Goal: Task Accomplishment & Management: Use online tool/utility

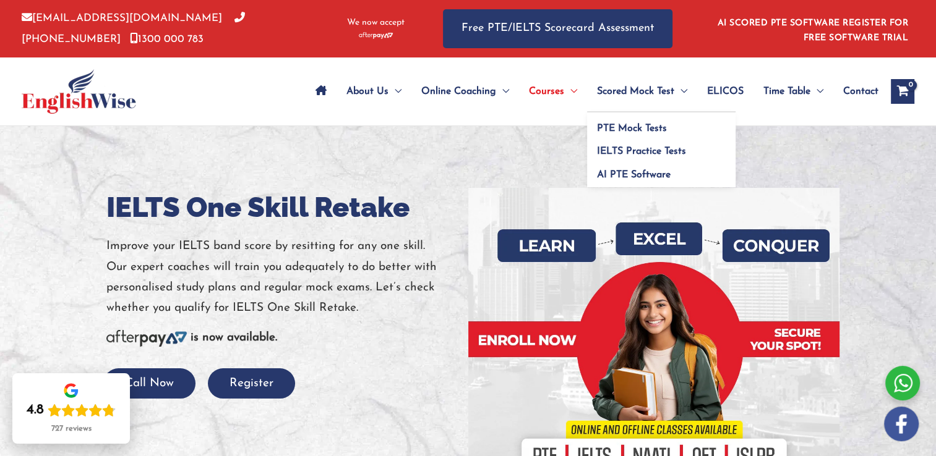
click at [633, 103] on span "Scored Mock Test" at bounding box center [635, 91] width 77 height 43
click at [631, 127] on span "PTE Mock Tests" at bounding box center [632, 129] width 70 height 10
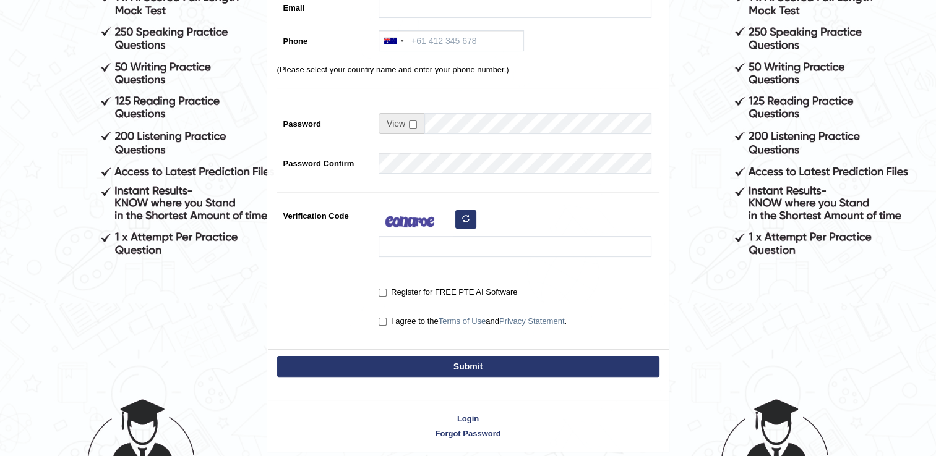
scroll to position [267, 0]
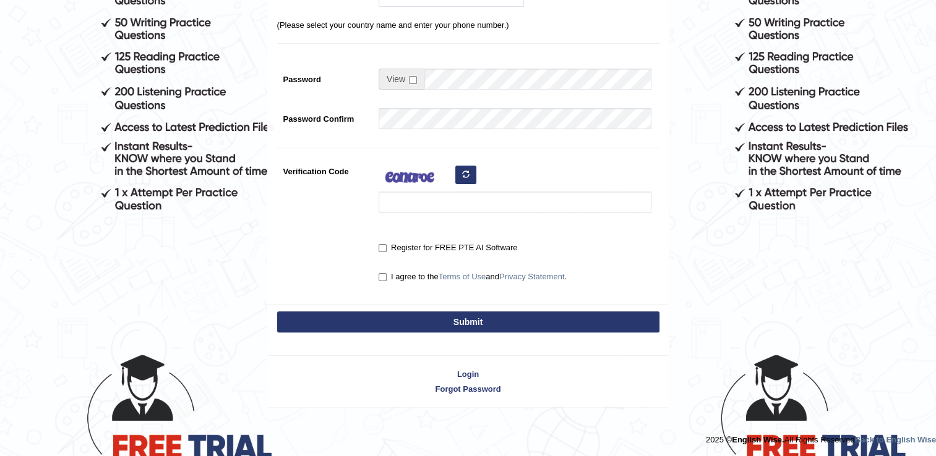
click at [646, 248] on div "Register for FREE PTE AI Software" at bounding box center [514, 245] width 273 height 17
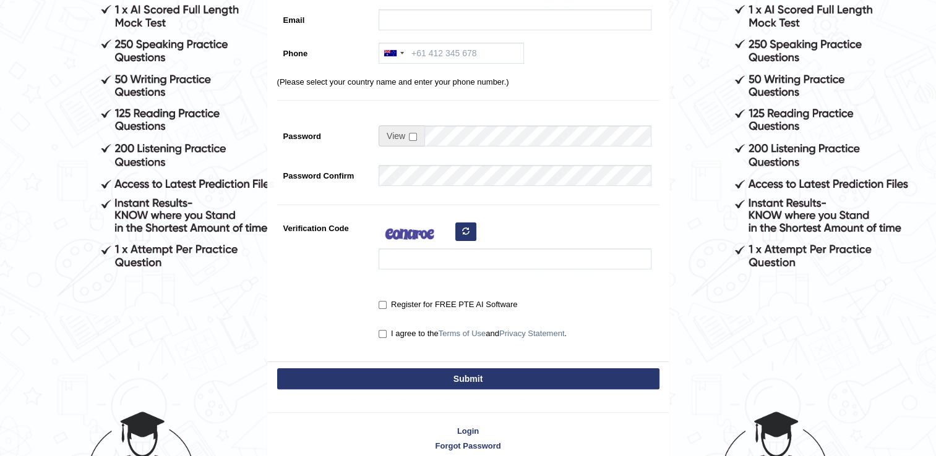
scroll to position [193, 0]
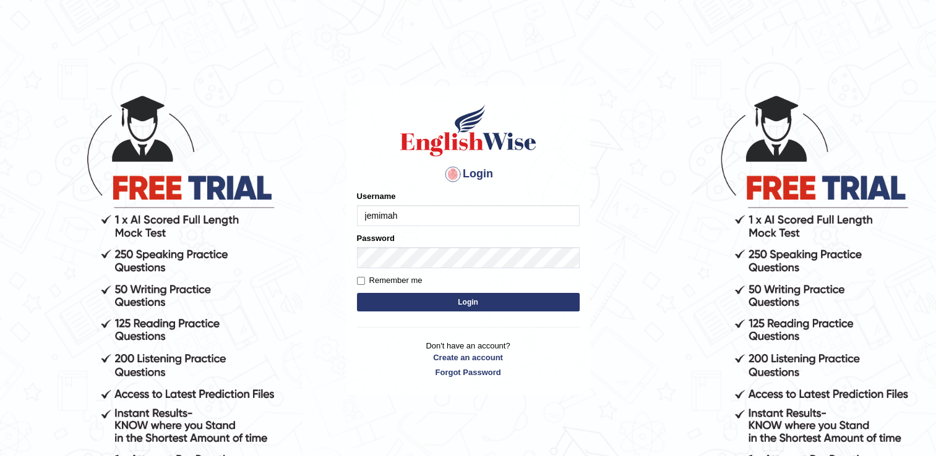
type input "jemimah"
click at [364, 281] on input "Remember me" at bounding box center [361, 281] width 8 height 8
checkbox input "true"
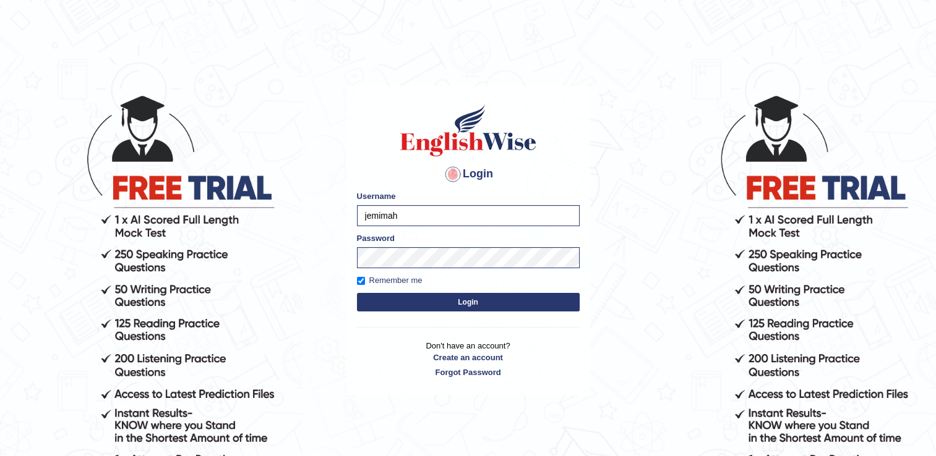
click at [454, 299] on button "Login" at bounding box center [468, 302] width 223 height 19
click at [465, 302] on button "Login" at bounding box center [468, 302] width 223 height 19
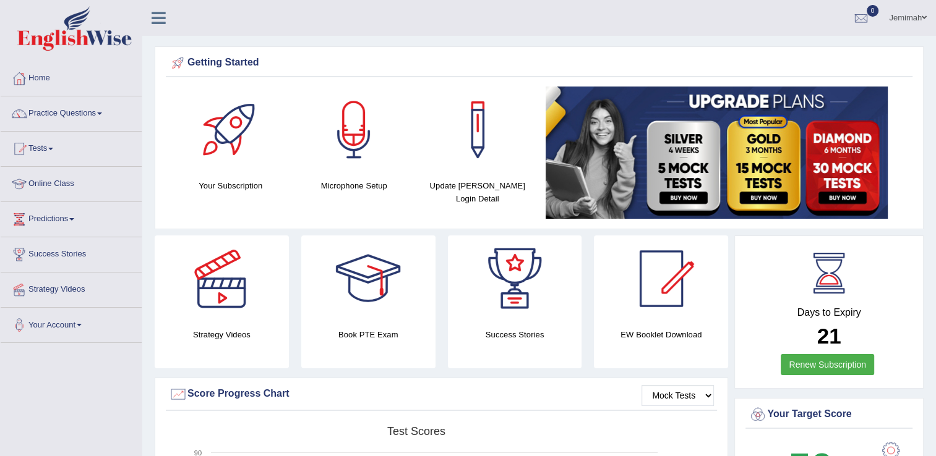
click at [356, 137] on div at bounding box center [353, 130] width 87 height 87
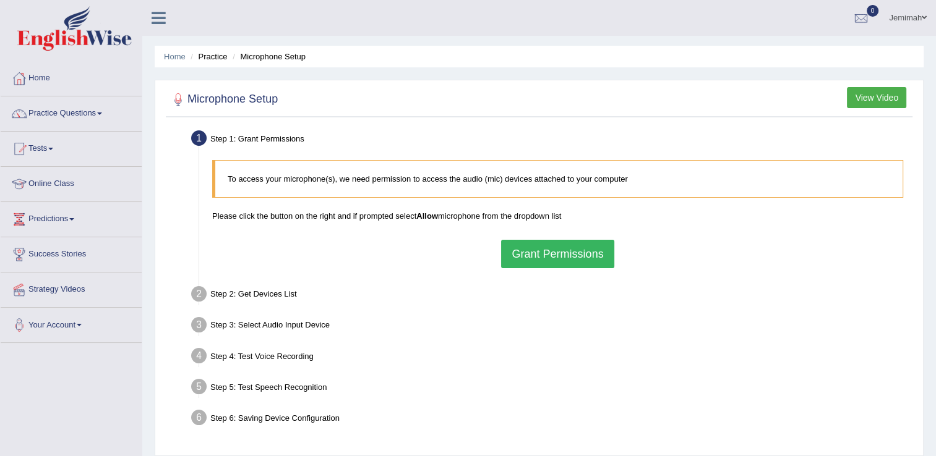
click at [865, 95] on button "View Video" at bounding box center [875, 97] width 59 height 21
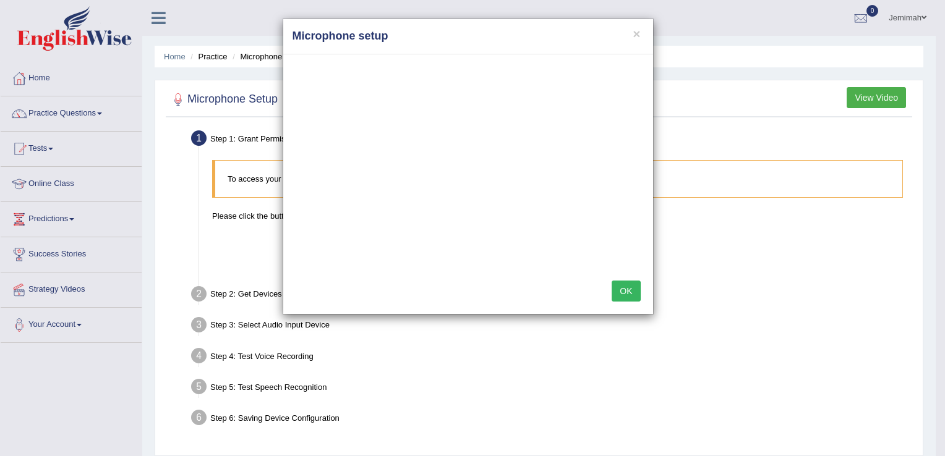
click at [482, 8] on div "× Microphone setup OK" at bounding box center [472, 228] width 945 height 456
drag, startPoint x: 593, startPoint y: 278, endPoint x: 731, endPoint y: 158, distance: 183.2
click at [731, 158] on div "× Microphone setup OK" at bounding box center [472, 228] width 945 height 456
click at [626, 297] on button "OK" at bounding box center [626, 291] width 28 height 21
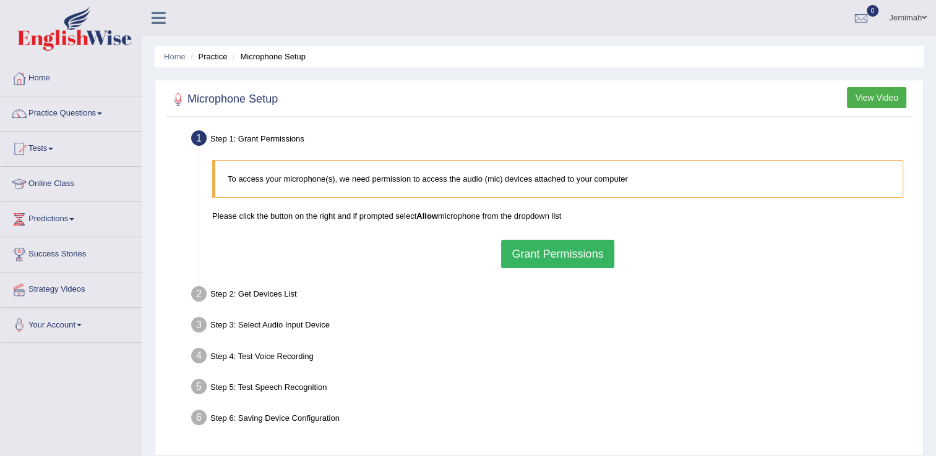
click at [626, 297] on div "Step 2: Get Devices List" at bounding box center [550, 296] width 731 height 27
click at [574, 254] on button "Grant Permissions" at bounding box center [557, 254] width 113 height 28
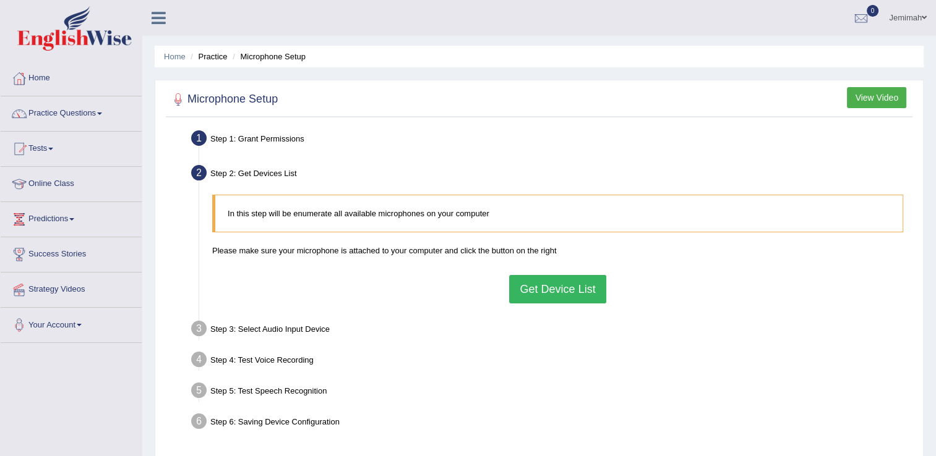
click at [550, 294] on button "Get Device List" at bounding box center [557, 289] width 96 height 28
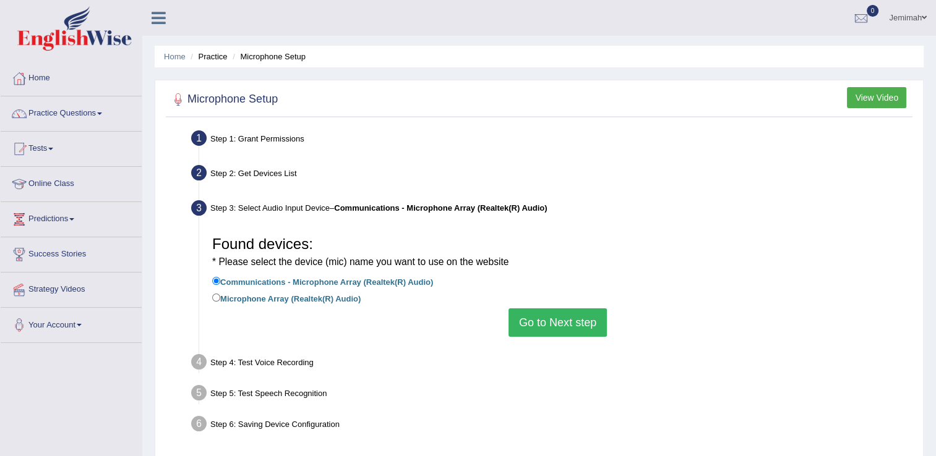
click at [548, 323] on button "Go to Next step" at bounding box center [557, 323] width 98 height 28
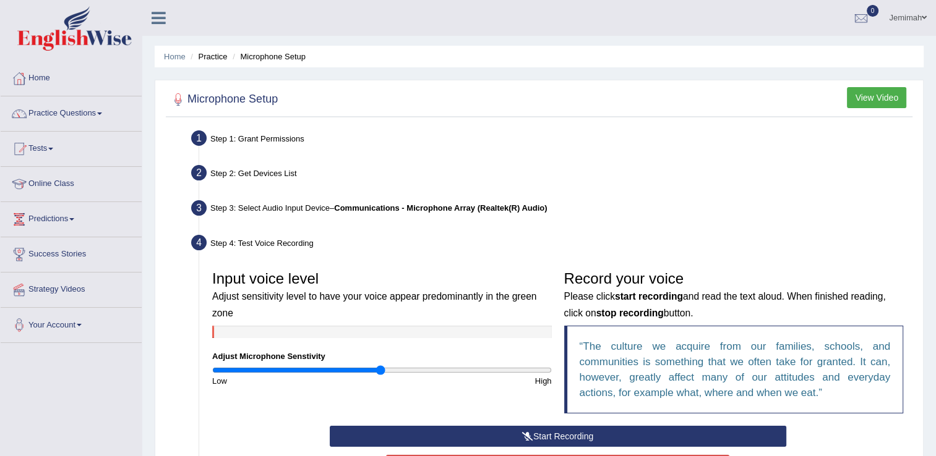
click at [570, 439] on button "Start Recording" at bounding box center [558, 436] width 456 height 21
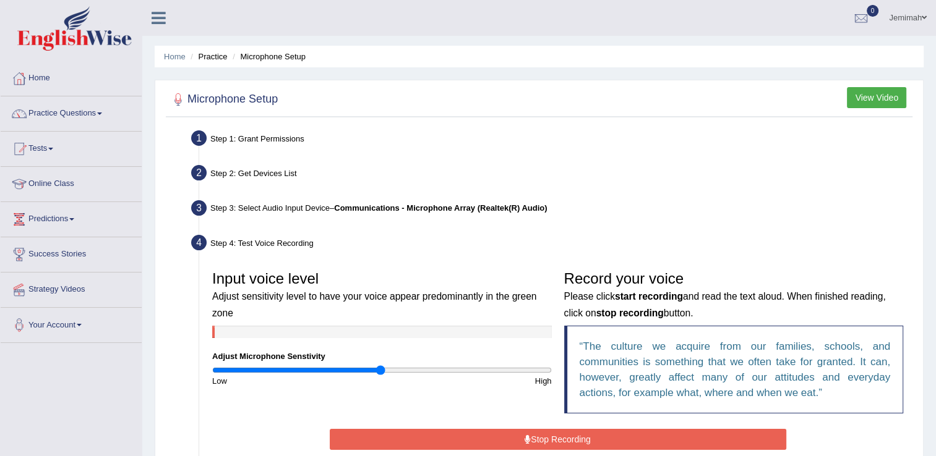
click at [570, 439] on button "Stop Recording" at bounding box center [558, 439] width 456 height 21
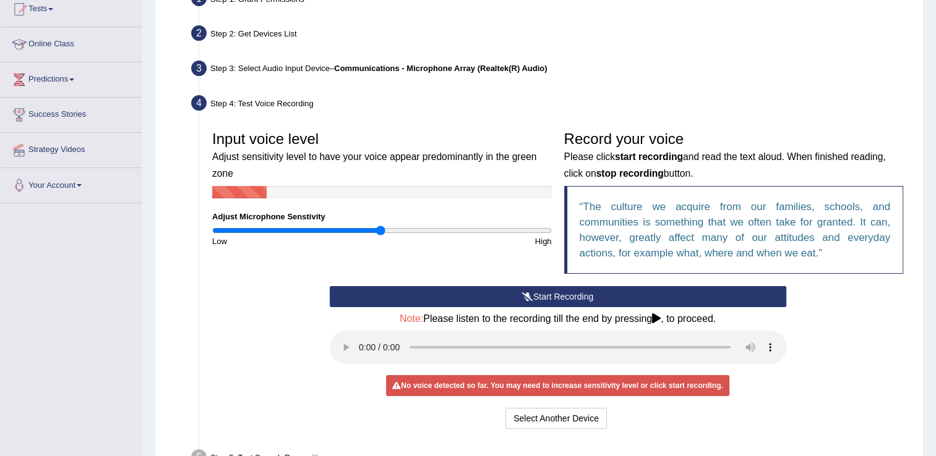
scroll to position [148, 0]
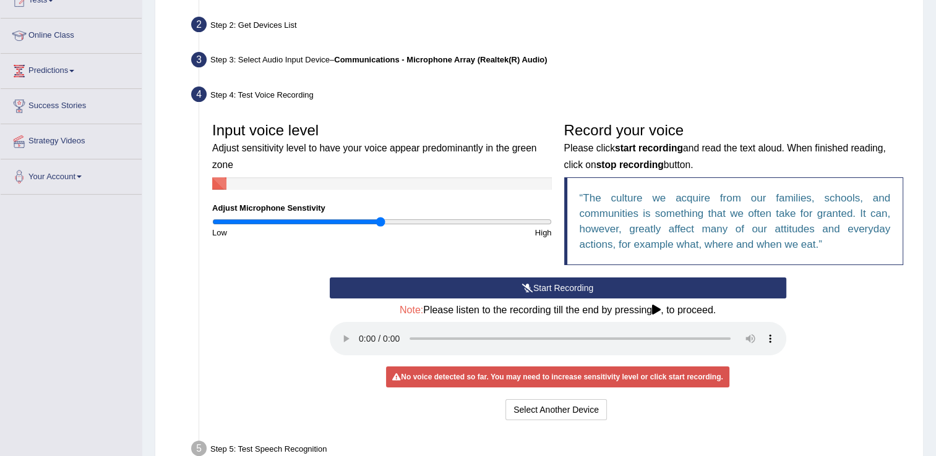
click at [660, 310] on icon at bounding box center [656, 310] width 9 height 10
click at [522, 291] on icon at bounding box center [527, 288] width 11 height 9
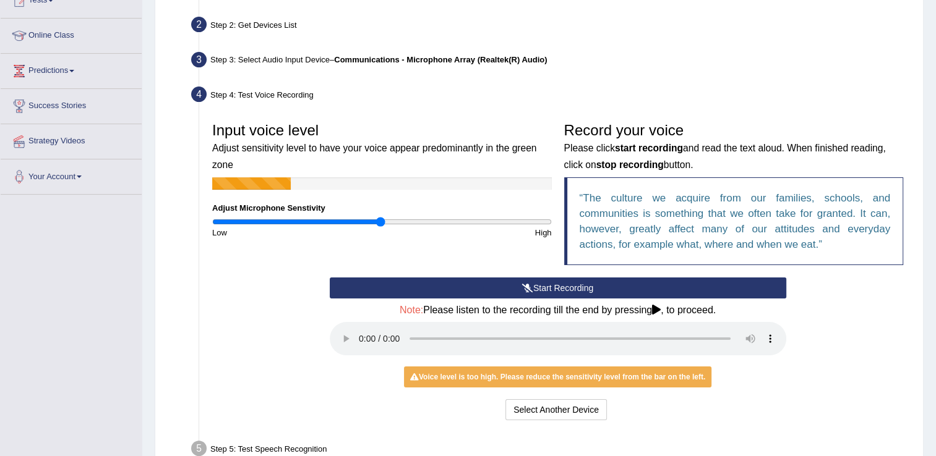
click at [544, 288] on button "Start Recording" at bounding box center [558, 288] width 456 height 21
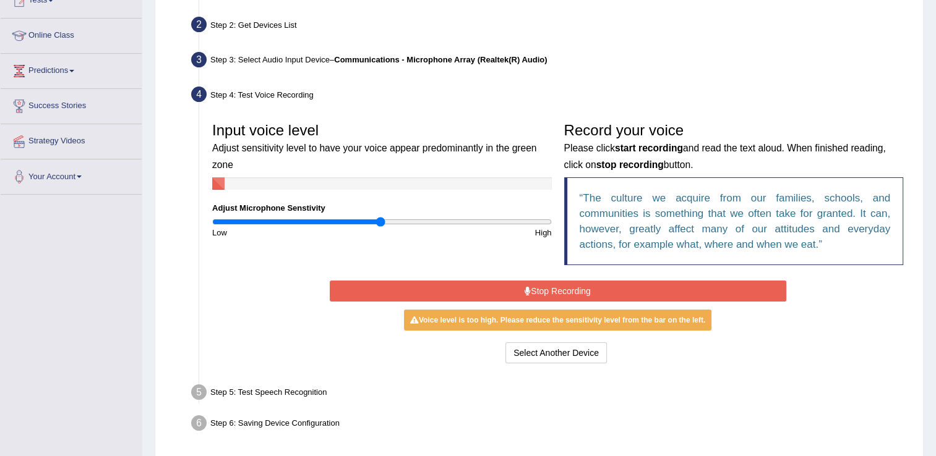
click at [539, 286] on button "Stop Recording" at bounding box center [558, 291] width 456 height 21
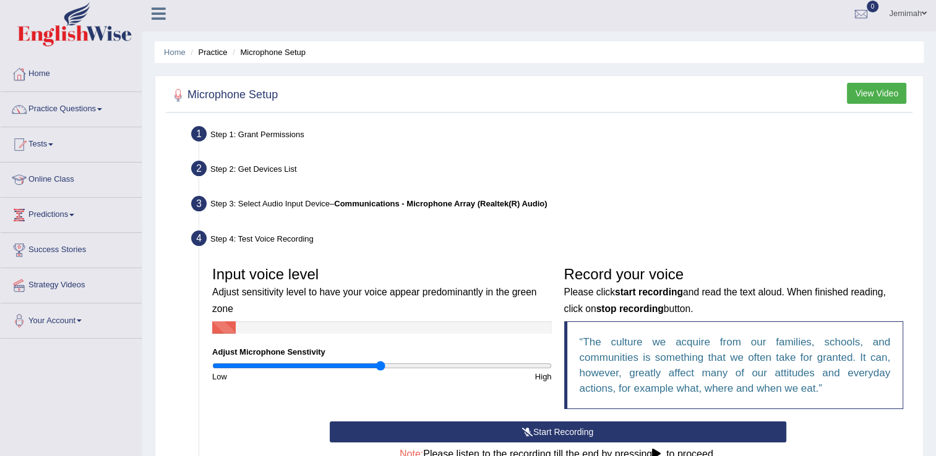
scroll to position [0, 0]
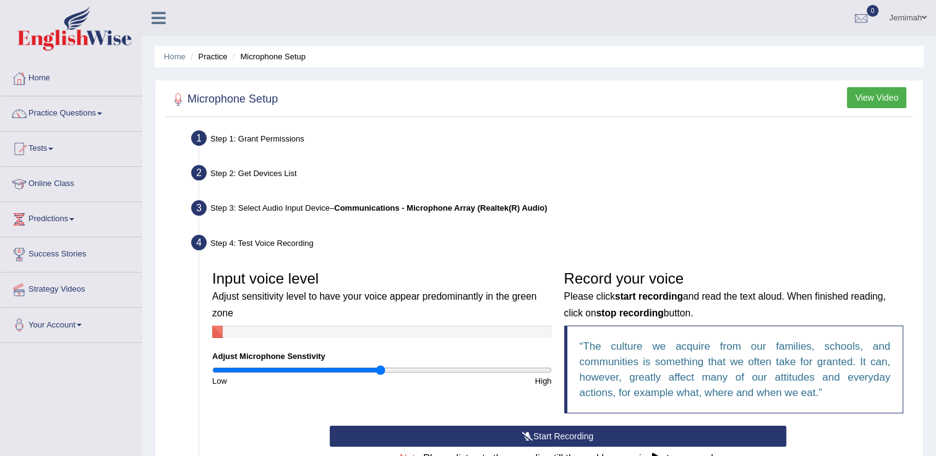
click at [265, 145] on div "Step 1: Grant Permissions" at bounding box center [550, 140] width 731 height 27
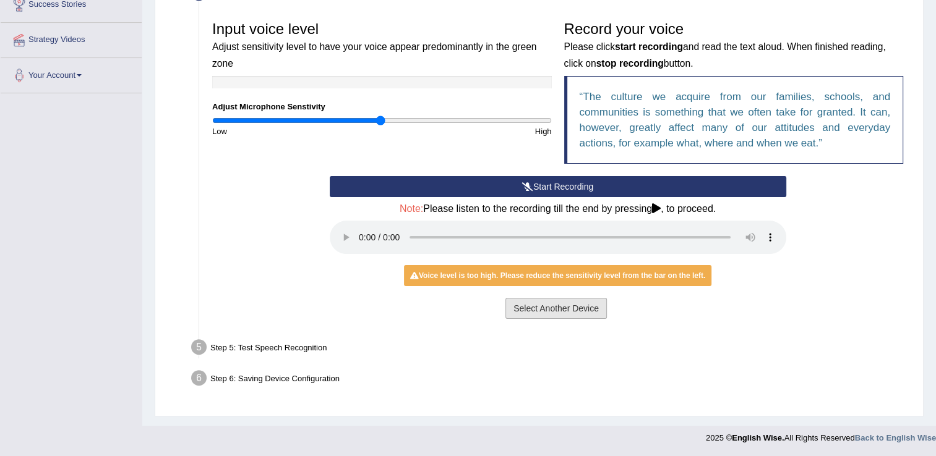
click at [519, 309] on button "Select Another Device" at bounding box center [555, 308] width 101 height 21
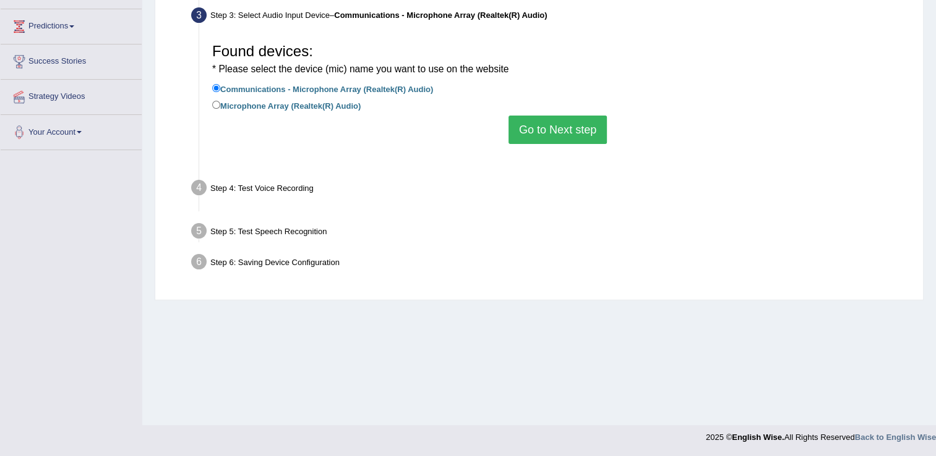
scroll to position [193, 0]
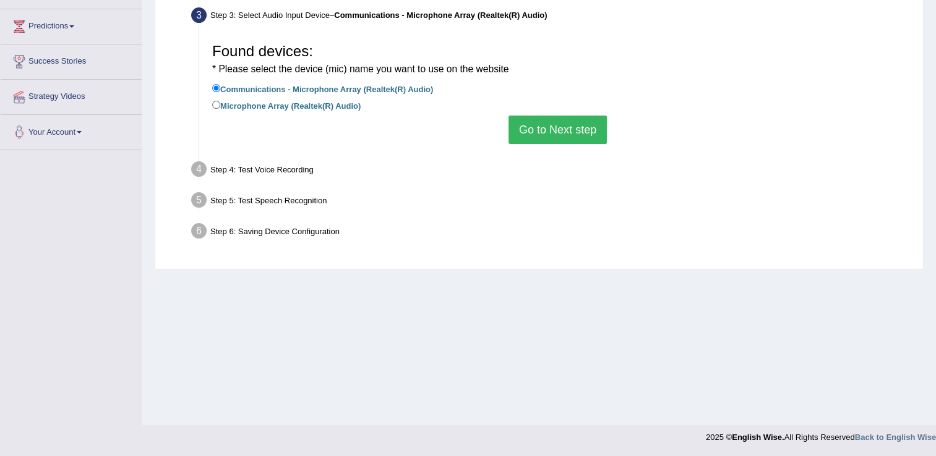
click at [554, 126] on button "Go to Next step" at bounding box center [557, 130] width 98 height 28
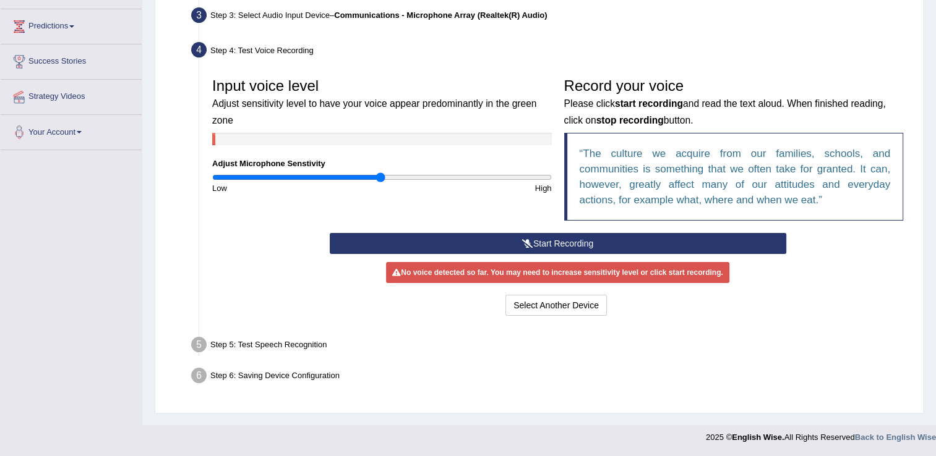
click at [525, 240] on icon at bounding box center [527, 243] width 11 height 9
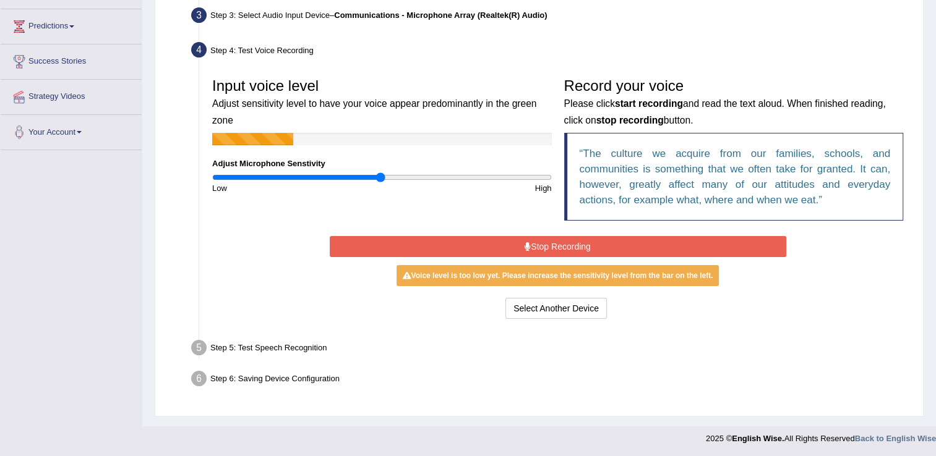
click at [525, 240] on button "Stop Recording" at bounding box center [558, 246] width 456 height 21
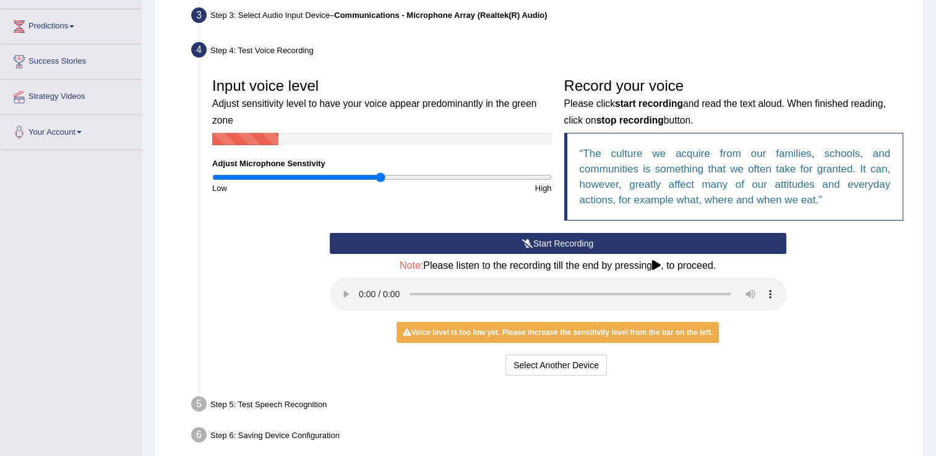
click at [596, 245] on button "Start Recording" at bounding box center [558, 243] width 456 height 21
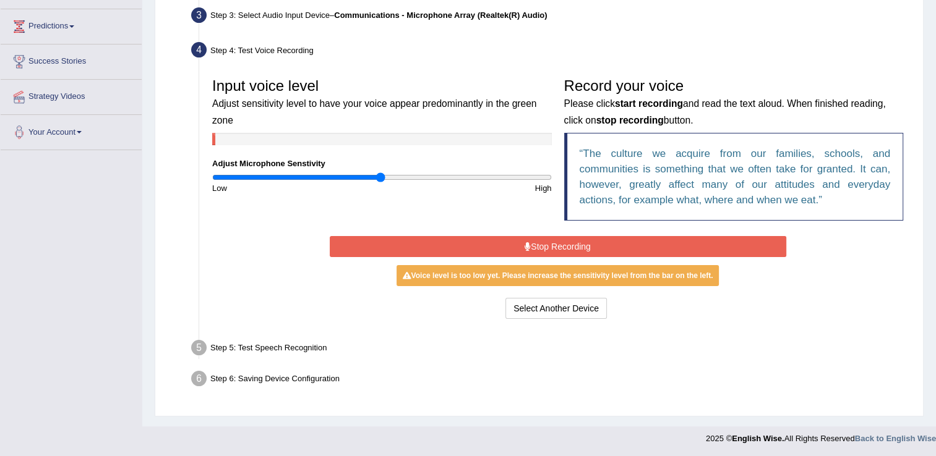
click at [566, 244] on button "Stop Recording" at bounding box center [558, 246] width 456 height 21
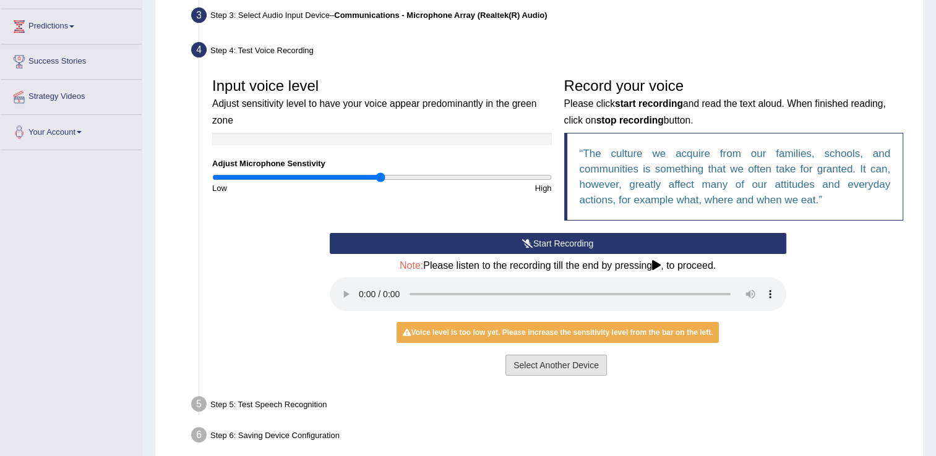
click at [526, 367] on button "Select Another Device" at bounding box center [555, 365] width 101 height 21
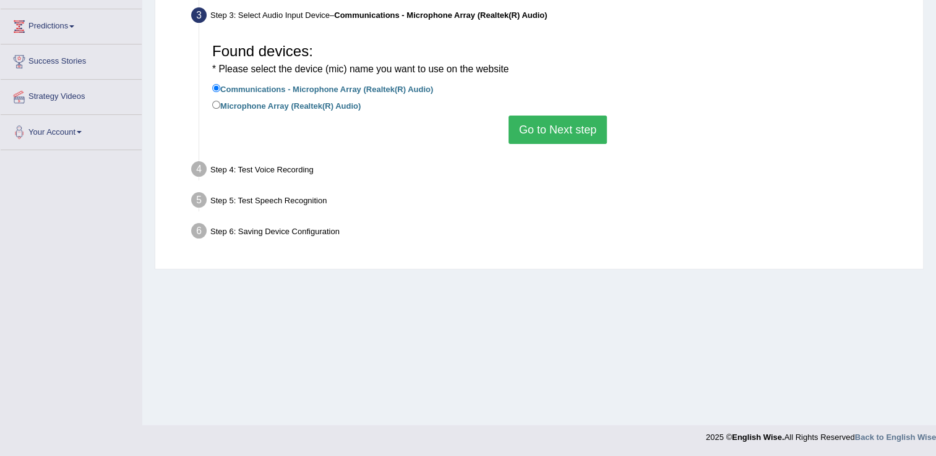
click at [542, 140] on button "Go to Next step" at bounding box center [557, 130] width 98 height 28
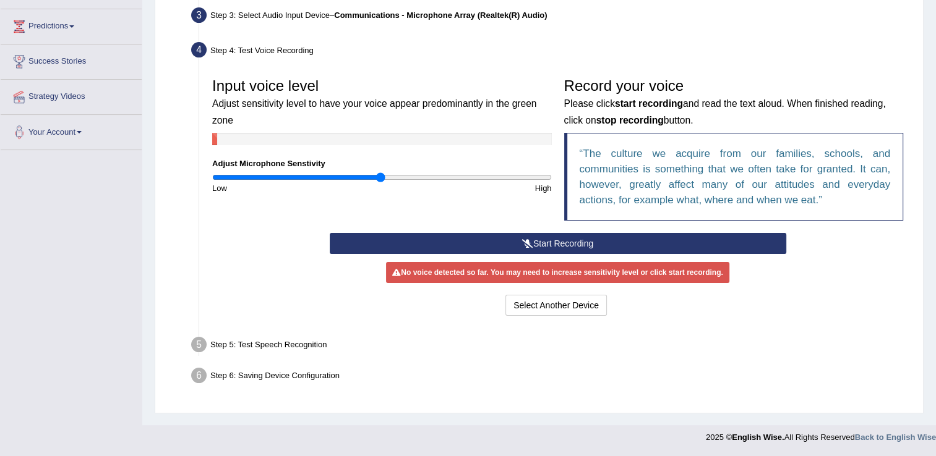
click at [552, 245] on button "Start Recording" at bounding box center [558, 243] width 456 height 21
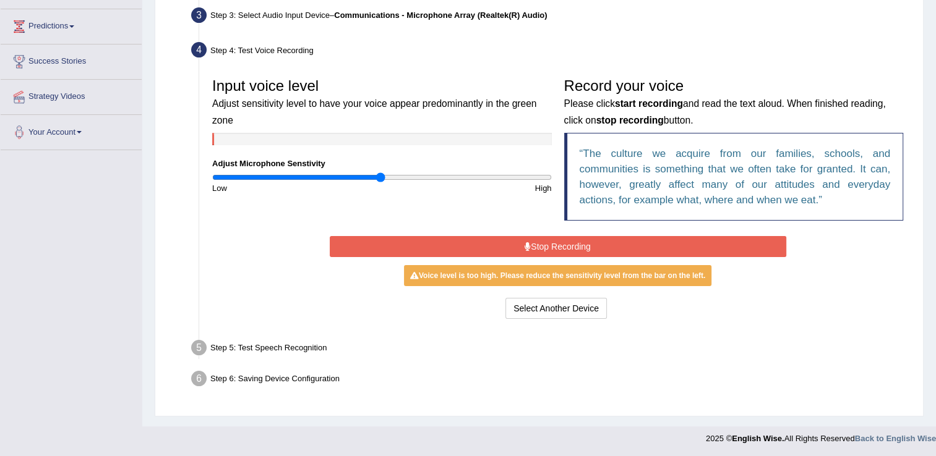
click at [586, 239] on button "Stop Recording" at bounding box center [558, 246] width 456 height 21
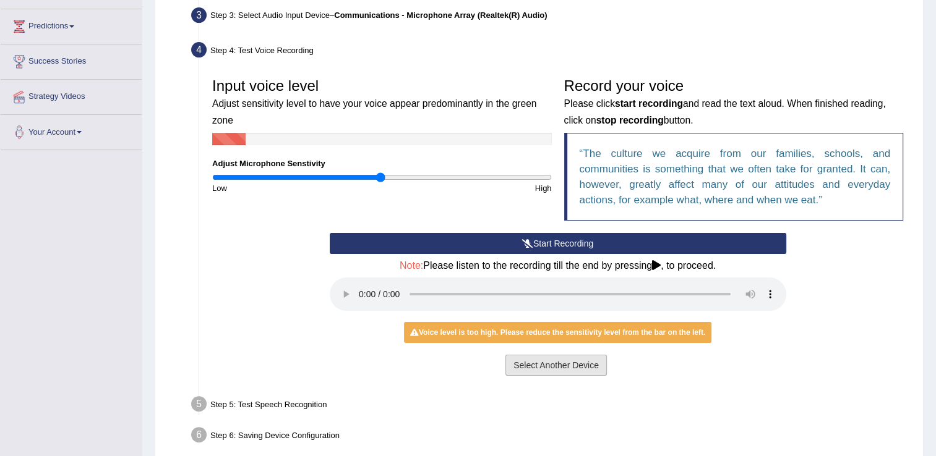
click at [526, 372] on button "Select Another Device" at bounding box center [555, 365] width 101 height 21
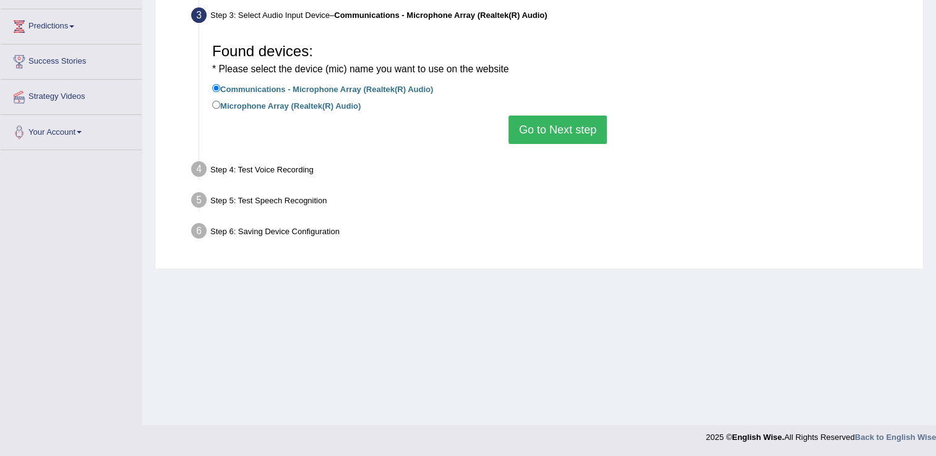
click at [563, 130] on button "Go to Next step" at bounding box center [557, 130] width 98 height 28
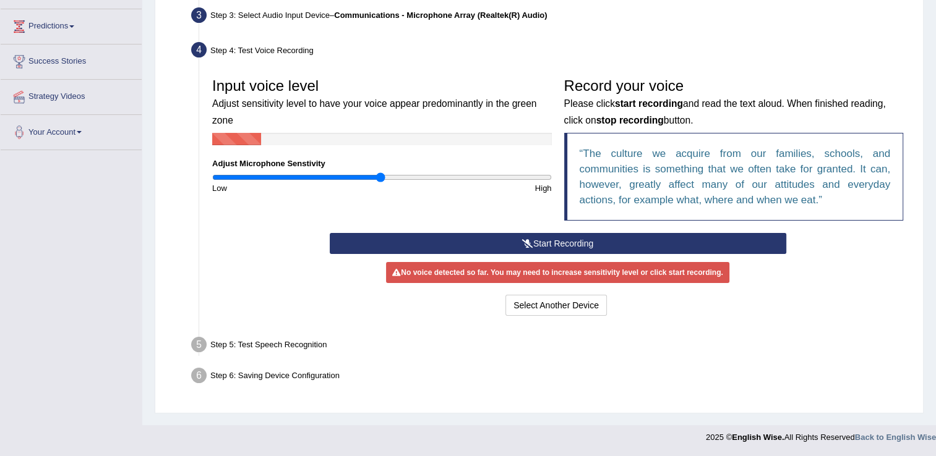
click at [549, 244] on button "Start Recording" at bounding box center [558, 243] width 456 height 21
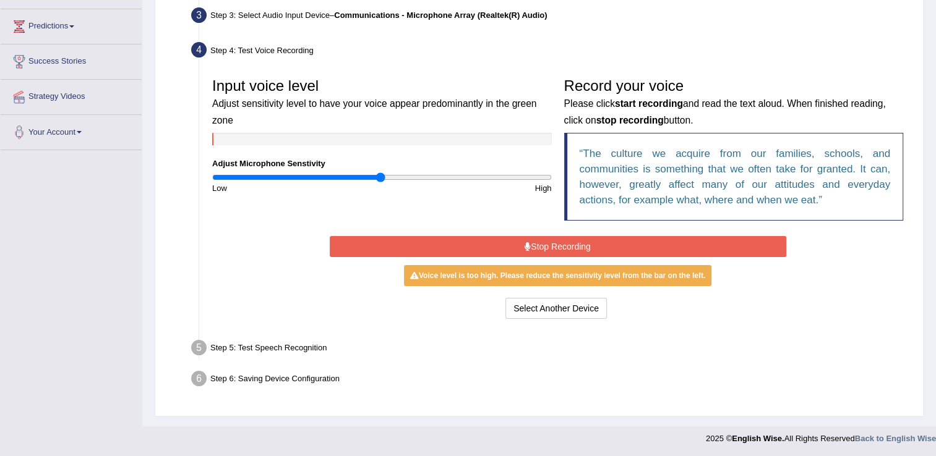
click at [549, 244] on button "Stop Recording" at bounding box center [558, 246] width 456 height 21
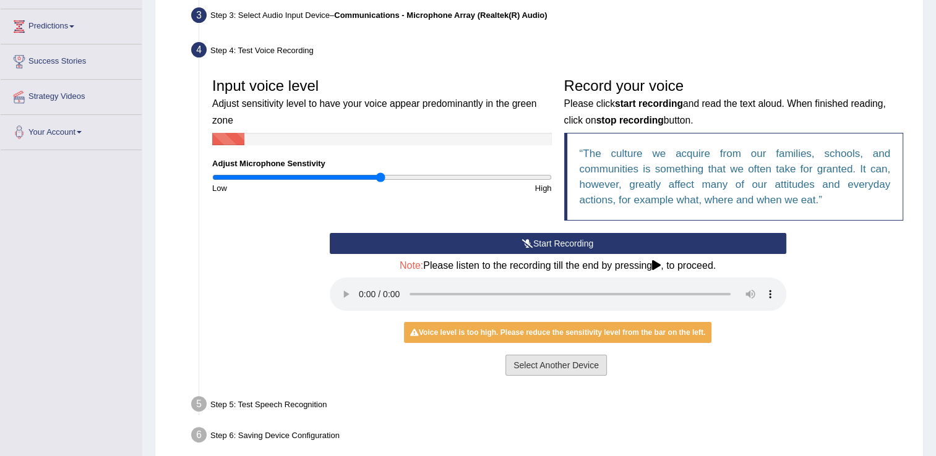
click at [533, 368] on button "Select Another Device" at bounding box center [555, 365] width 101 height 21
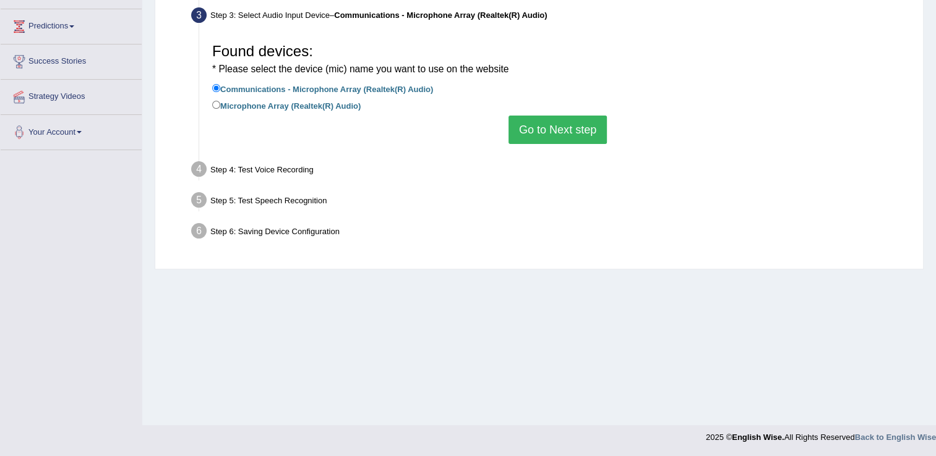
click at [550, 126] on button "Go to Next step" at bounding box center [557, 130] width 98 height 28
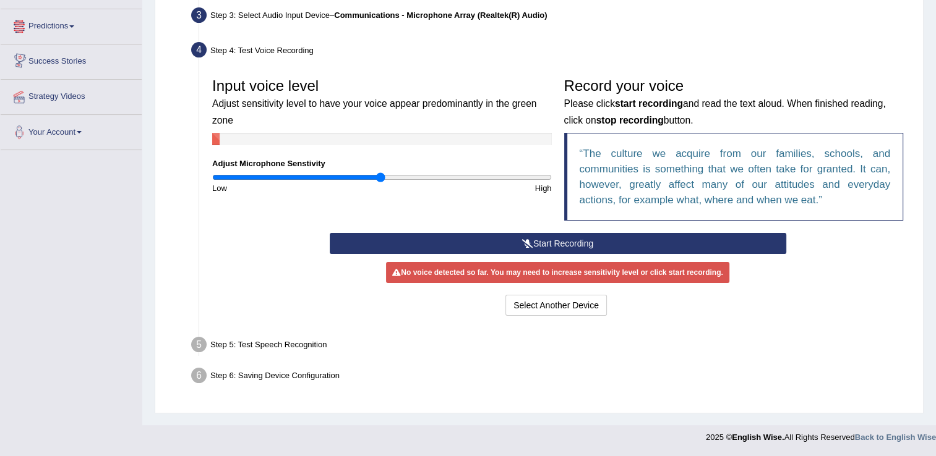
click at [67, 23] on link "Predictions" at bounding box center [71, 24] width 141 height 31
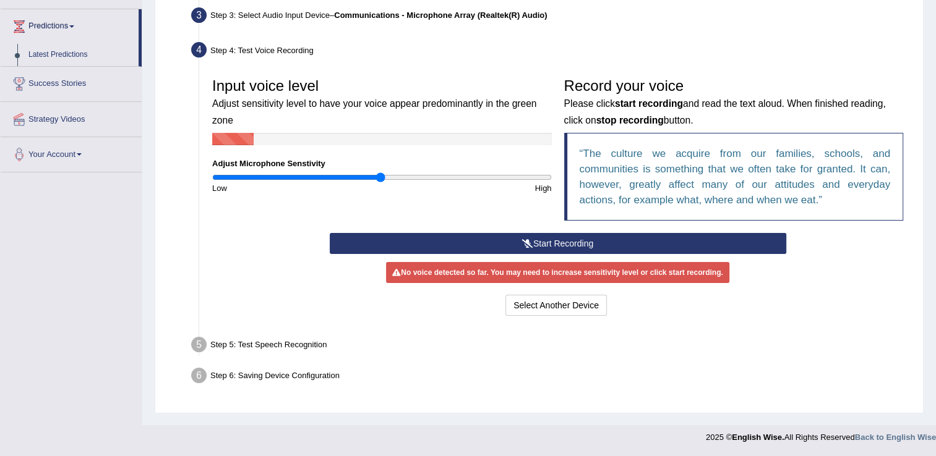
click at [73, 25] on link "Predictions" at bounding box center [70, 24] width 138 height 31
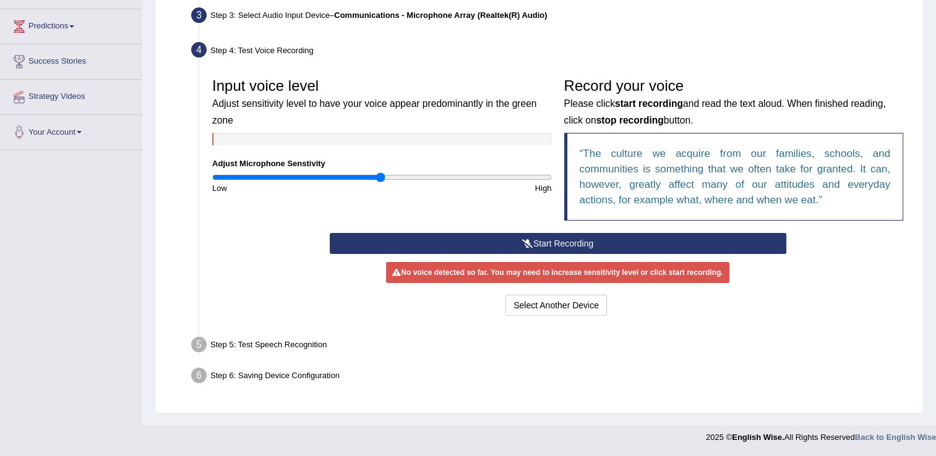
click at [73, 25] on link "Predictions" at bounding box center [71, 24] width 141 height 31
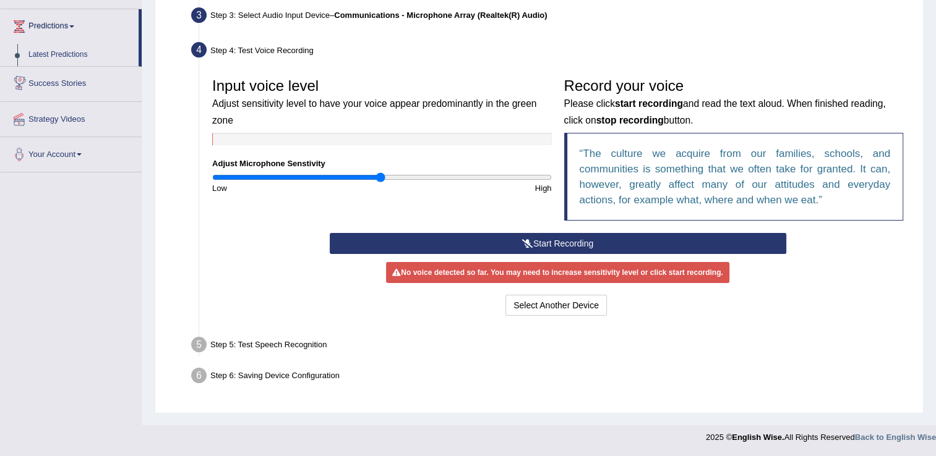
click at [131, 67] on link "Success Stories" at bounding box center [71, 82] width 141 height 31
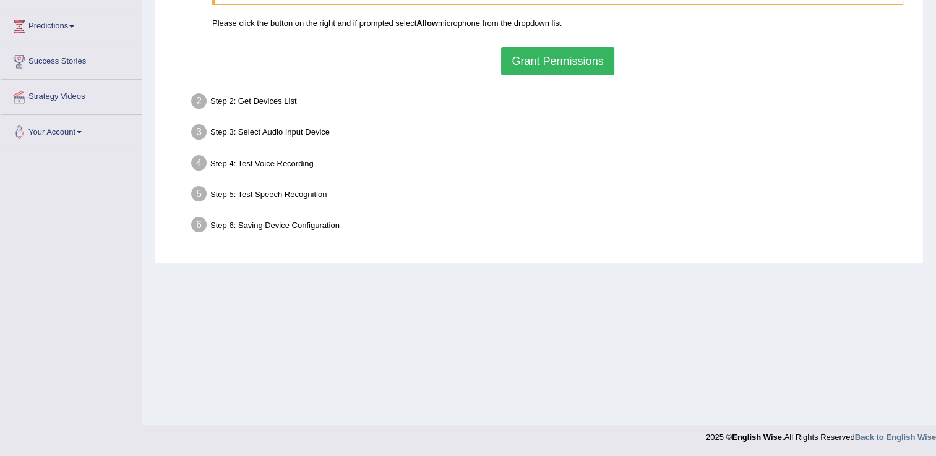
drag, startPoint x: 73, startPoint y: 26, endPoint x: 443, endPoint y: 144, distance: 388.7
click at [443, 144] on div "Step 3: Select Audio Input Device –" at bounding box center [550, 134] width 731 height 27
click at [934, 6] on div "Home Practice Microphone Setup You have already completed the setup earlier wit…" at bounding box center [538, 116] width 793 height 618
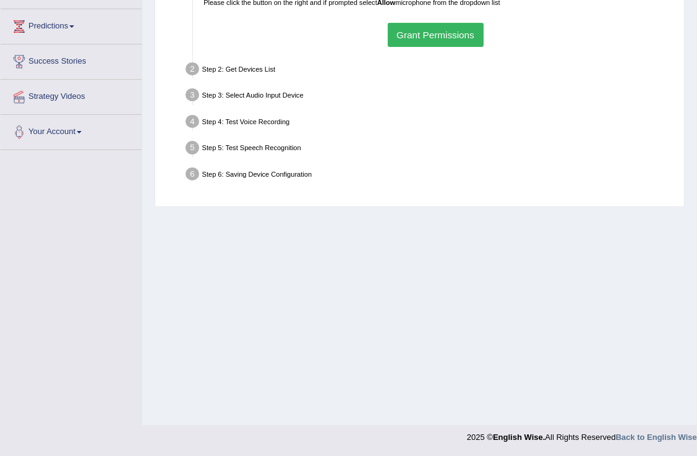
click at [547, 93] on div "Step 3: Select Audio Input Device –" at bounding box center [430, 96] width 498 height 23
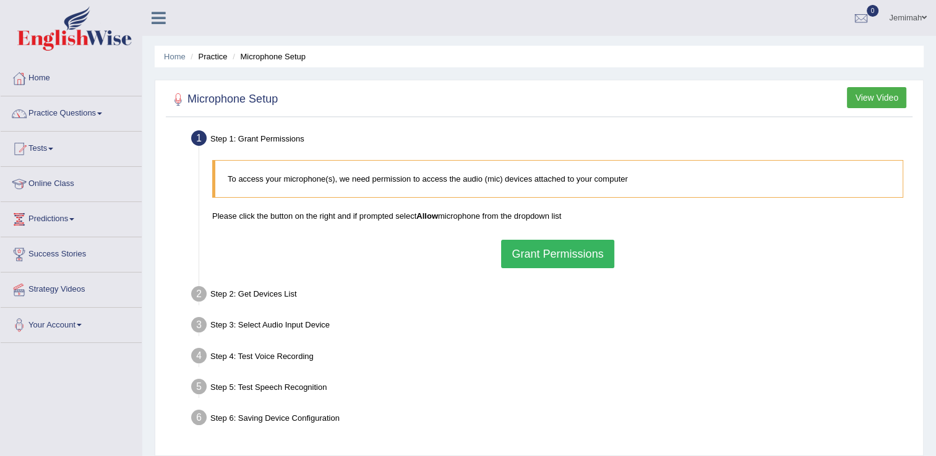
click at [215, 58] on li "Practice" at bounding box center [207, 57] width 40 height 12
click at [225, 56] on li "Practice" at bounding box center [207, 57] width 40 height 12
drag, startPoint x: 225, startPoint y: 56, endPoint x: 278, endPoint y: 55, distance: 52.6
click at [278, 55] on ul "Home Practice Microphone Setup" at bounding box center [539, 57] width 769 height 22
drag, startPoint x: 278, startPoint y: 55, endPoint x: 249, endPoint y: 77, distance: 36.2
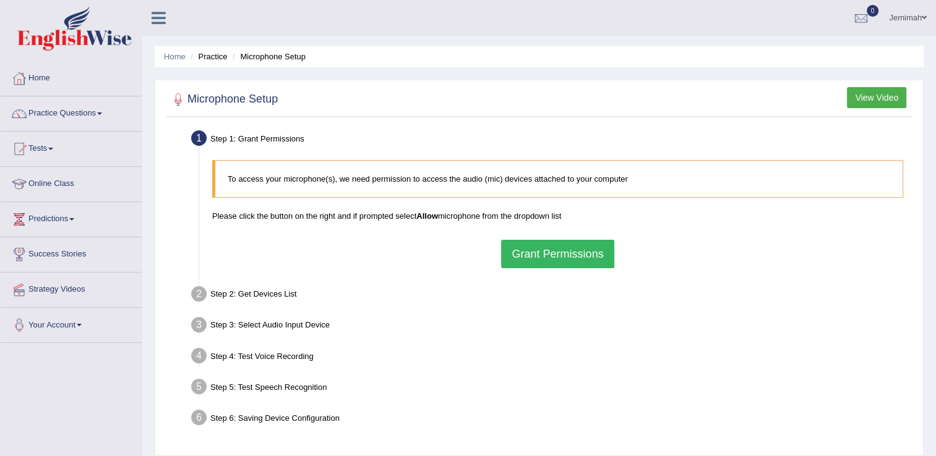
click at [249, 77] on div "Home Practice Microphone Setup You have already completed the setup earlier wit…" at bounding box center [538, 309] width 793 height 618
click at [275, 59] on li "Microphone Setup" at bounding box center [267, 57] width 76 height 12
click at [298, 56] on li "Microphone Setup" at bounding box center [267, 57] width 76 height 12
drag, startPoint x: 298, startPoint y: 56, endPoint x: 655, endPoint y: 58, distance: 356.8
click at [655, 58] on ul "Home Practice Microphone Setup" at bounding box center [539, 57] width 769 height 22
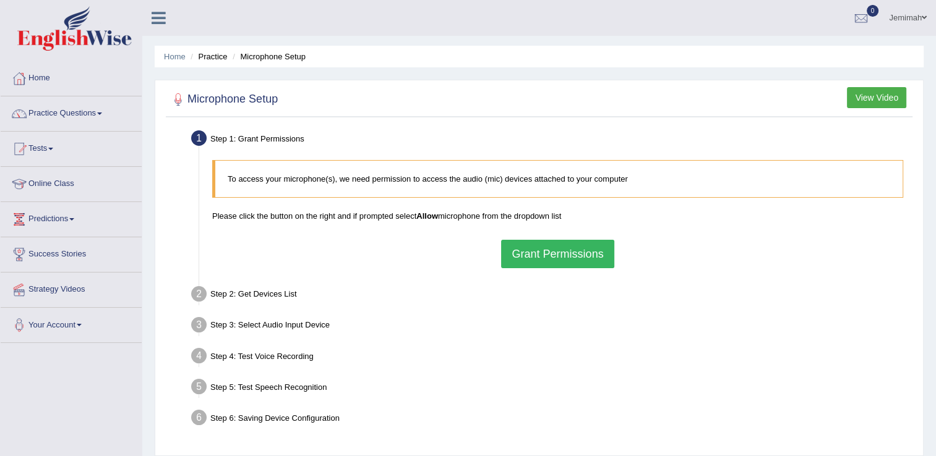
click at [655, 58] on ul "Home Practice Microphone Setup" at bounding box center [539, 57] width 769 height 22
click at [423, 216] on b "Allow" at bounding box center [427, 215] width 22 height 9
click at [528, 247] on button "Grant Permissions" at bounding box center [557, 254] width 113 height 28
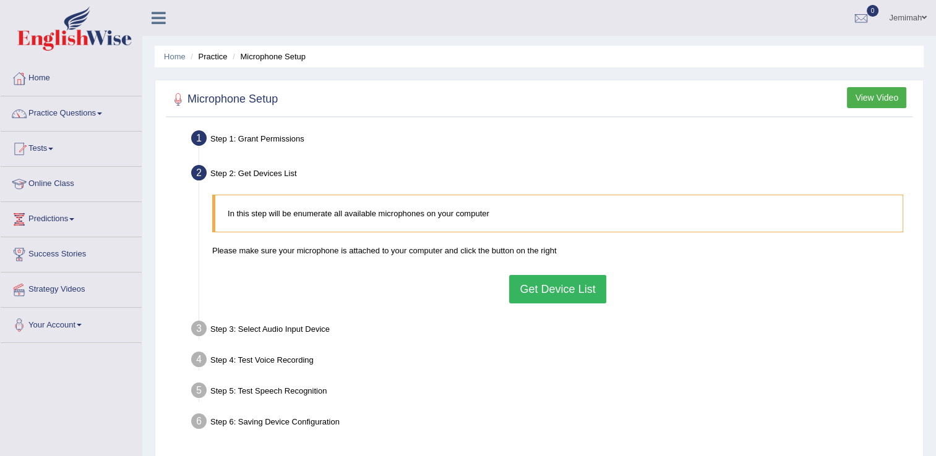
click at [565, 284] on button "Get Device List" at bounding box center [557, 289] width 96 height 28
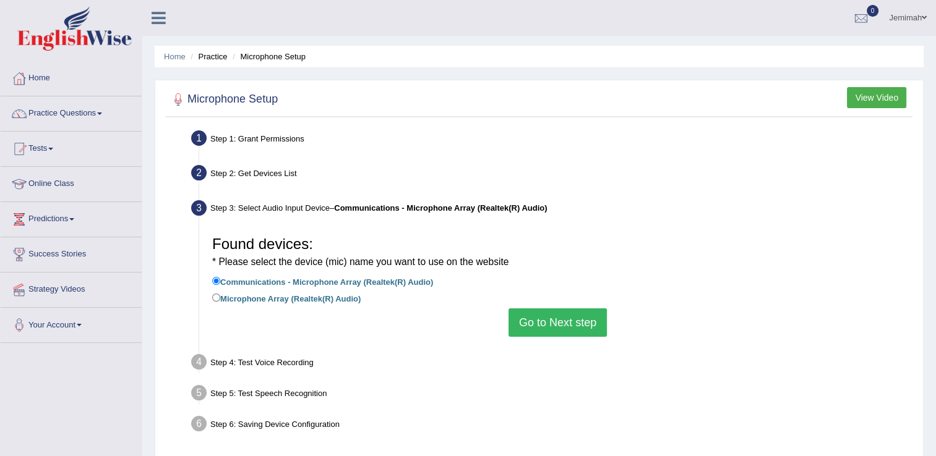
click at [519, 210] on b "Communications - Microphone Array (Realtek(R) Audio)" at bounding box center [440, 207] width 213 height 9
click at [573, 326] on button "Go to Next step" at bounding box center [557, 323] width 98 height 28
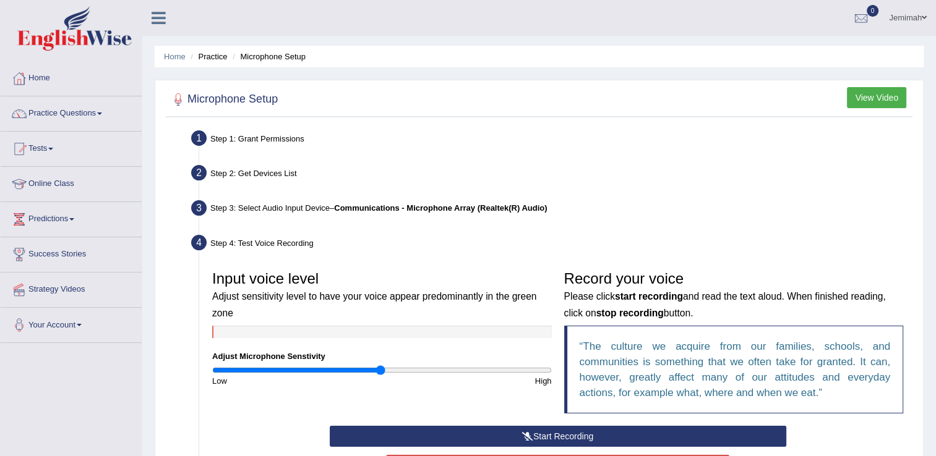
click at [573, 326] on blockquote "The culture we acquire from our families, schools, and communities is something…" at bounding box center [733, 370] width 339 height 88
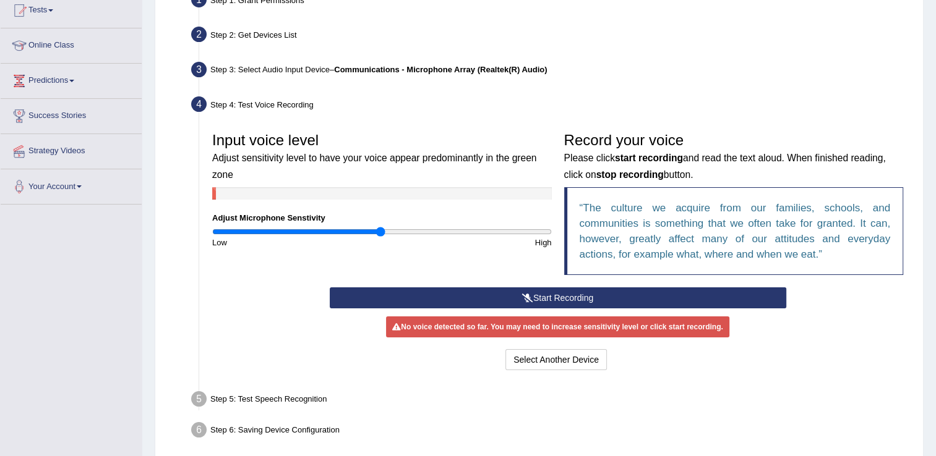
scroll to position [148, 0]
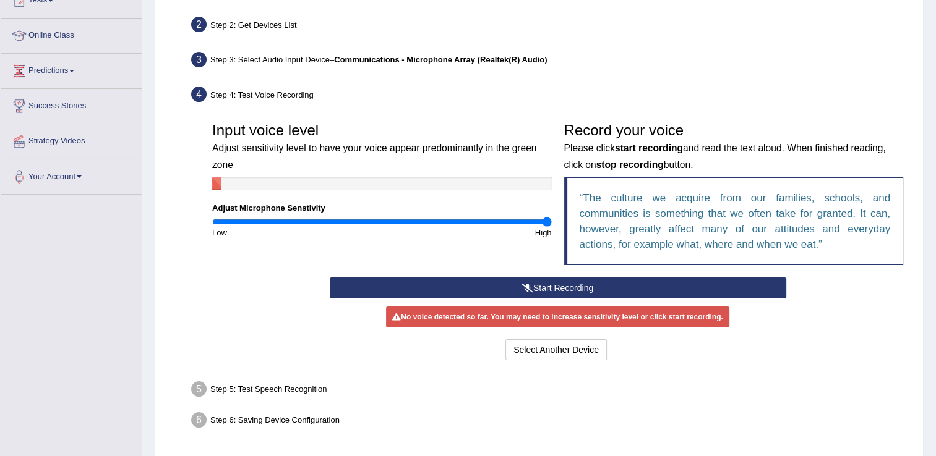
drag, startPoint x: 376, startPoint y: 221, endPoint x: 549, endPoint y: 238, distance: 173.9
click at [549, 227] on input "range" at bounding box center [381, 222] width 339 height 10
click at [585, 284] on button "Start Recording" at bounding box center [558, 288] width 456 height 21
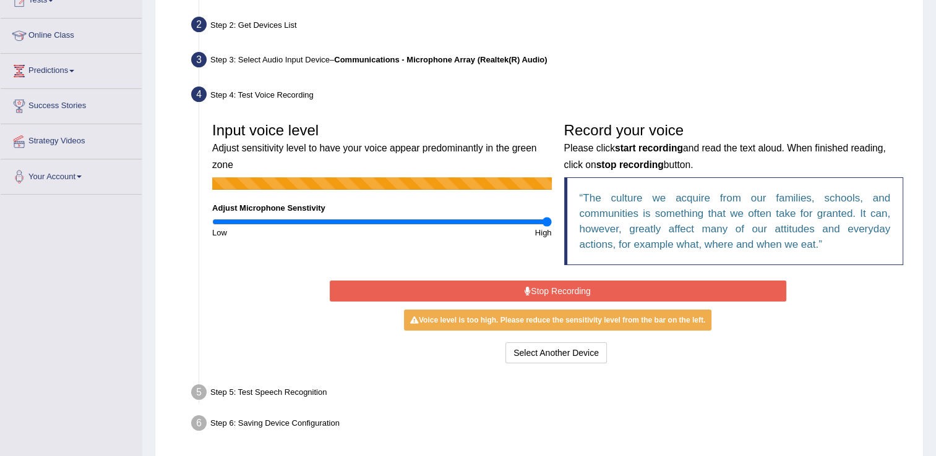
click at [563, 292] on button "Stop Recording" at bounding box center [558, 291] width 456 height 21
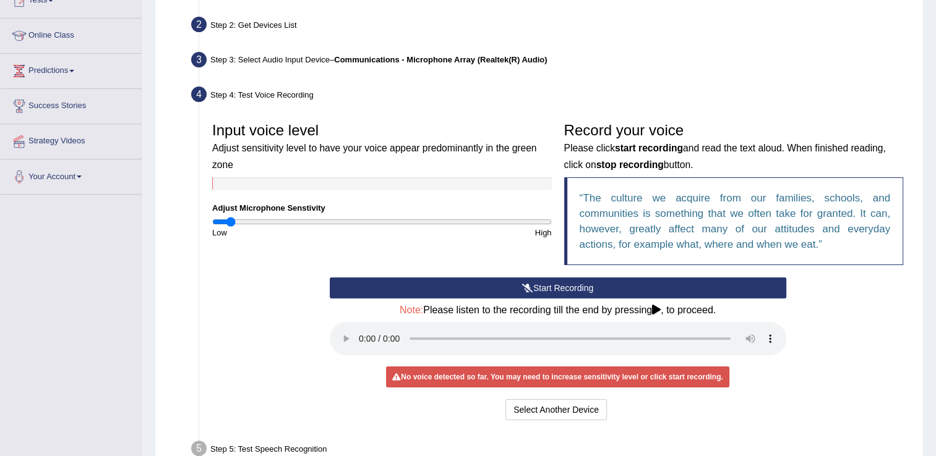
drag, startPoint x: 542, startPoint y: 218, endPoint x: 229, endPoint y: 242, distance: 313.8
click at [229, 227] on input "range" at bounding box center [381, 222] width 339 height 10
click at [531, 413] on button "Select Another Device" at bounding box center [555, 409] width 101 height 21
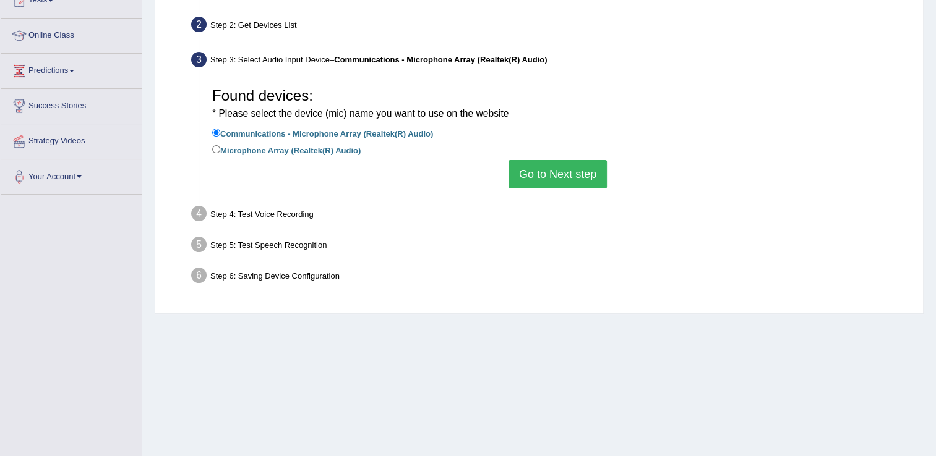
click at [301, 216] on div "Step 4: Test Voice Recording" at bounding box center [550, 215] width 731 height 27
click at [542, 177] on button "Go to Next step" at bounding box center [557, 174] width 98 height 28
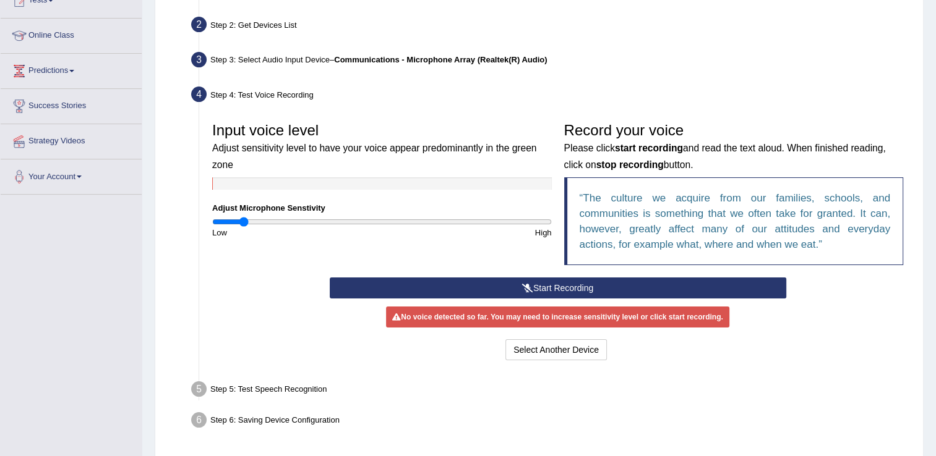
drag, startPoint x: 233, startPoint y: 223, endPoint x: 244, endPoint y: 222, distance: 10.5
click at [244, 222] on input "range" at bounding box center [381, 222] width 339 height 10
drag, startPoint x: 244, startPoint y: 222, endPoint x: 265, endPoint y: 222, distance: 21.0
type input "0.3"
click at [265, 222] on input "range" at bounding box center [381, 222] width 339 height 10
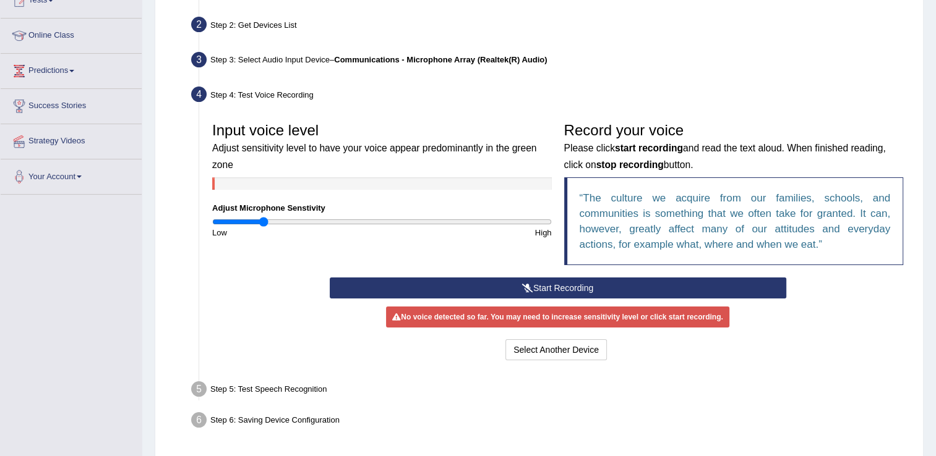
click at [563, 286] on button "Start Recording" at bounding box center [558, 288] width 456 height 21
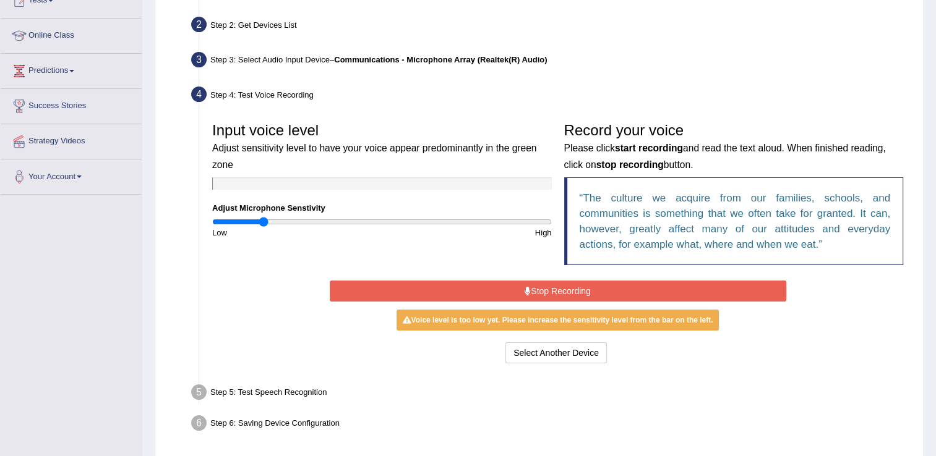
click at [578, 292] on button "Stop Recording" at bounding box center [558, 291] width 456 height 21
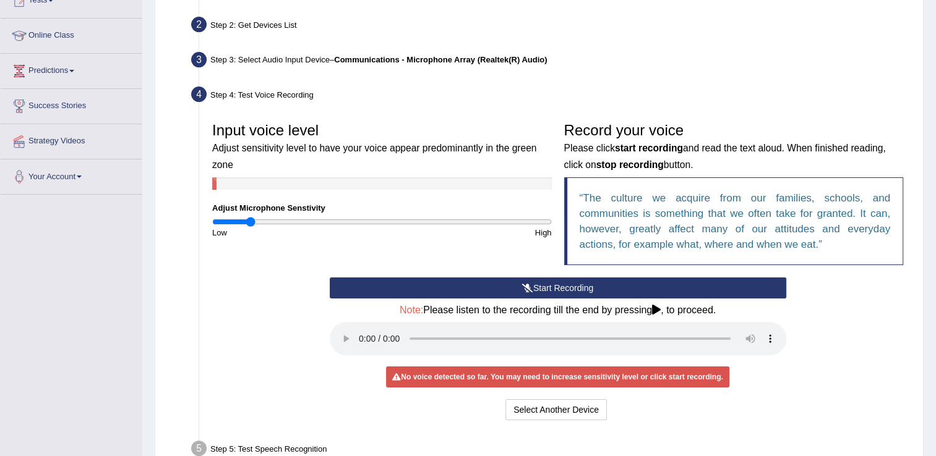
click at [250, 221] on input "range" at bounding box center [381, 222] width 339 height 10
click at [236, 218] on input "range" at bounding box center [381, 222] width 339 height 10
click at [215, 218] on input "range" at bounding box center [381, 222] width 339 height 10
click at [225, 220] on input "range" at bounding box center [381, 222] width 339 height 10
click at [242, 217] on input "range" at bounding box center [381, 222] width 339 height 10
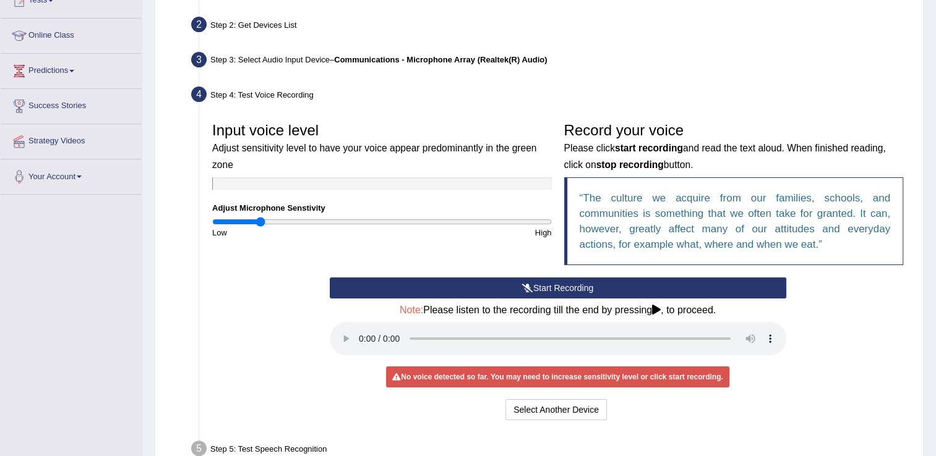
click at [261, 217] on input "range" at bounding box center [381, 222] width 339 height 10
click at [270, 217] on input "range" at bounding box center [381, 222] width 339 height 10
click at [278, 217] on input "range" at bounding box center [381, 222] width 339 height 10
type input "0.44"
click at [287, 221] on input "range" at bounding box center [381, 222] width 339 height 10
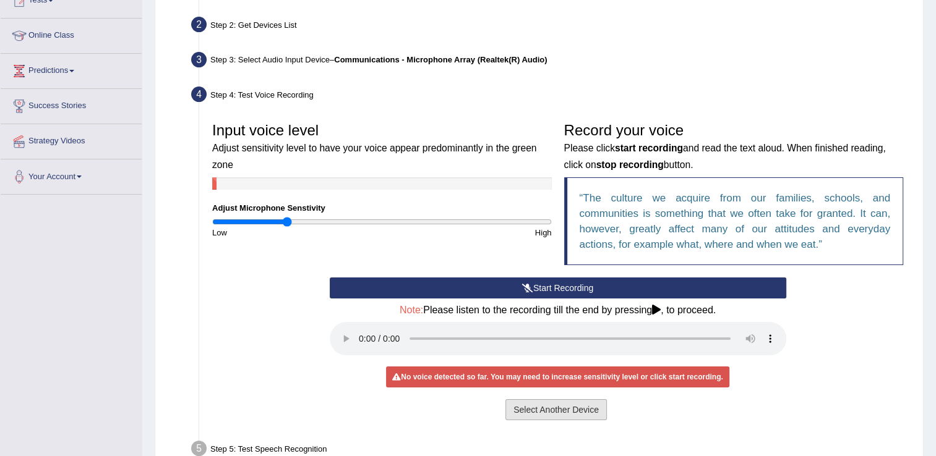
click at [522, 407] on button "Select Another Device" at bounding box center [555, 409] width 101 height 21
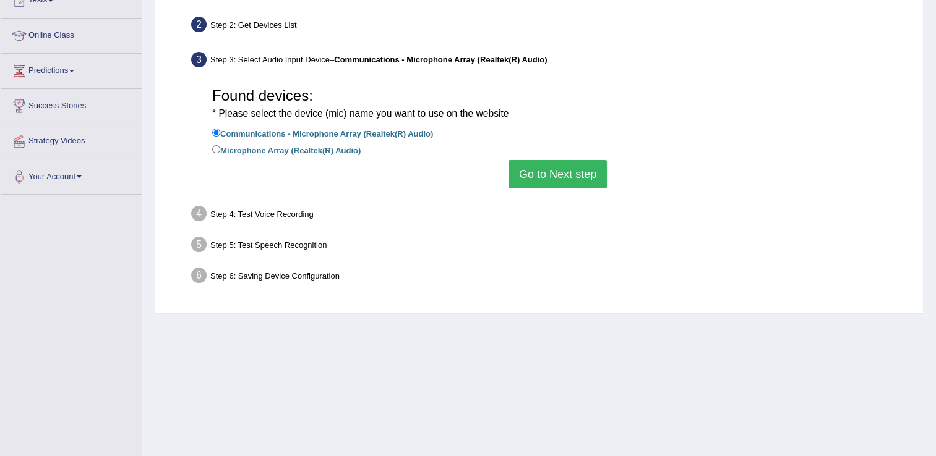
click at [538, 167] on button "Go to Next step" at bounding box center [557, 174] width 98 height 28
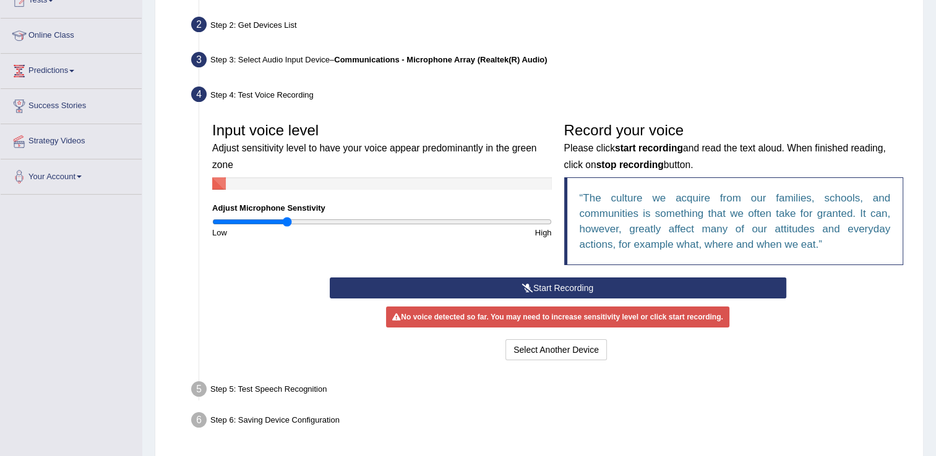
click at [539, 286] on button "Start Recording" at bounding box center [558, 288] width 456 height 21
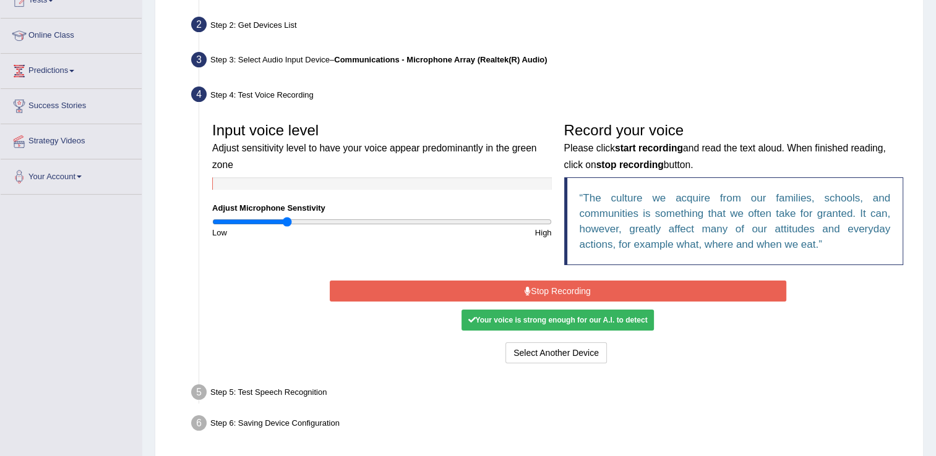
click at [539, 286] on button "Stop Recording" at bounding box center [558, 291] width 456 height 21
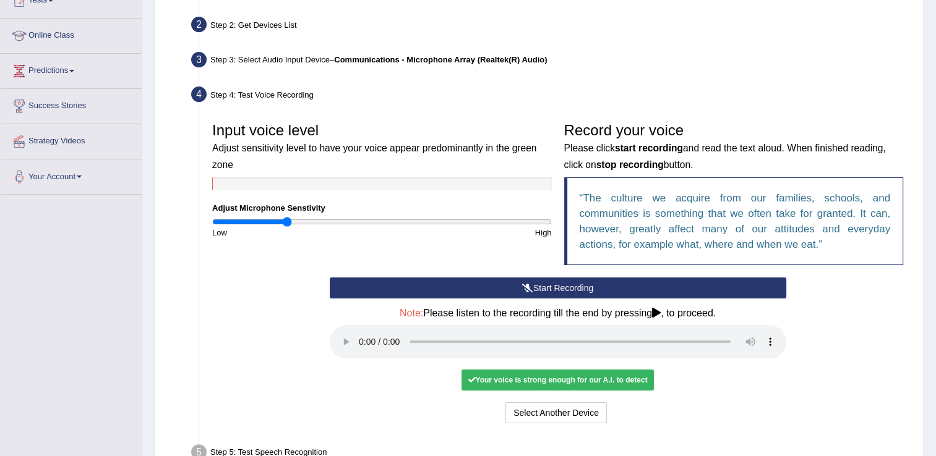
click at [539, 286] on button "Start Recording" at bounding box center [558, 288] width 456 height 21
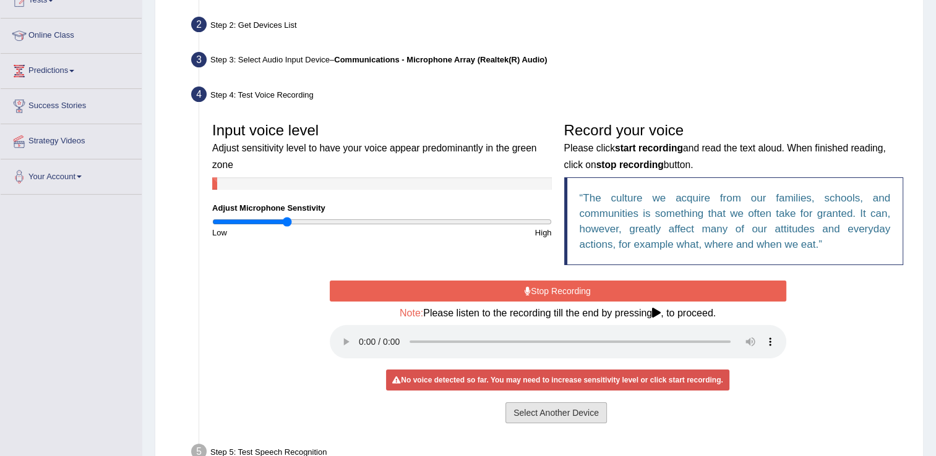
click at [588, 419] on button "Select Another Device" at bounding box center [555, 413] width 101 height 21
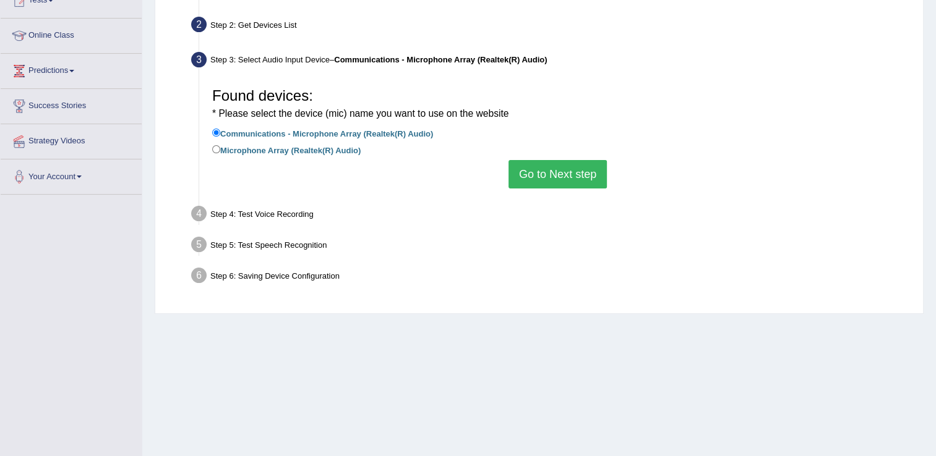
click at [556, 172] on button "Go to Next step" at bounding box center [557, 174] width 98 height 28
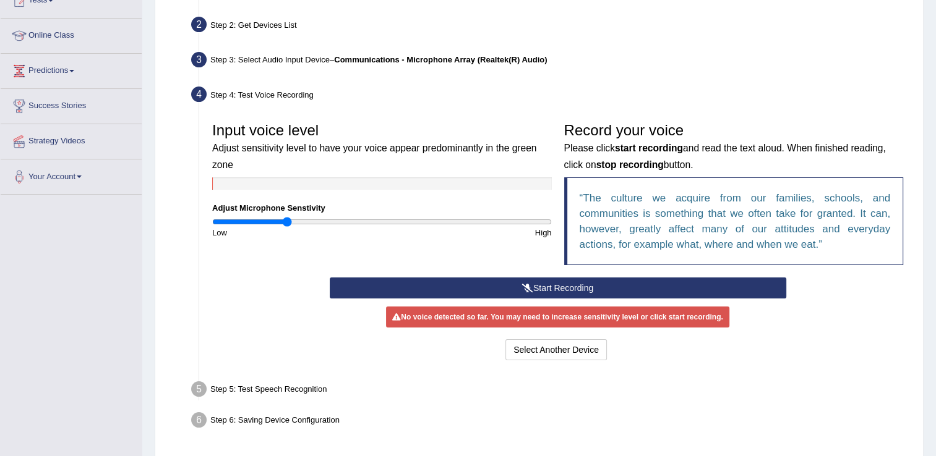
click at [526, 290] on icon at bounding box center [527, 288] width 11 height 9
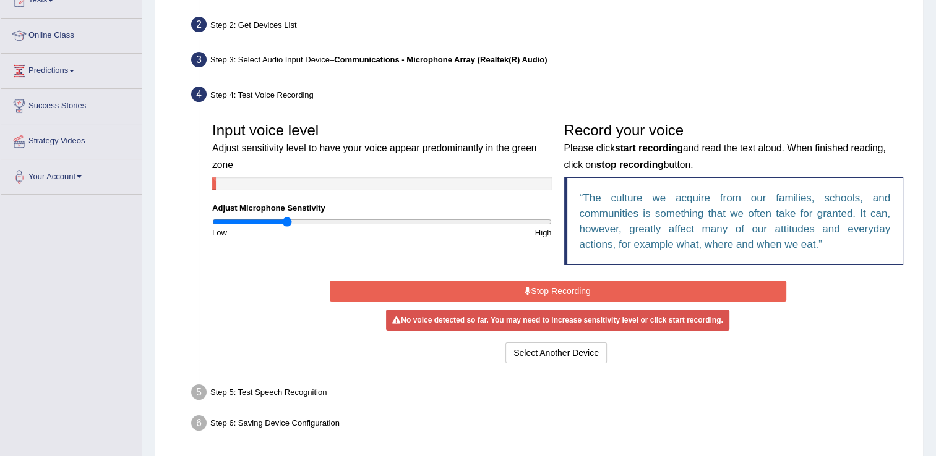
click at [526, 290] on icon at bounding box center [527, 291] width 6 height 9
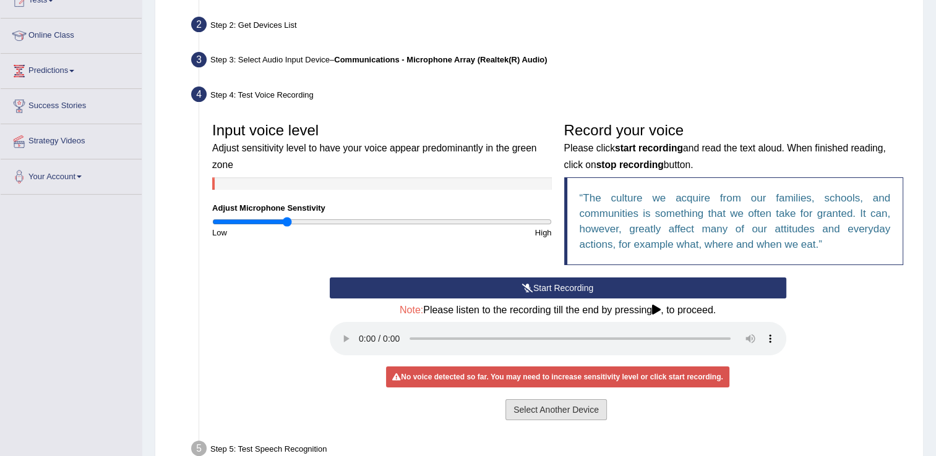
click at [562, 406] on button "Select Another Device" at bounding box center [555, 409] width 101 height 21
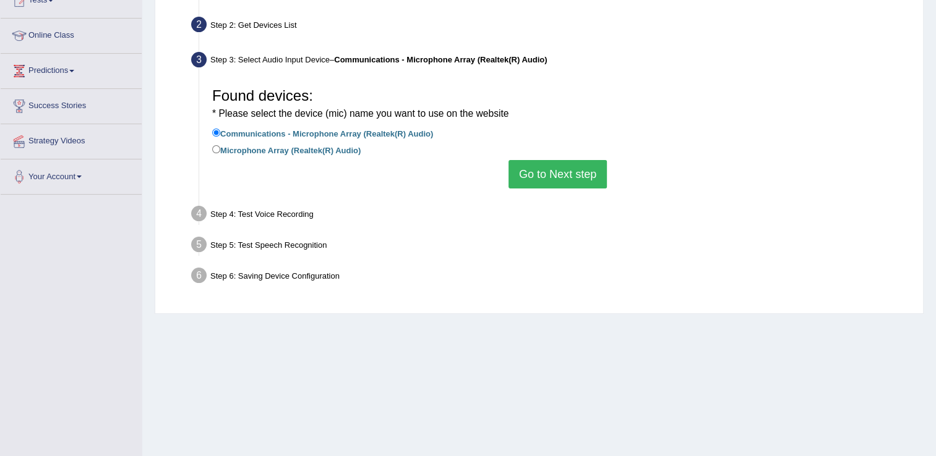
click at [553, 169] on button "Go to Next step" at bounding box center [557, 174] width 98 height 28
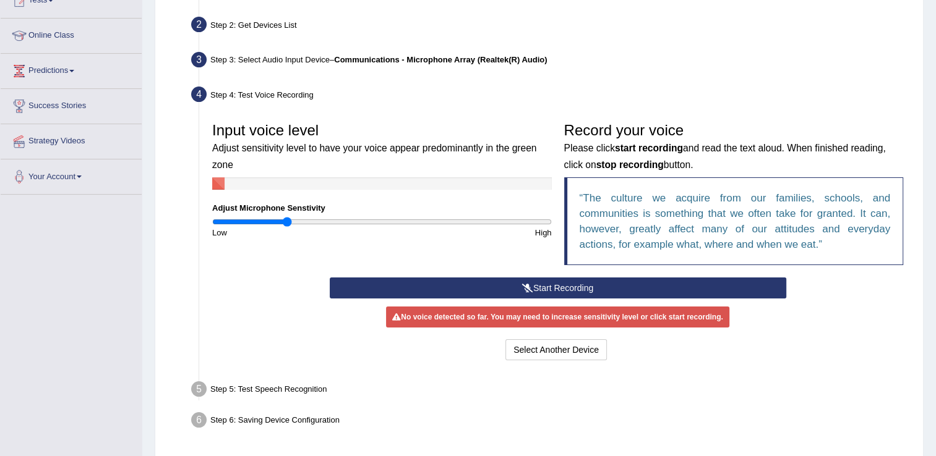
click at [532, 286] on button "Start Recording" at bounding box center [558, 288] width 456 height 21
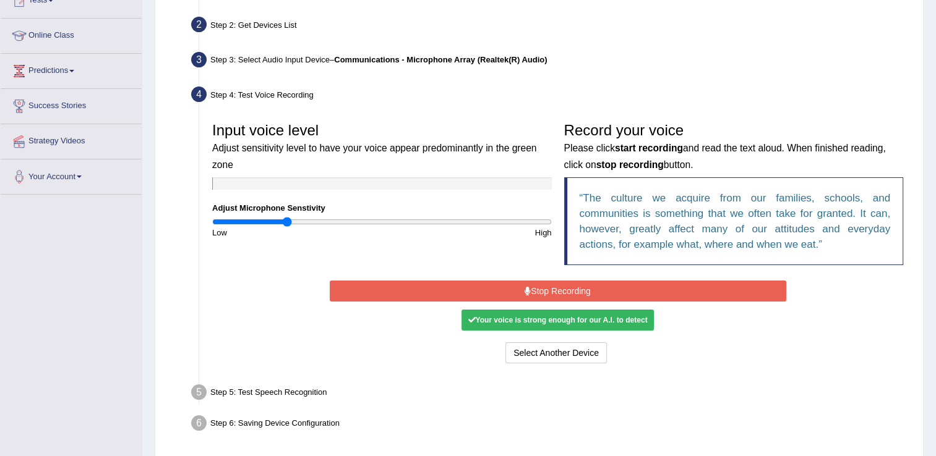
click at [532, 286] on button "Stop Recording" at bounding box center [558, 291] width 456 height 21
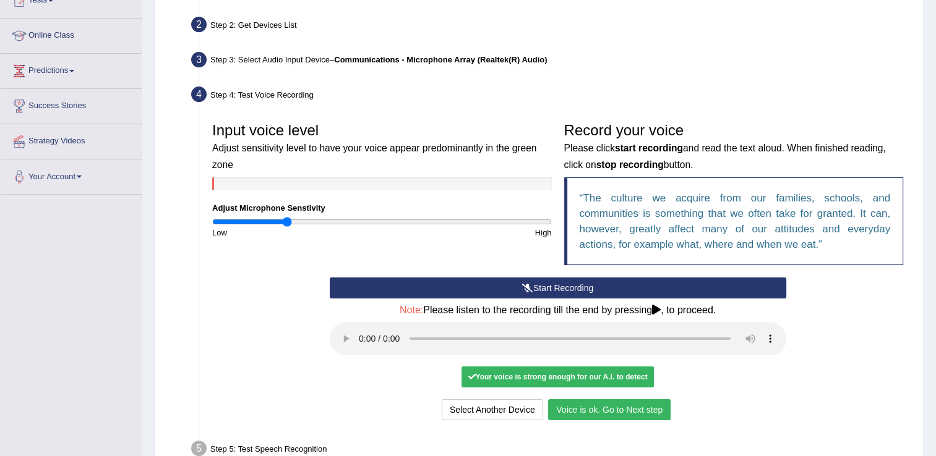
click at [548, 78] on ul "Step 1: Grant Permissions To access your microphone(s), we need permission to a…" at bounding box center [539, 236] width 740 height 517
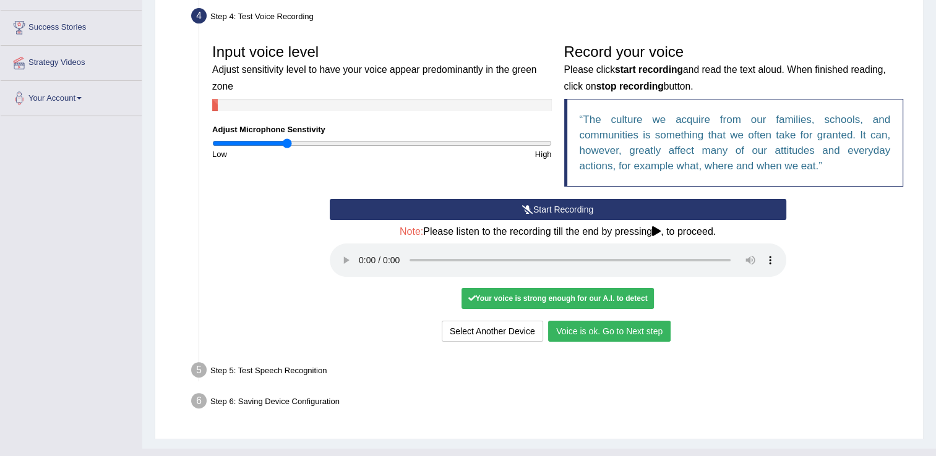
scroll to position [250, 0]
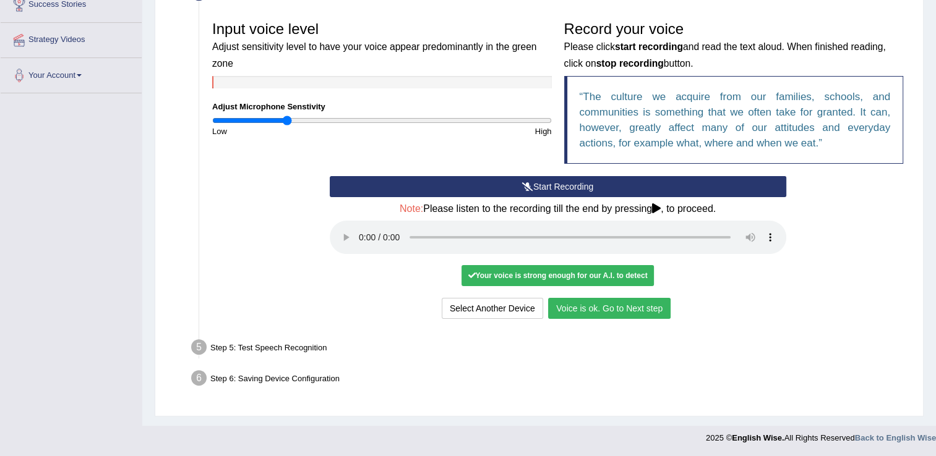
click at [307, 349] on div "Step 5: Test Speech Recognition" at bounding box center [550, 349] width 731 height 27
click at [626, 312] on button "Voice is ok. Go to Next step" at bounding box center [609, 308] width 122 height 21
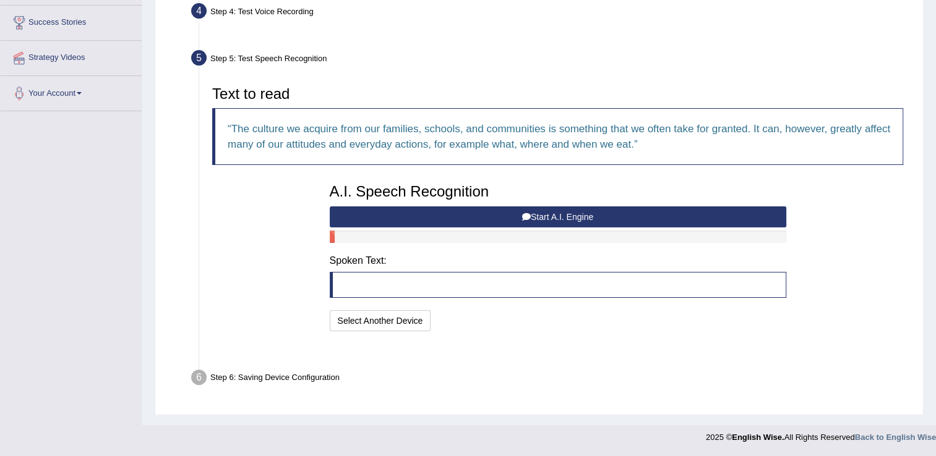
scroll to position [200, 0]
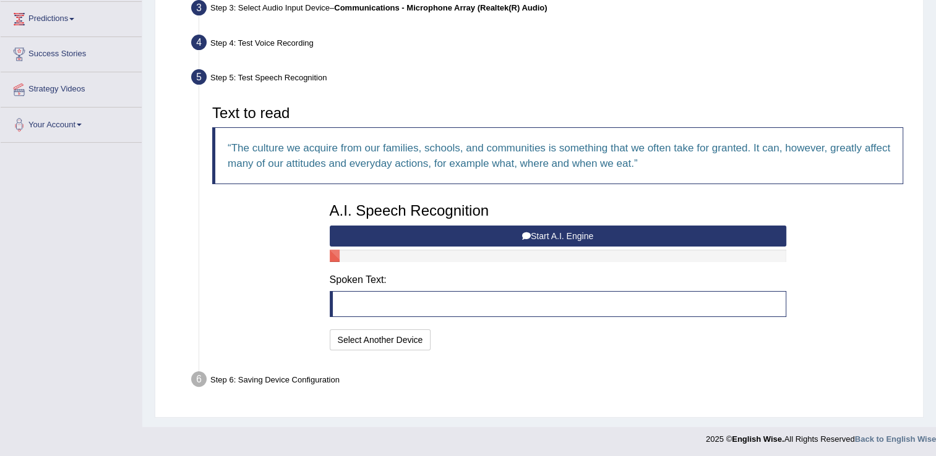
click at [555, 234] on button "Start A.I. Engine" at bounding box center [558, 236] width 456 height 21
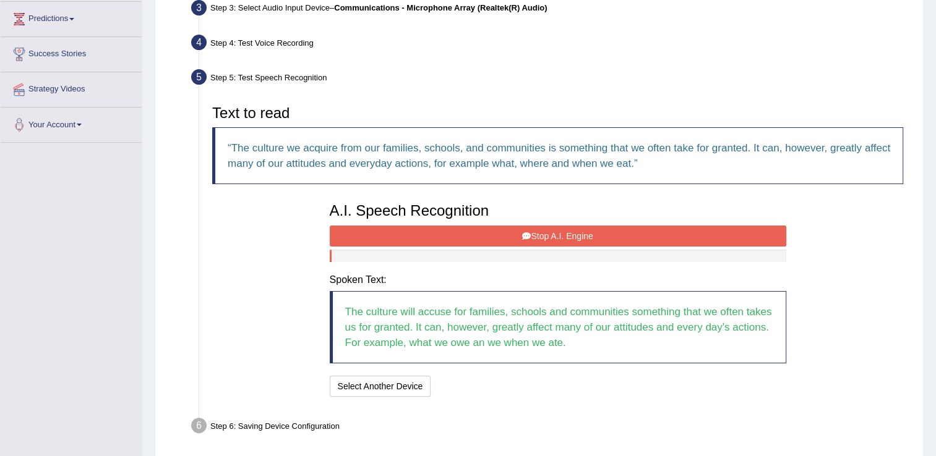
click at [530, 239] on icon at bounding box center [526, 236] width 9 height 9
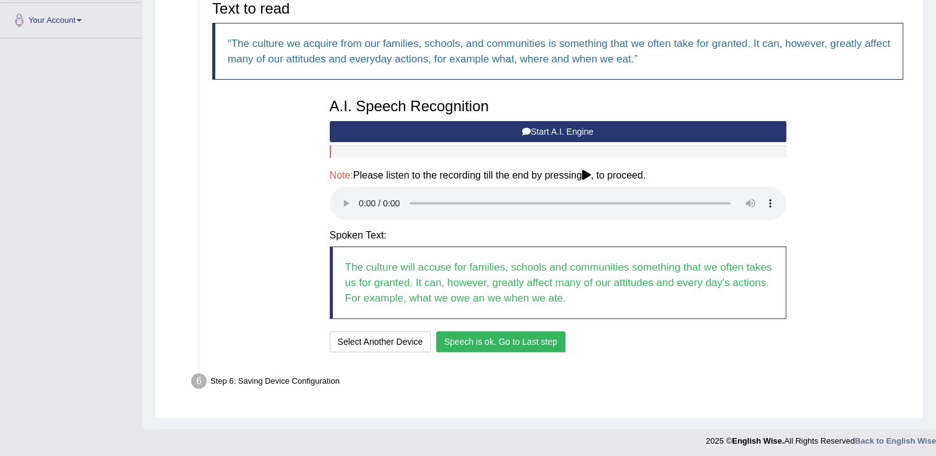
scroll to position [307, 0]
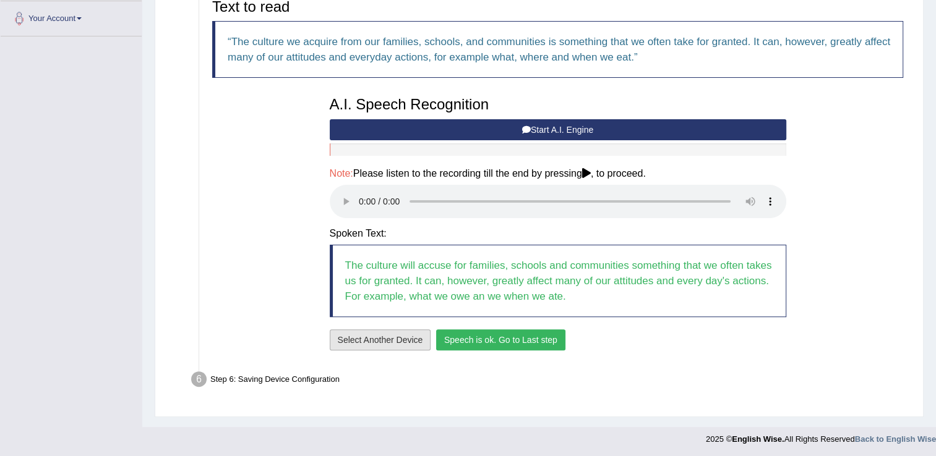
click at [386, 335] on button "Select Another Device" at bounding box center [380, 340] width 101 height 21
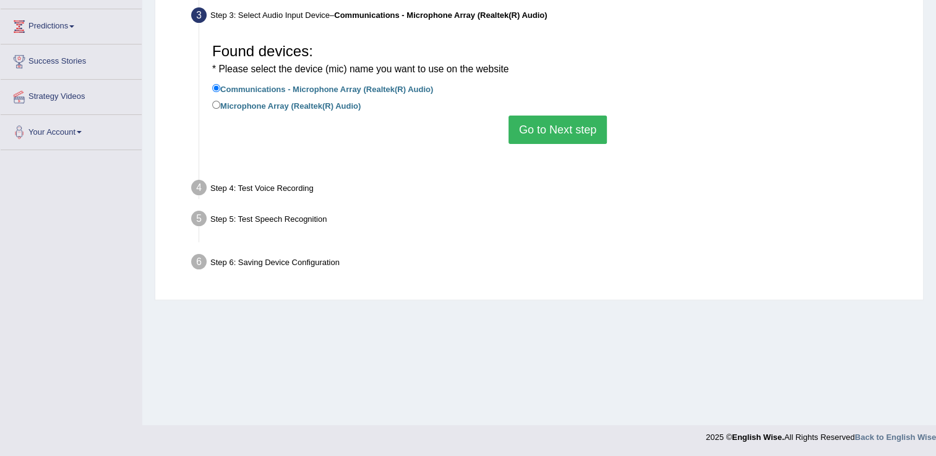
scroll to position [193, 0]
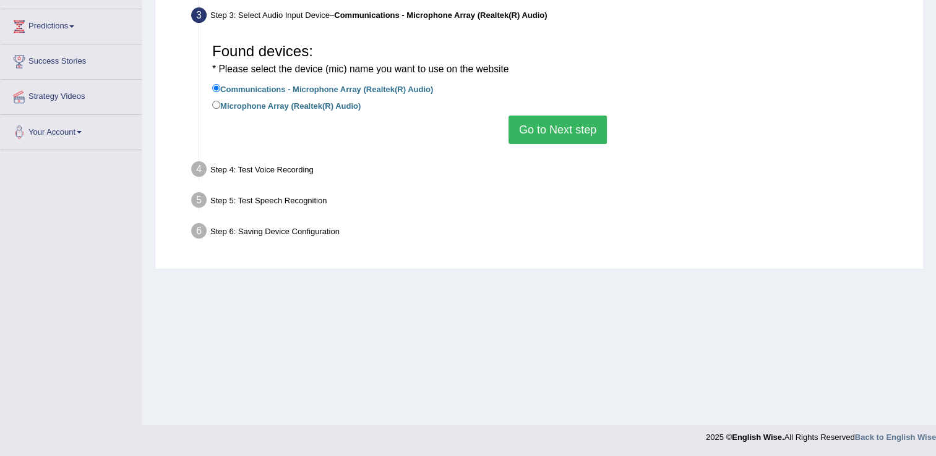
click at [279, 170] on div "Step 4: Test Voice Recording" at bounding box center [550, 171] width 731 height 27
click at [301, 198] on div "Step 5: Test Speech Recognition" at bounding box center [550, 202] width 731 height 27
click at [542, 118] on button "Go to Next step" at bounding box center [557, 130] width 98 height 28
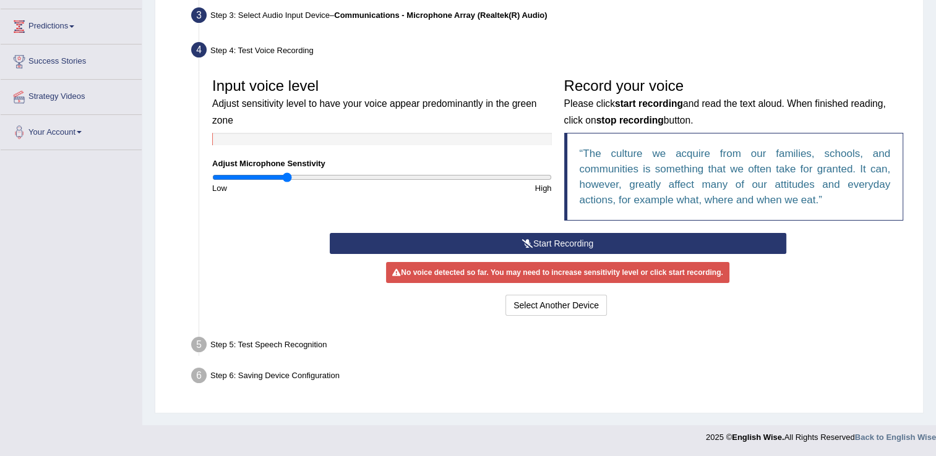
click at [297, 348] on div "Step 5: Test Speech Recognition" at bounding box center [550, 346] width 731 height 27
click at [306, 342] on div "Step 5: Test Speech Recognition" at bounding box center [550, 346] width 731 height 27
click at [558, 244] on button "Start Recording" at bounding box center [558, 243] width 456 height 21
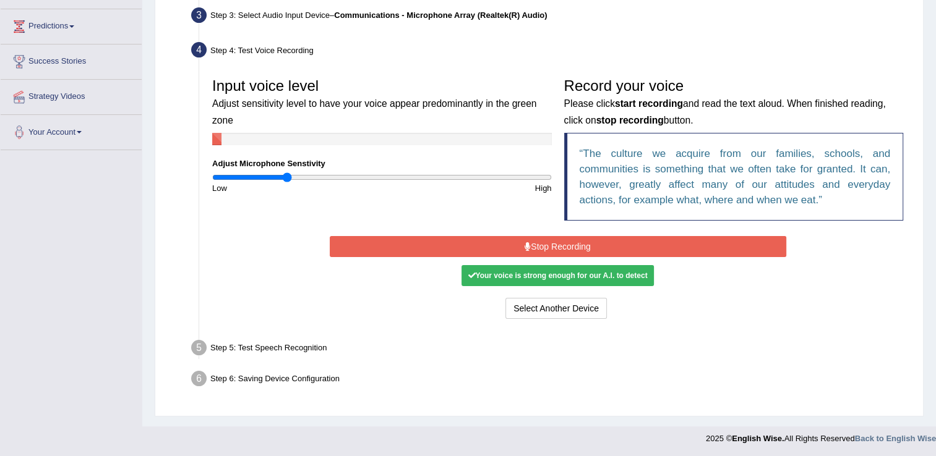
click at [568, 247] on button "Stop Recording" at bounding box center [558, 246] width 456 height 21
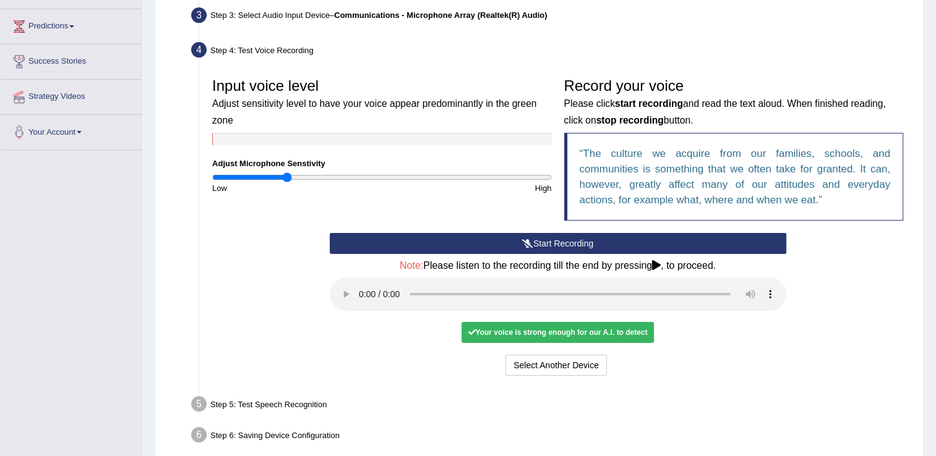
click at [297, 407] on div "Step 5: Test Speech Recognition" at bounding box center [550, 406] width 731 height 27
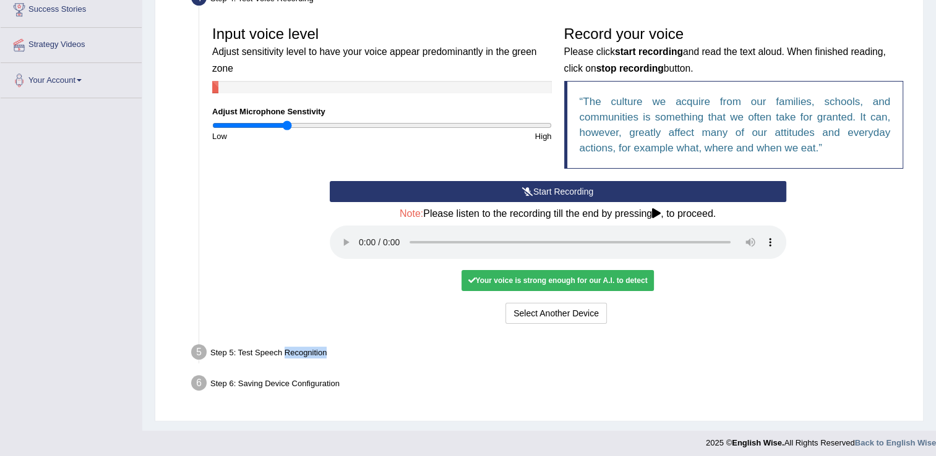
scroll to position [250, 0]
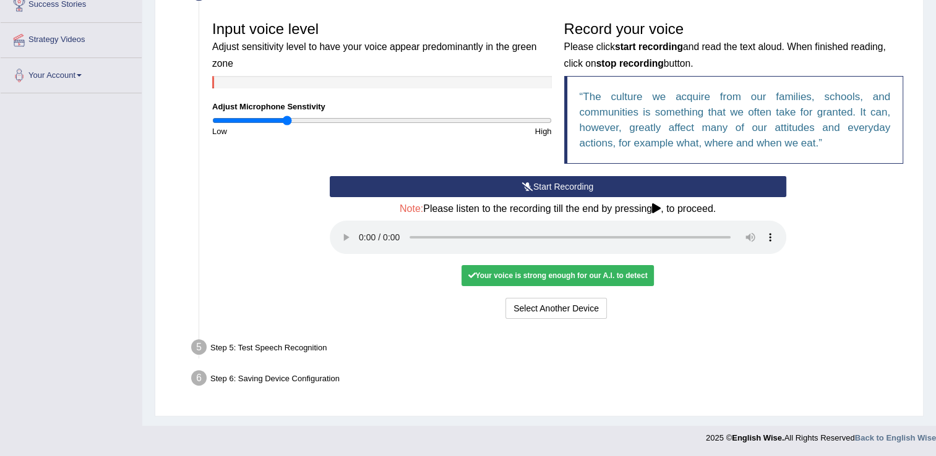
click at [222, 352] on div "Step 5: Test Speech Recognition" at bounding box center [550, 349] width 731 height 27
click at [308, 350] on div "Step 5: Test Speech Recognition" at bounding box center [550, 349] width 731 height 27
click at [525, 312] on button "Select Another Device" at bounding box center [555, 308] width 101 height 21
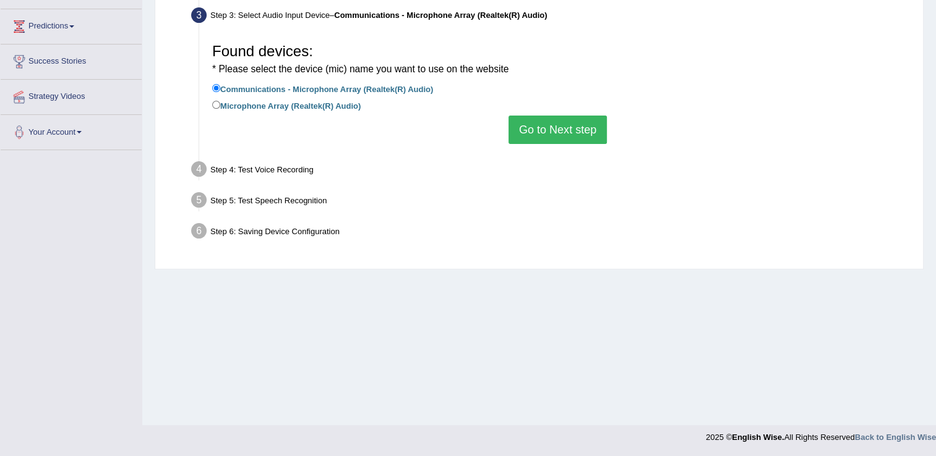
click at [265, 181] on div "Step 4: Test Voice Recording" at bounding box center [550, 171] width 731 height 27
click at [268, 173] on div "Step 4: Test Voice Recording" at bounding box center [550, 171] width 731 height 27
click at [547, 129] on button "Go to Next step" at bounding box center [557, 130] width 98 height 28
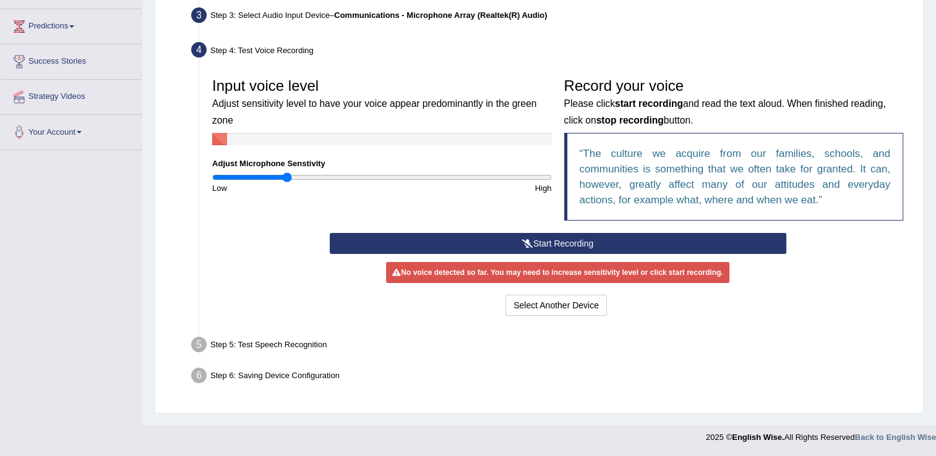
click at [574, 239] on button "Start Recording" at bounding box center [558, 243] width 456 height 21
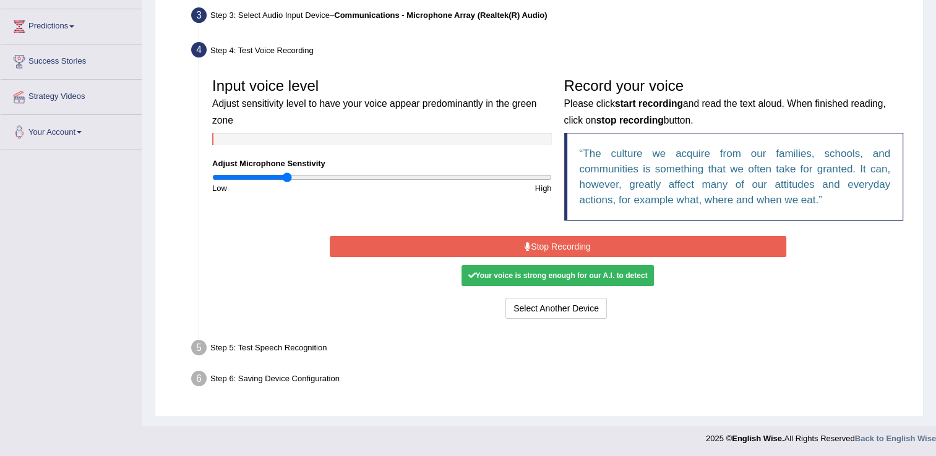
click at [574, 239] on button "Stop Recording" at bounding box center [558, 246] width 456 height 21
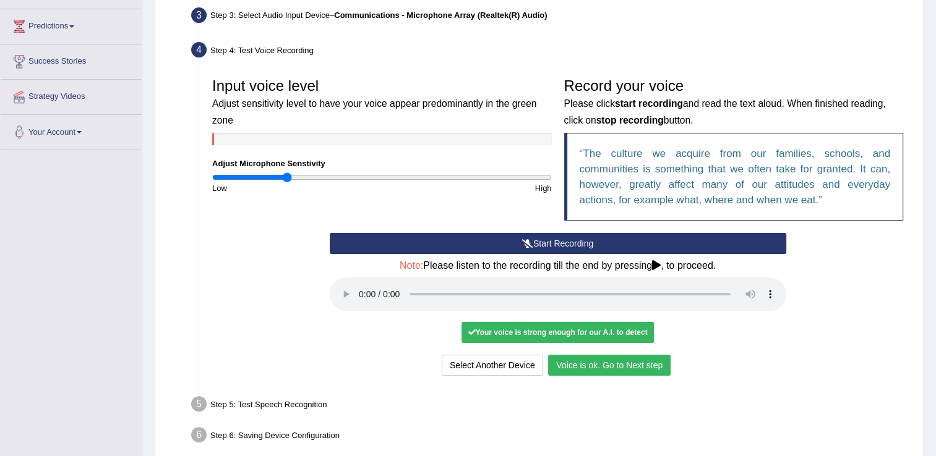
click at [586, 369] on button "Voice is ok. Go to Next step" at bounding box center [609, 365] width 122 height 21
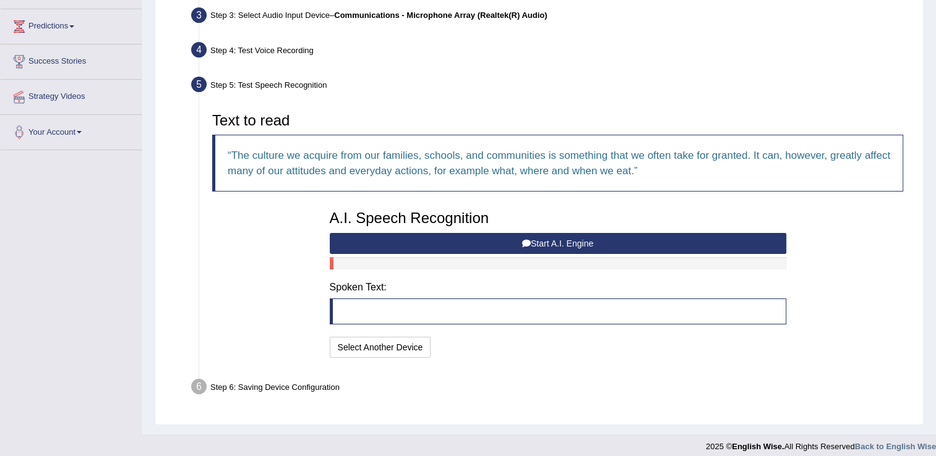
click at [546, 237] on button "Start A.I. Engine" at bounding box center [558, 243] width 456 height 21
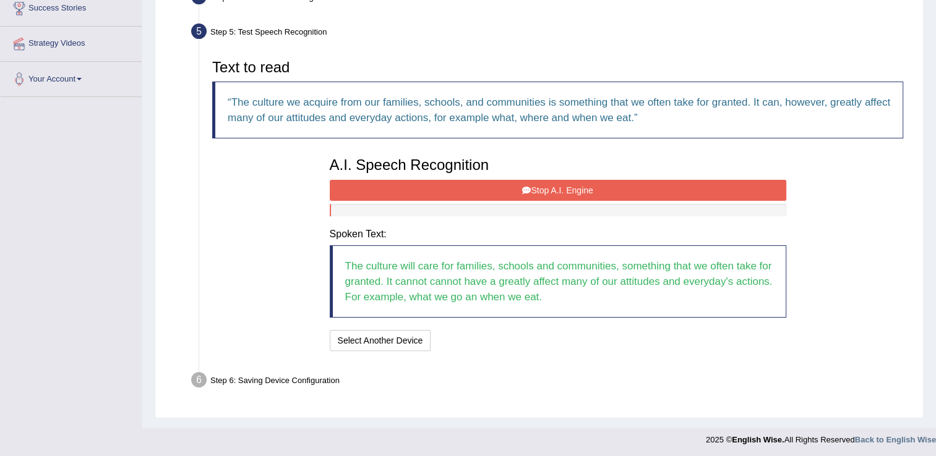
scroll to position [247, 0]
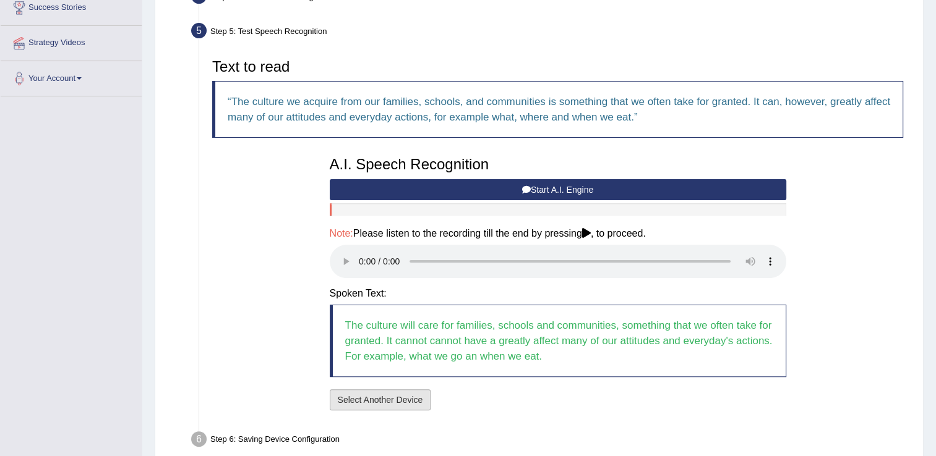
click at [377, 407] on button "Select Another Device" at bounding box center [380, 400] width 101 height 21
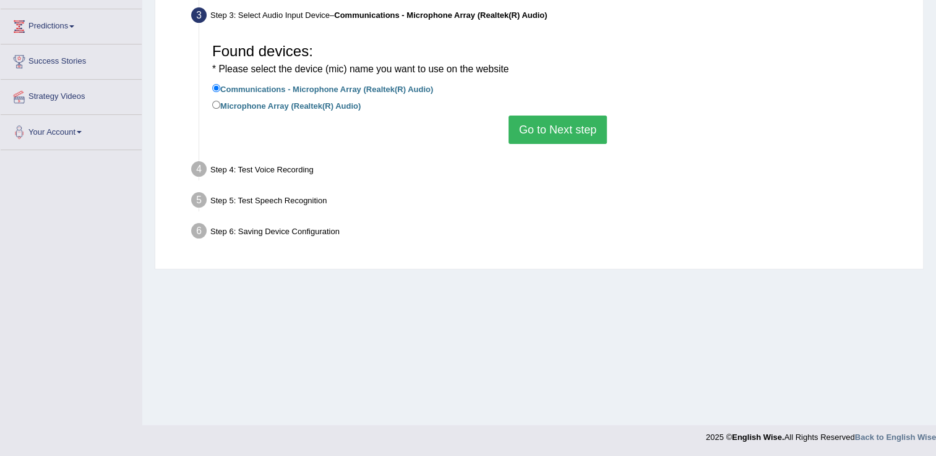
click at [553, 130] on button "Go to Next step" at bounding box center [557, 130] width 98 height 28
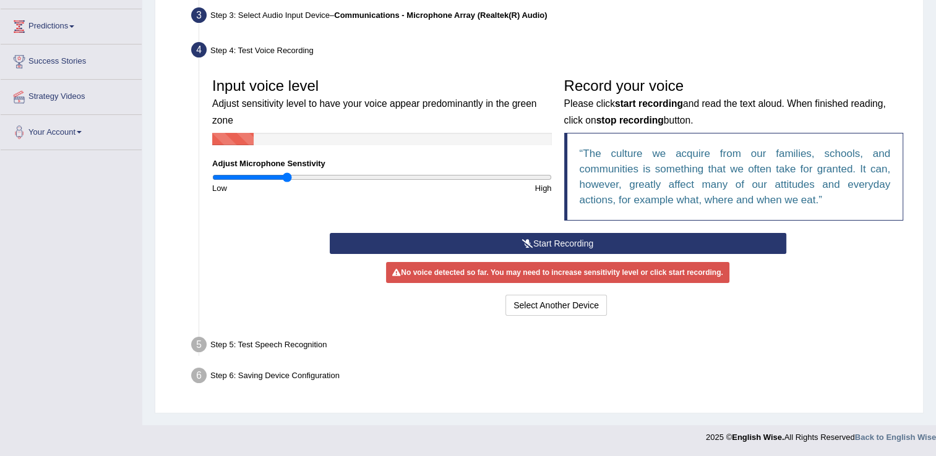
click at [548, 246] on button "Start Recording" at bounding box center [558, 243] width 456 height 21
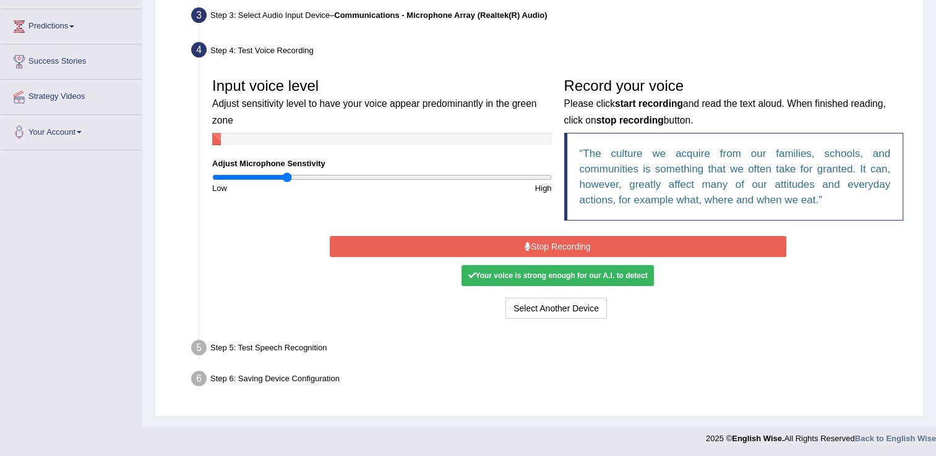
click at [548, 246] on button "Stop Recording" at bounding box center [558, 246] width 456 height 21
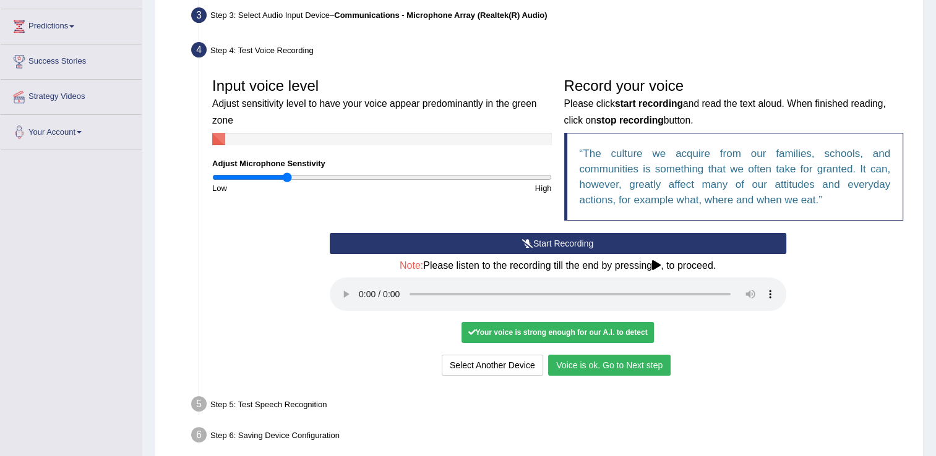
click at [633, 364] on button "Voice is ok. Go to Next step" at bounding box center [609, 365] width 122 height 21
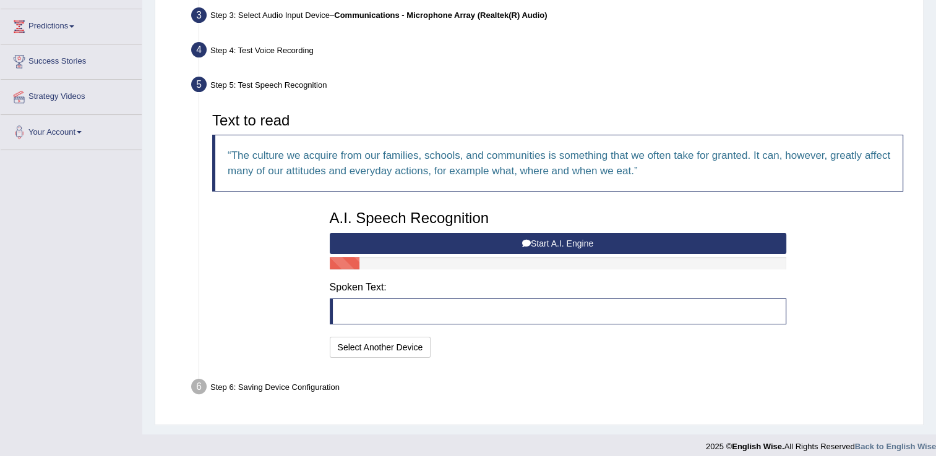
click at [529, 241] on icon at bounding box center [526, 243] width 9 height 9
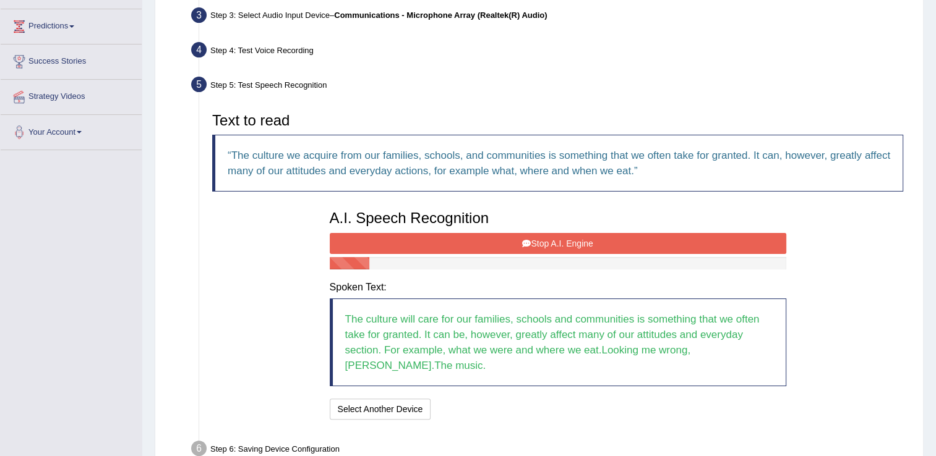
click at [530, 236] on button "Stop A.I. Engine" at bounding box center [558, 243] width 456 height 21
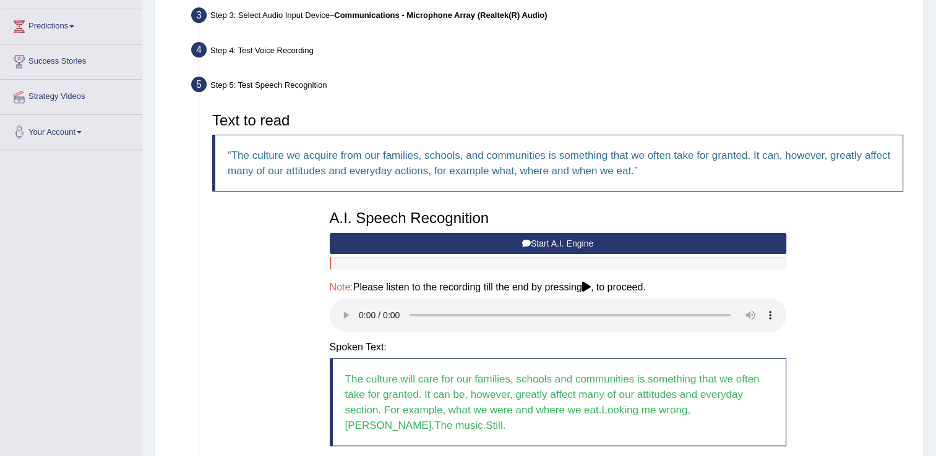
click at [461, 391] on blockquote "The culture will care for our families, schools and communities is something th…" at bounding box center [558, 403] width 456 height 88
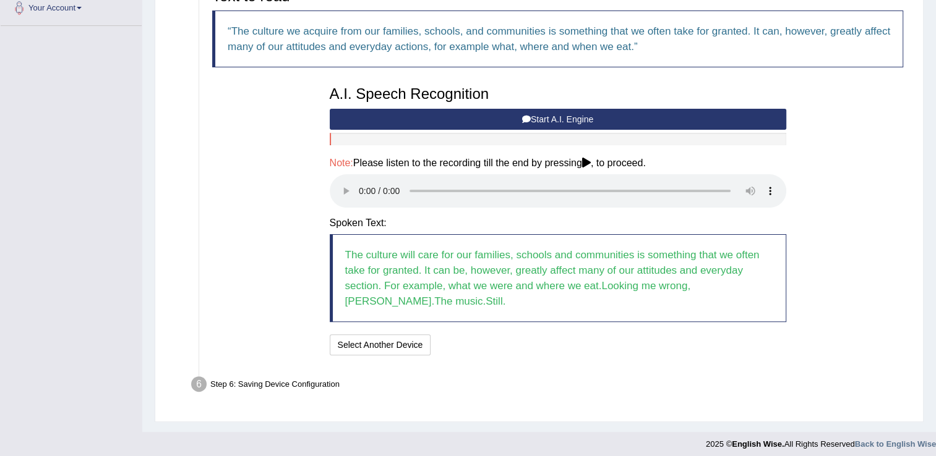
scroll to position [322, 0]
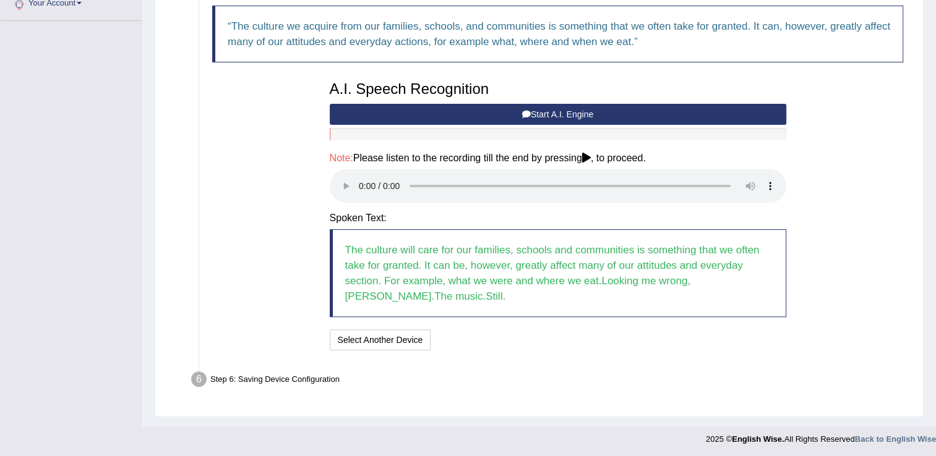
click at [296, 377] on div "Step 6: Saving Device Configuration" at bounding box center [550, 381] width 731 height 27
click at [291, 377] on div "Step 6: Saving Device Configuration" at bounding box center [550, 381] width 731 height 27
click at [556, 111] on button "Start A.I. Engine" at bounding box center [558, 114] width 456 height 21
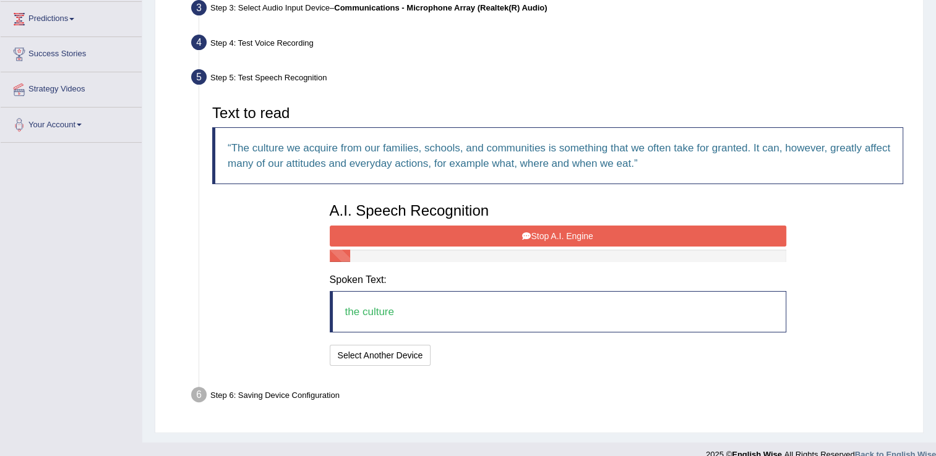
scroll to position [216, 0]
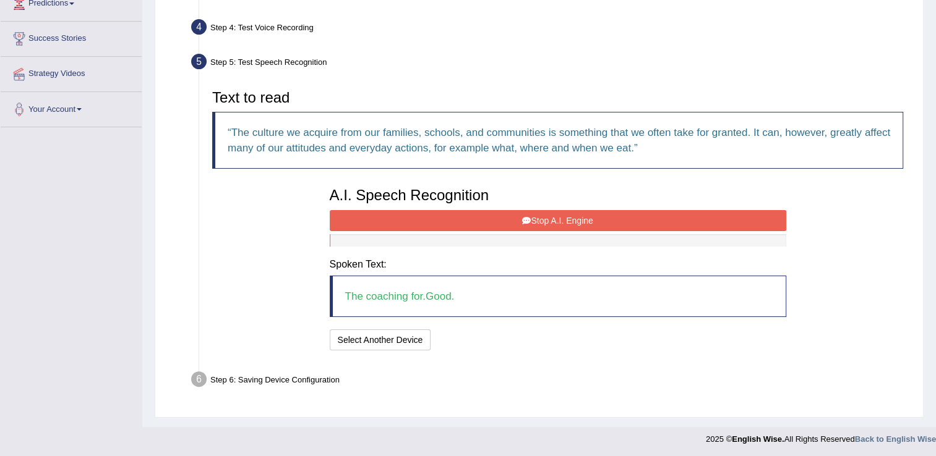
click at [526, 216] on icon at bounding box center [526, 220] width 9 height 9
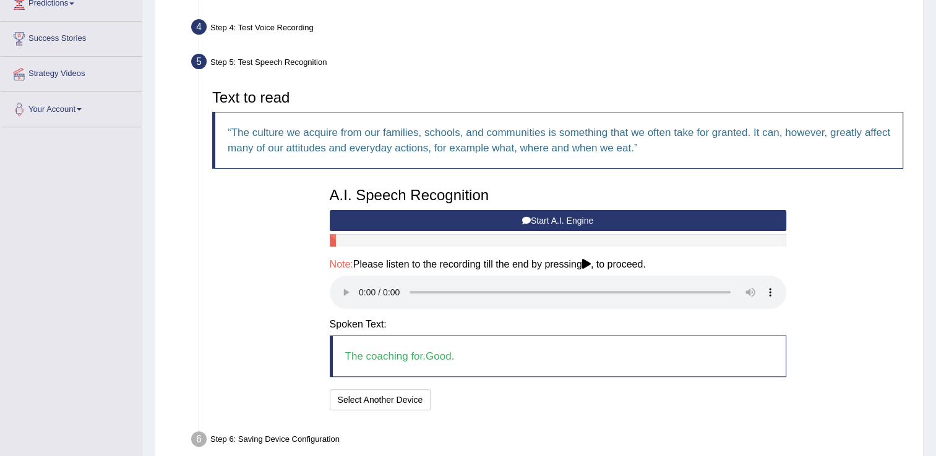
click at [574, 218] on button "Start A.I. Engine" at bounding box center [558, 220] width 456 height 21
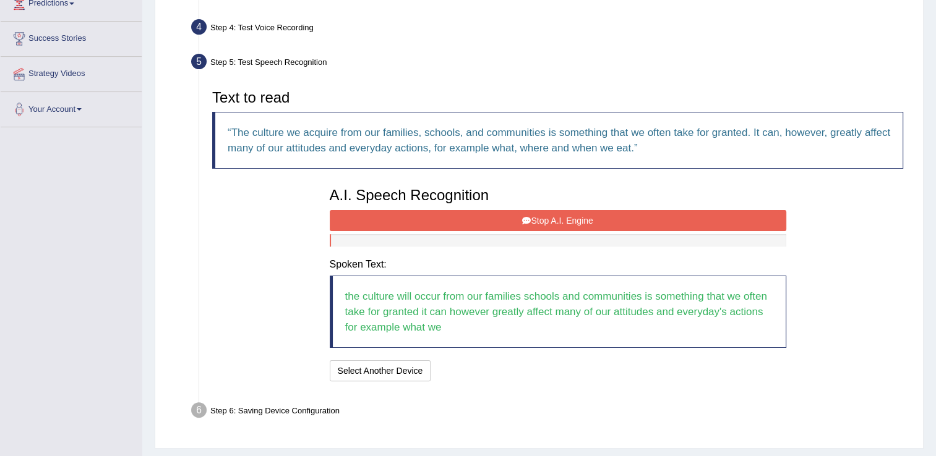
click at [574, 218] on button "Stop A.I. Engine" at bounding box center [558, 220] width 456 height 21
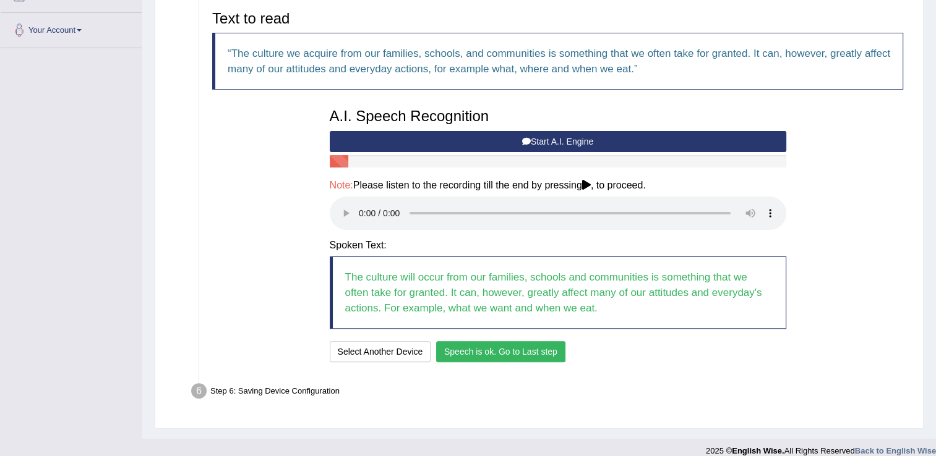
scroll to position [307, 0]
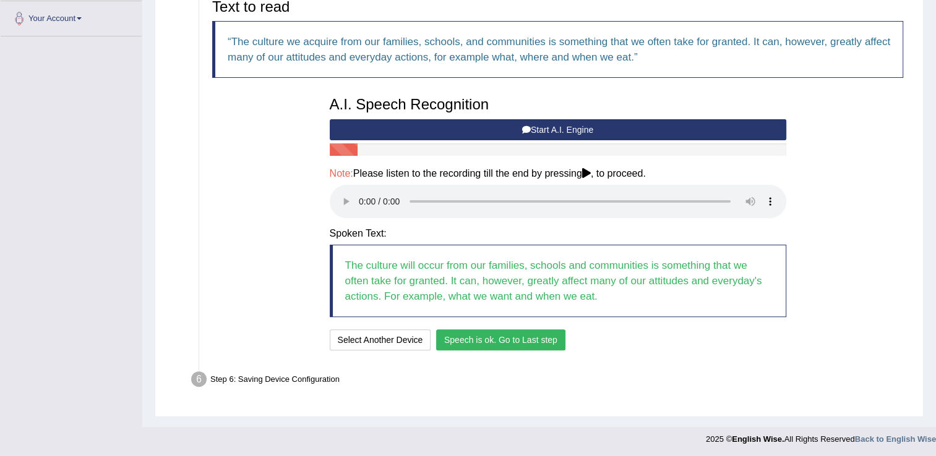
click at [512, 337] on button "Speech is ok. Go to Last step" at bounding box center [500, 340] width 129 height 21
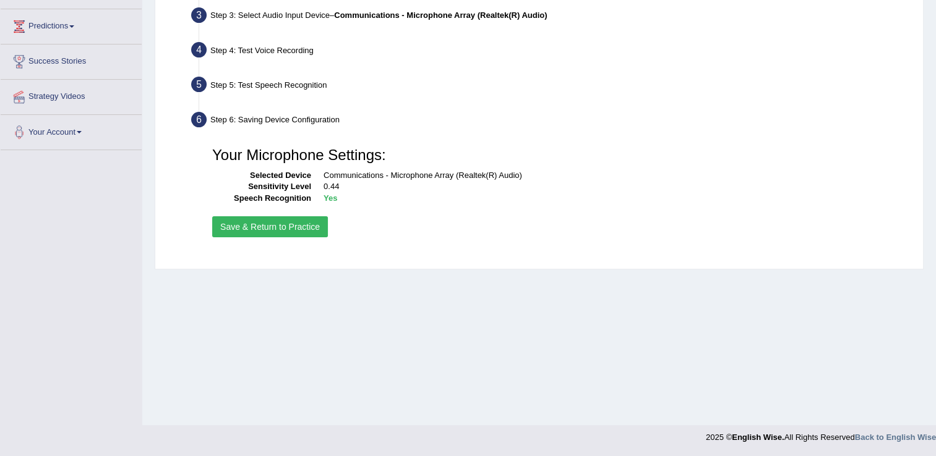
click at [296, 232] on button "Save & Return to Practice" at bounding box center [270, 226] width 116 height 21
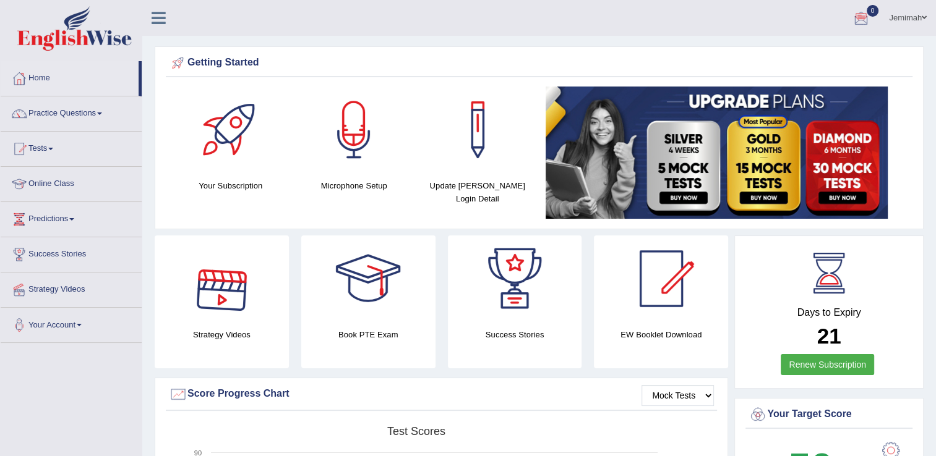
click at [239, 180] on h4 "Your Subscription" at bounding box center [230, 185] width 111 height 13
click at [230, 153] on div at bounding box center [230, 130] width 87 height 87
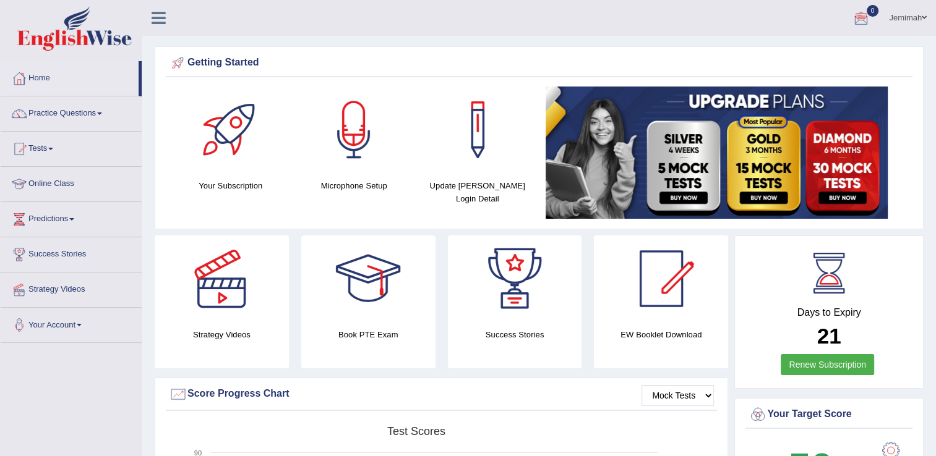
click at [230, 153] on div at bounding box center [230, 130] width 87 height 87
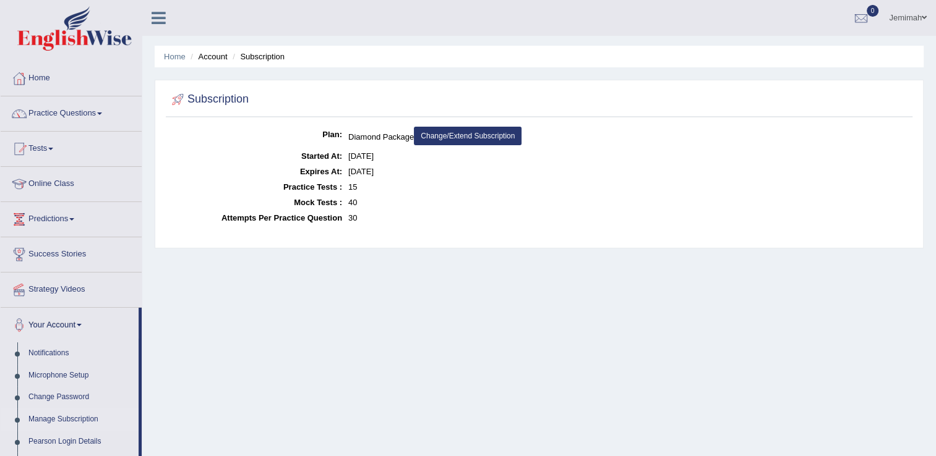
click at [64, 185] on link "Online Class" at bounding box center [71, 182] width 141 height 31
click at [64, 185] on link "Online Class" at bounding box center [70, 182] width 138 height 31
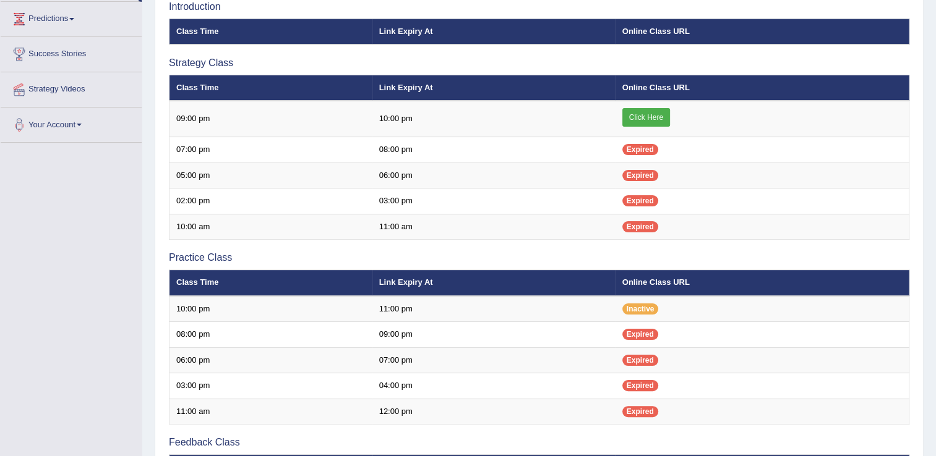
scroll to position [223, 0]
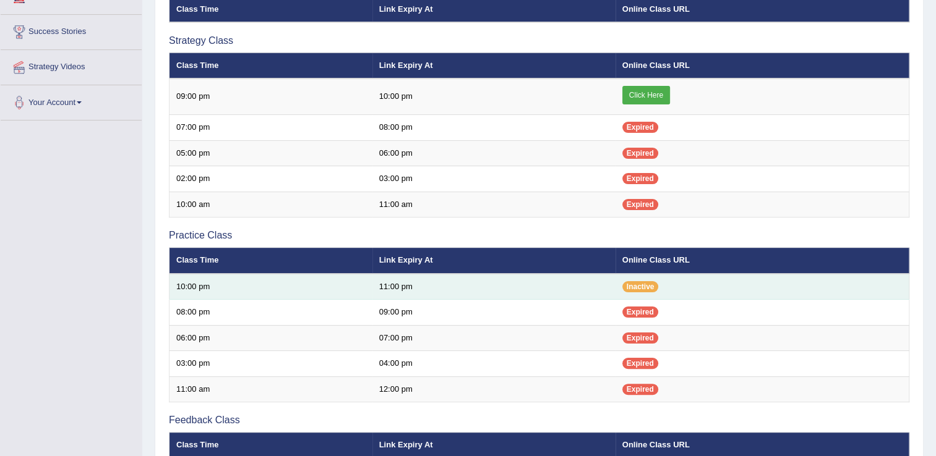
click at [645, 292] on td "Inactive" at bounding box center [762, 287] width 294 height 26
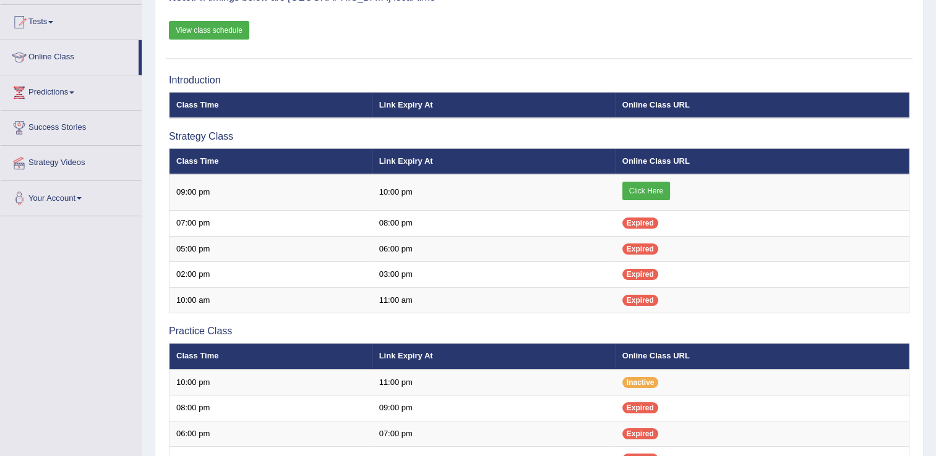
scroll to position [124, 0]
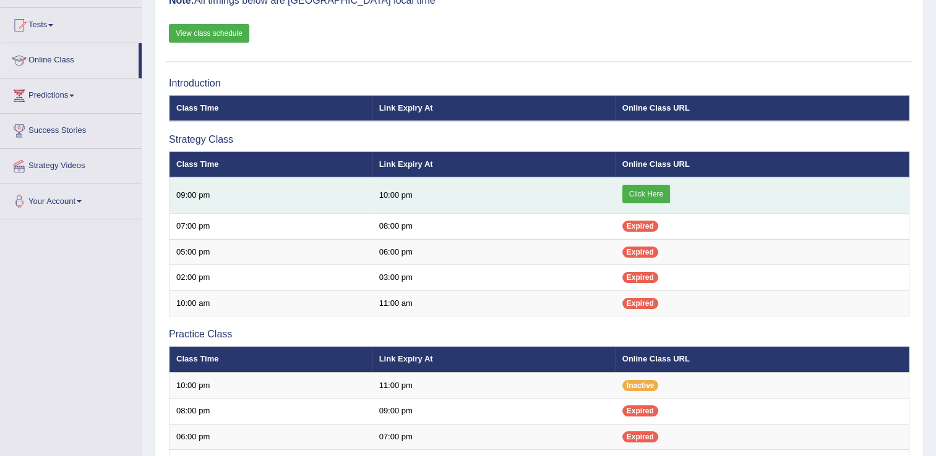
click at [648, 190] on link "Click Here" at bounding box center [646, 194] width 48 height 19
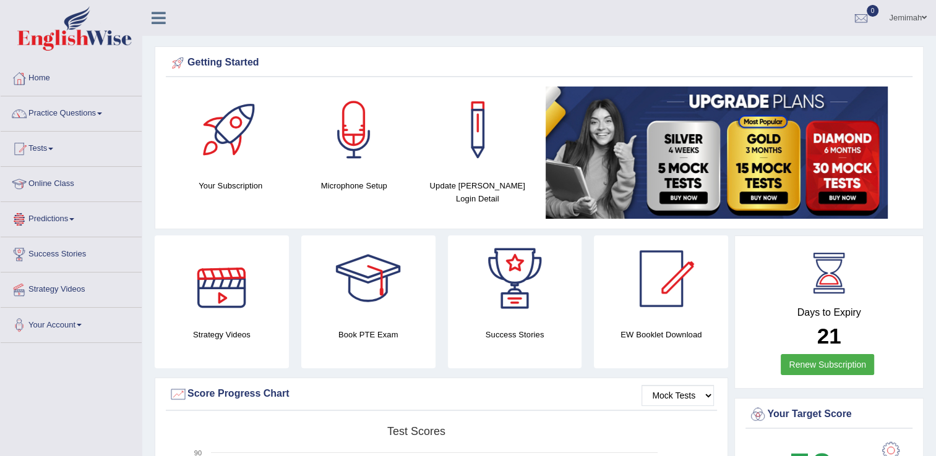
click at [200, 330] on h4 "Strategy Videos" at bounding box center [222, 334] width 134 height 13
click at [200, 333] on h4 "Strategy Videos" at bounding box center [222, 334] width 134 height 13
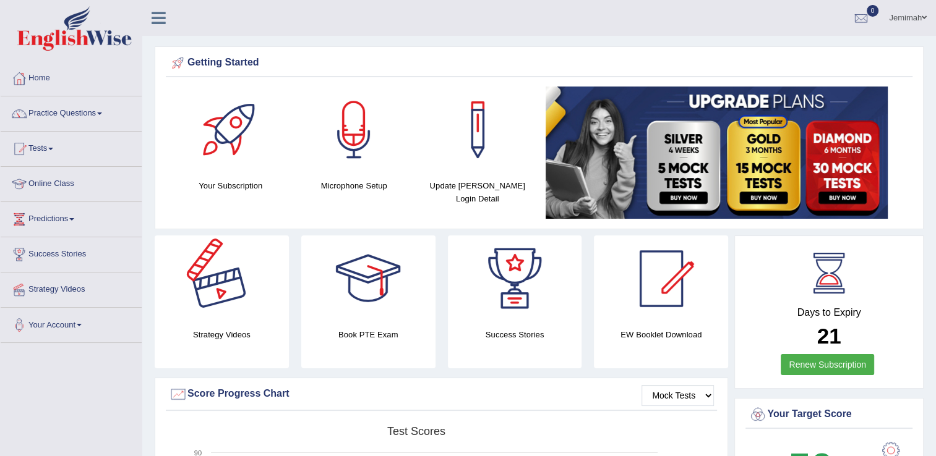
click at [242, 305] on div at bounding box center [221, 279] width 87 height 87
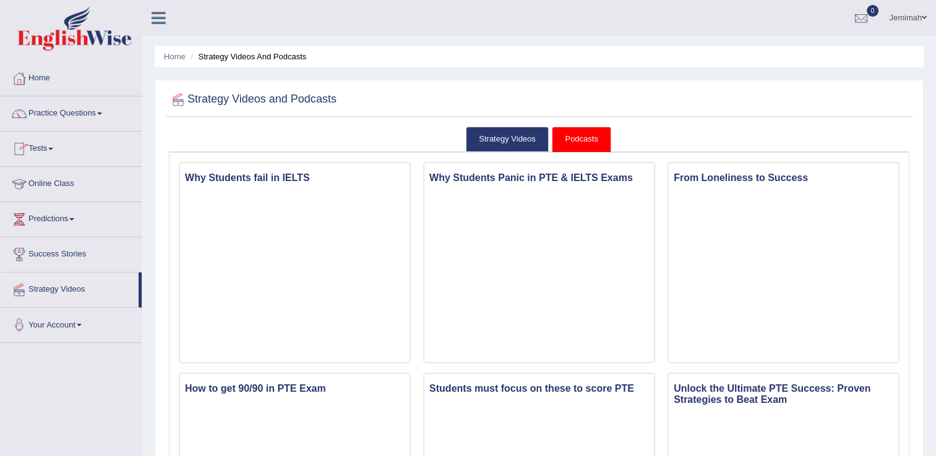
click at [49, 182] on link "Online Class" at bounding box center [71, 182] width 141 height 31
click at [49, 182] on link "Online Class" at bounding box center [70, 182] width 138 height 31
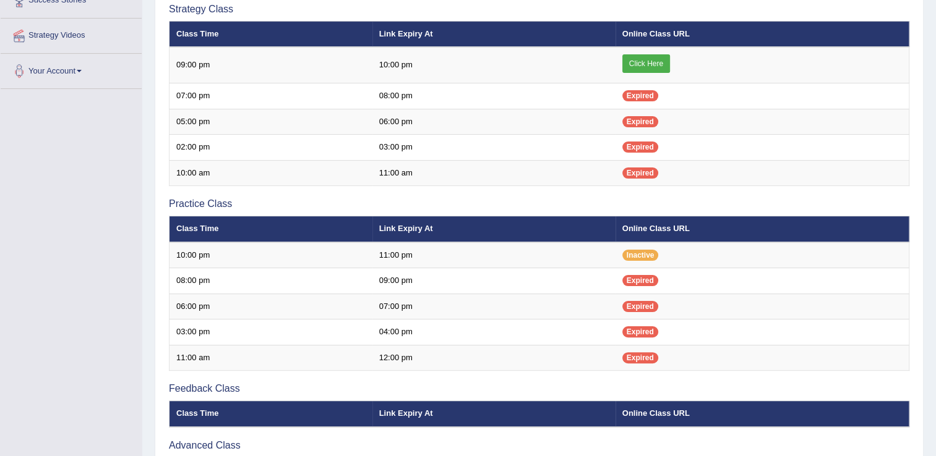
scroll to position [250, 0]
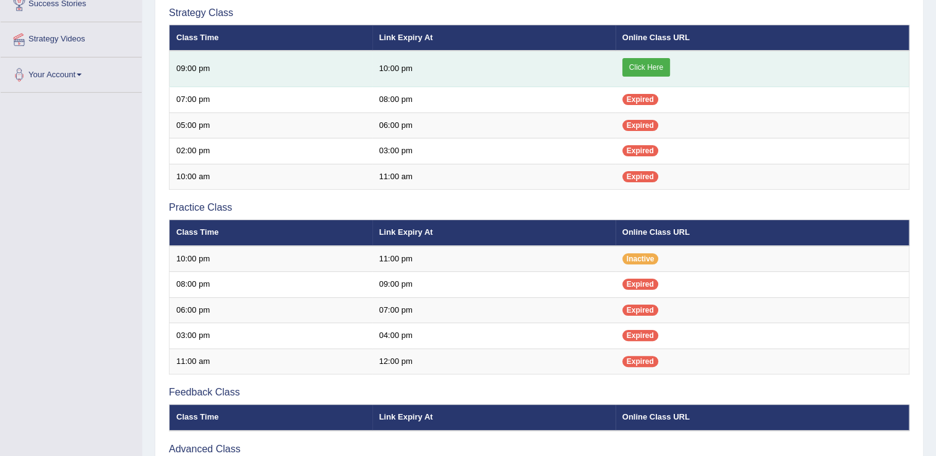
click at [648, 67] on link "Click Here" at bounding box center [646, 67] width 48 height 19
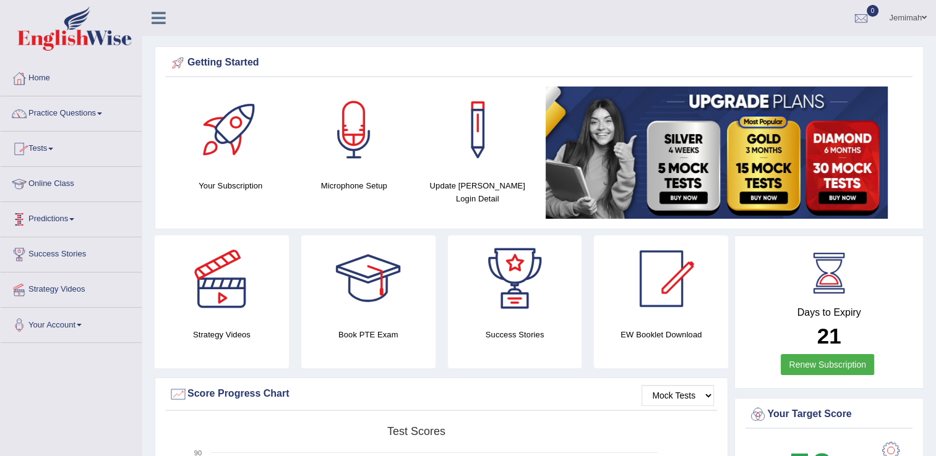
click at [92, 182] on link "Online Class" at bounding box center [71, 182] width 141 height 31
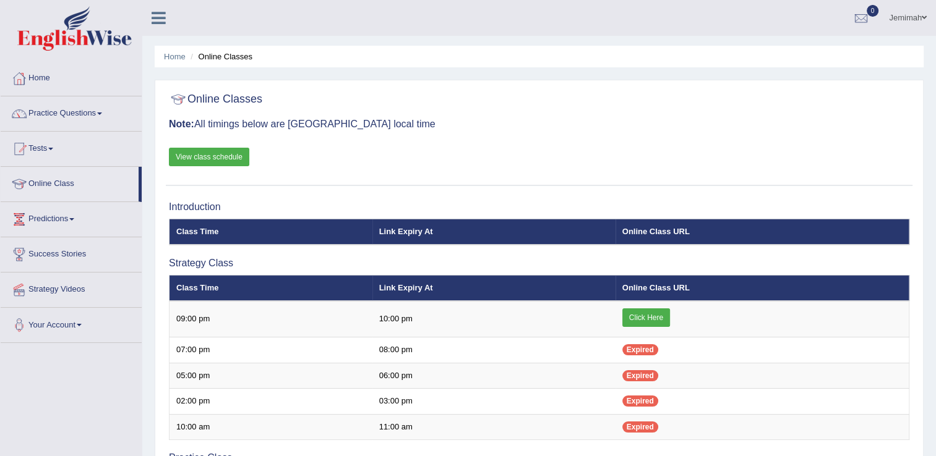
click at [92, 182] on link "Online Class" at bounding box center [70, 182] width 138 height 31
click at [210, 160] on link "View class schedule" at bounding box center [209, 157] width 80 height 19
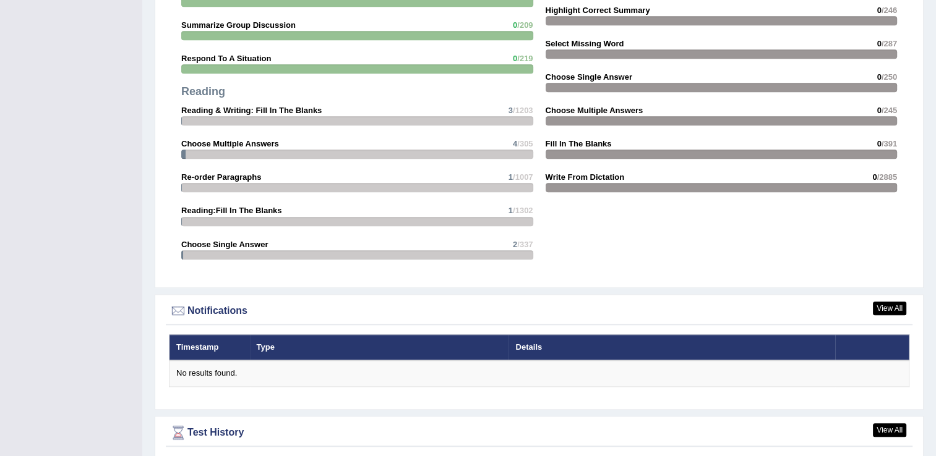
scroll to position [1301, 0]
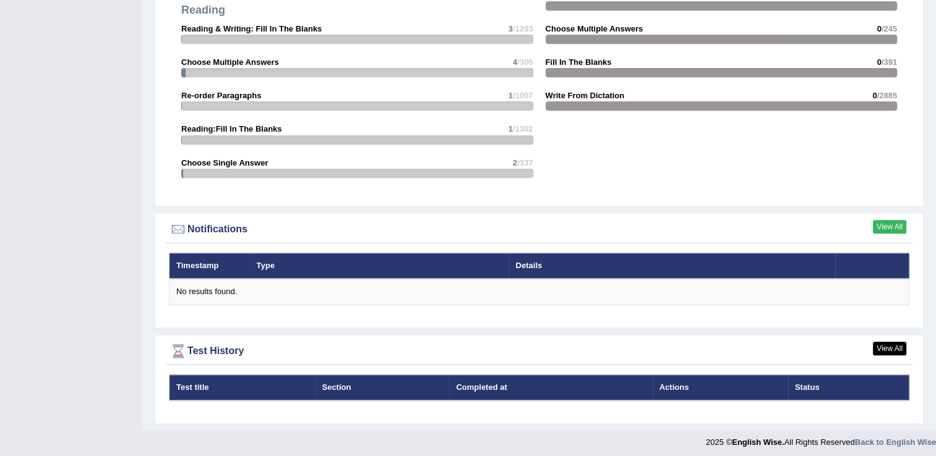
click at [887, 223] on link "View All" at bounding box center [888, 227] width 33 height 14
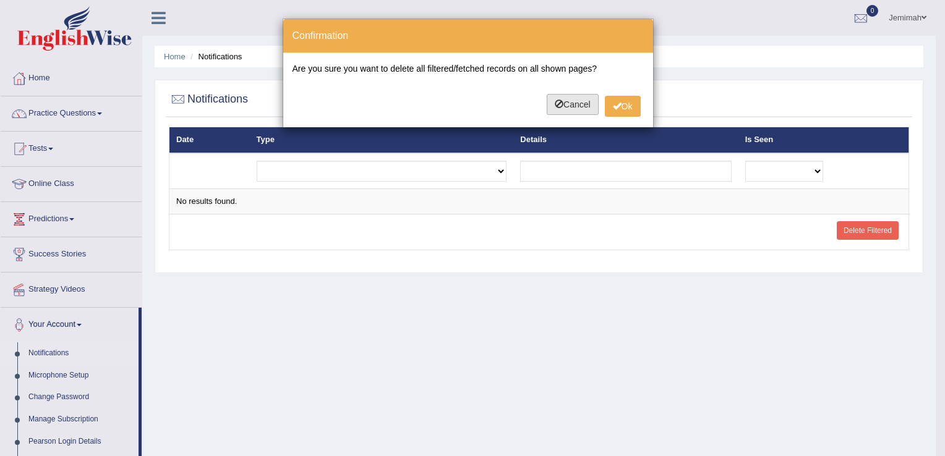
click at [570, 105] on button "Cancel" at bounding box center [573, 104] width 52 height 21
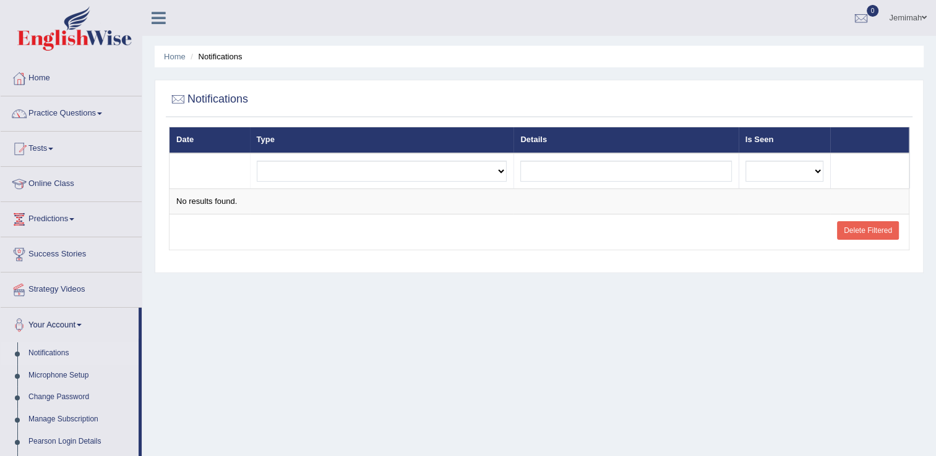
click at [53, 151] on link "Tests" at bounding box center [71, 147] width 141 height 31
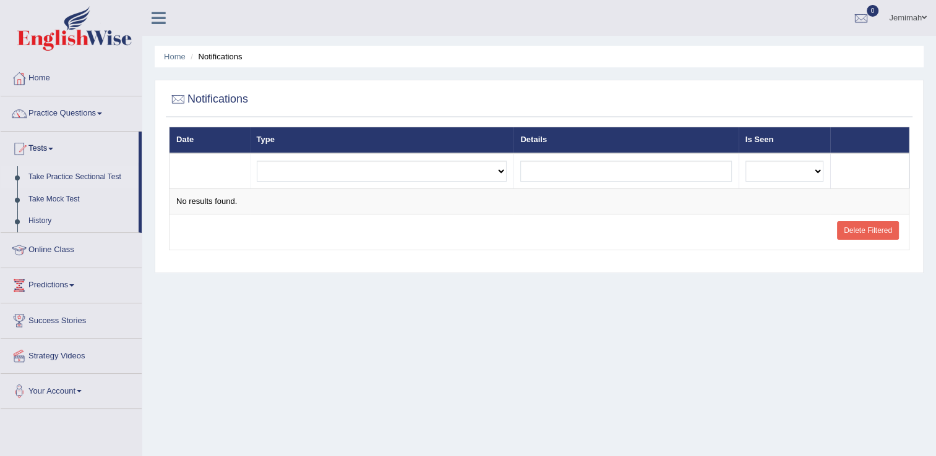
click at [69, 177] on link "Take Practice Sectional Test" at bounding box center [81, 177] width 116 height 22
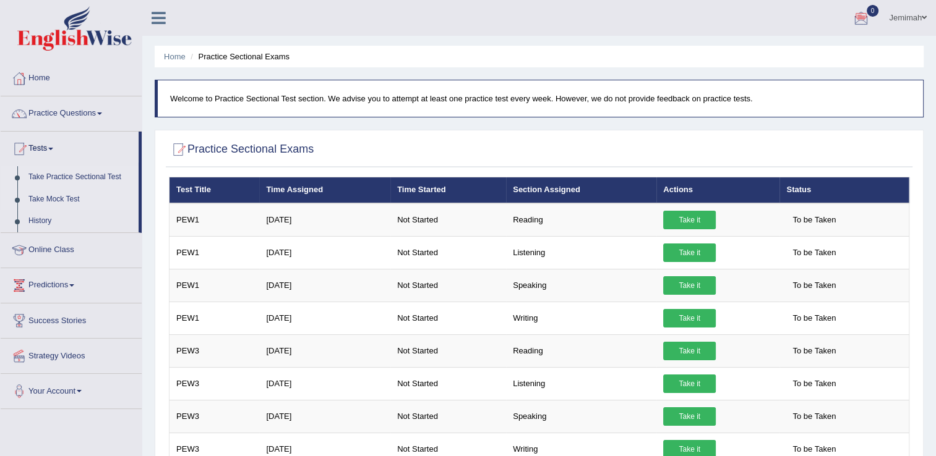
click at [52, 198] on link "Take Mock Test" at bounding box center [81, 200] width 116 height 22
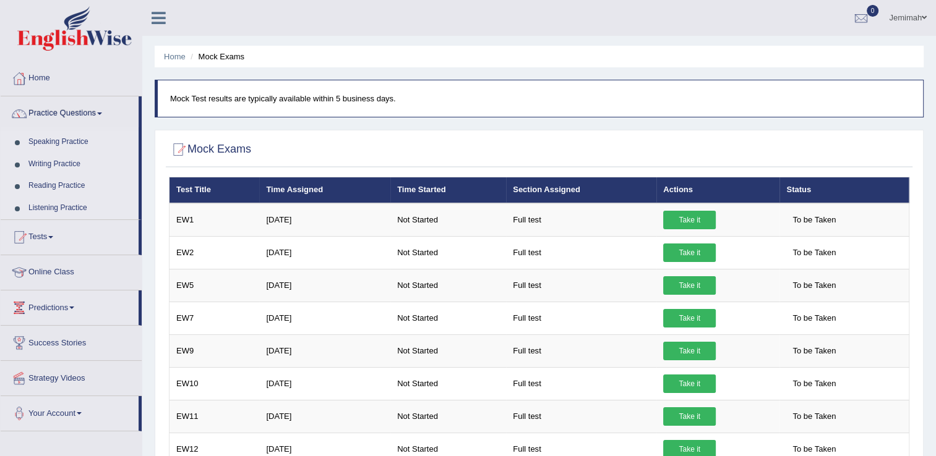
click at [58, 143] on link "Speaking Practice" at bounding box center [81, 142] width 116 height 22
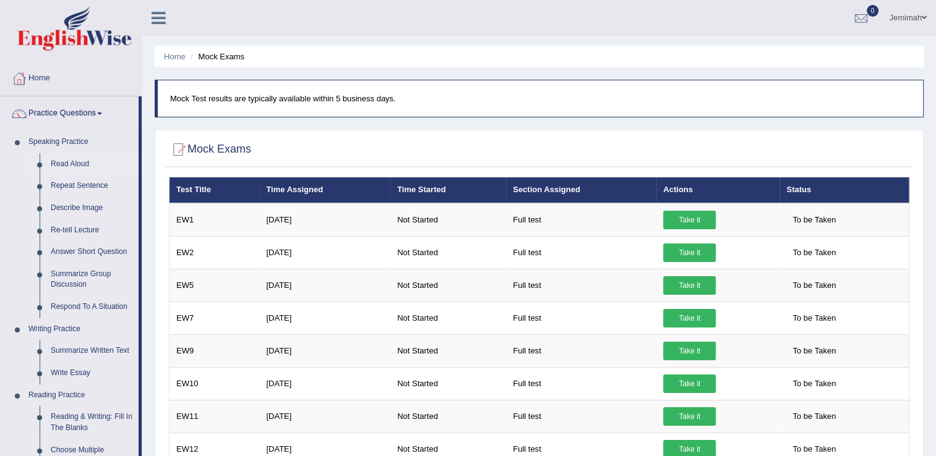
click at [70, 162] on link "Read Aloud" at bounding box center [91, 164] width 93 height 22
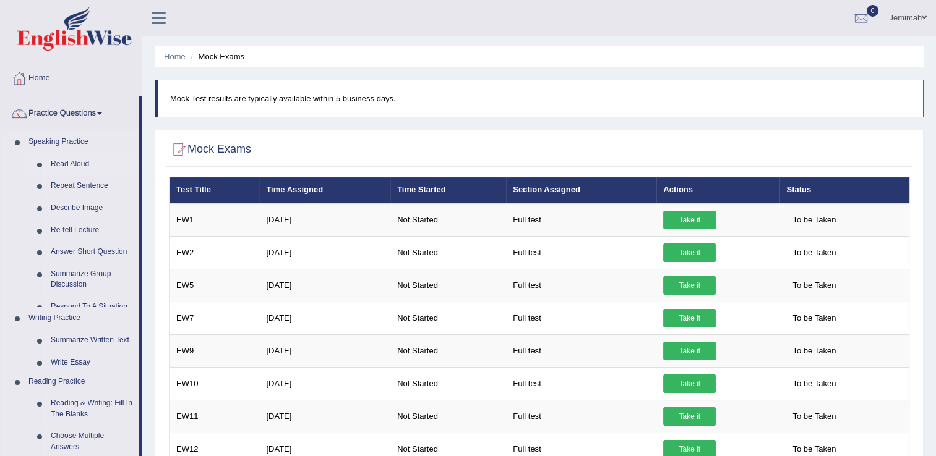
click at [70, 162] on link "Read Aloud" at bounding box center [91, 164] width 93 height 22
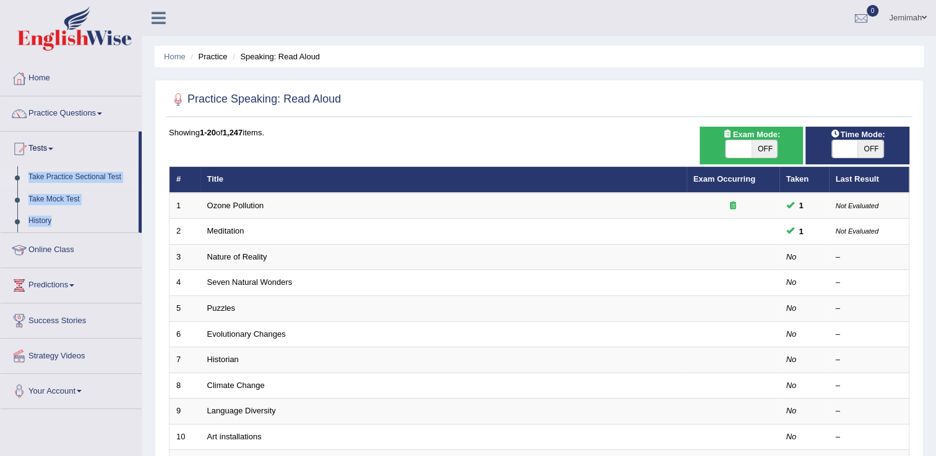
click at [82, 175] on link "Take Practice Sectional Test" at bounding box center [81, 177] width 116 height 22
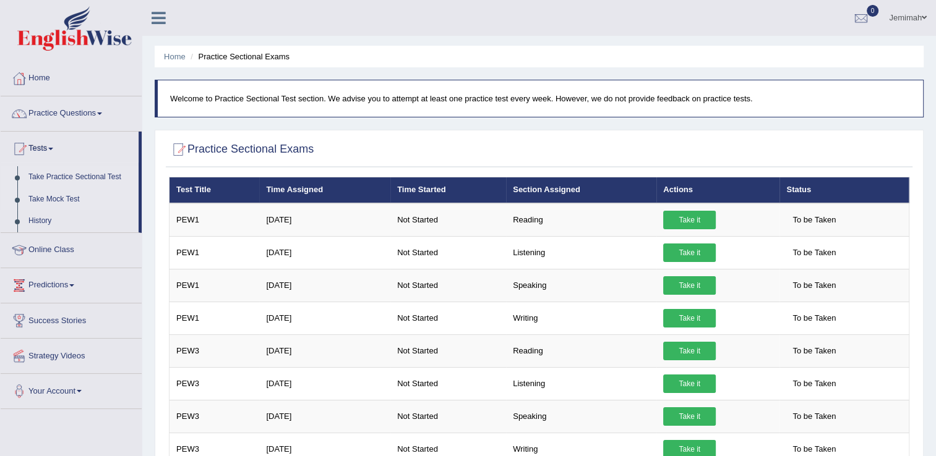
click at [30, 200] on link "Take Mock Test" at bounding box center [81, 200] width 116 height 22
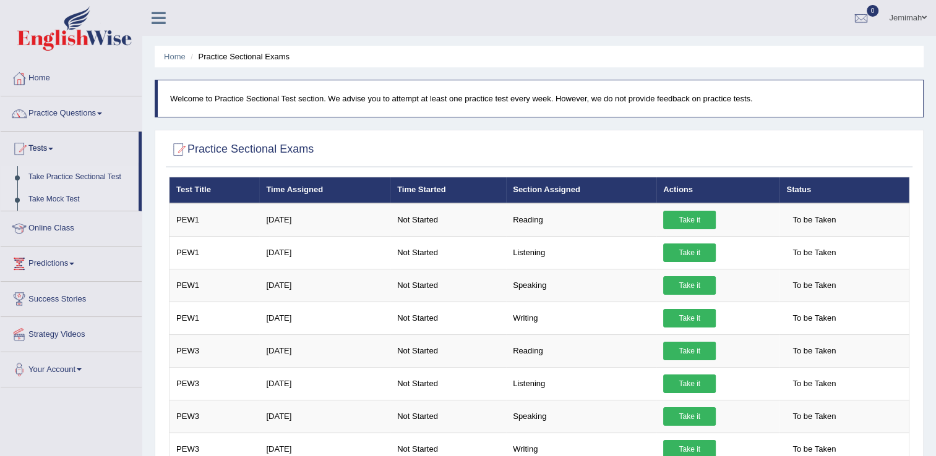
click at [30, 200] on link "Take Mock Test" at bounding box center [81, 200] width 116 height 22
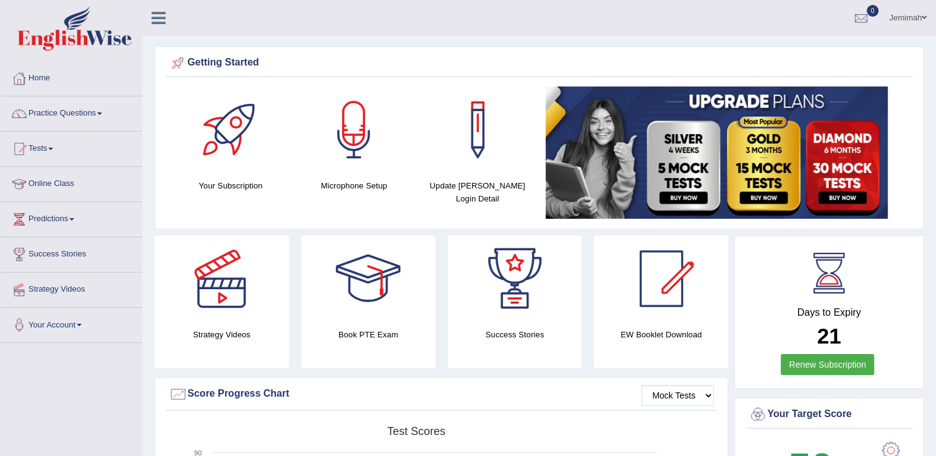
click at [354, 179] on h4 "Microphone Setup" at bounding box center [354, 185] width 111 height 13
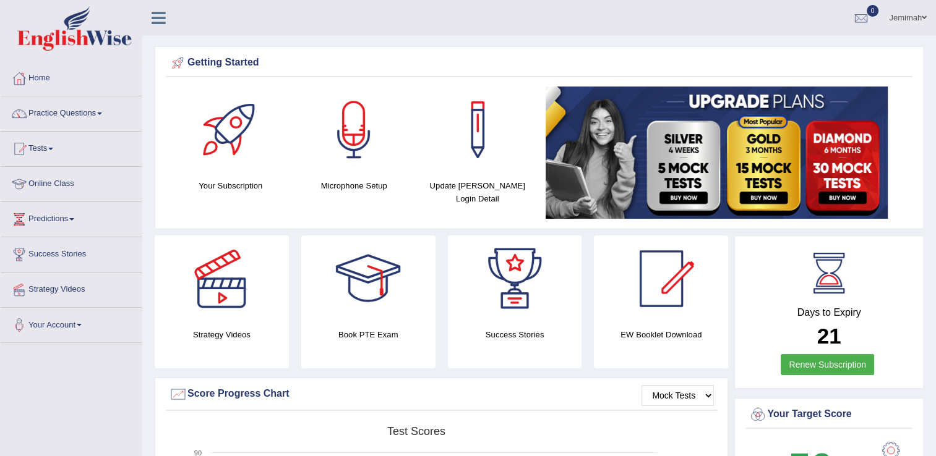
click at [354, 179] on h4 "Microphone Setup" at bounding box center [354, 185] width 111 height 13
click at [354, 180] on h4 "Microphone Setup" at bounding box center [354, 185] width 111 height 13
click at [241, 150] on div at bounding box center [230, 130] width 87 height 87
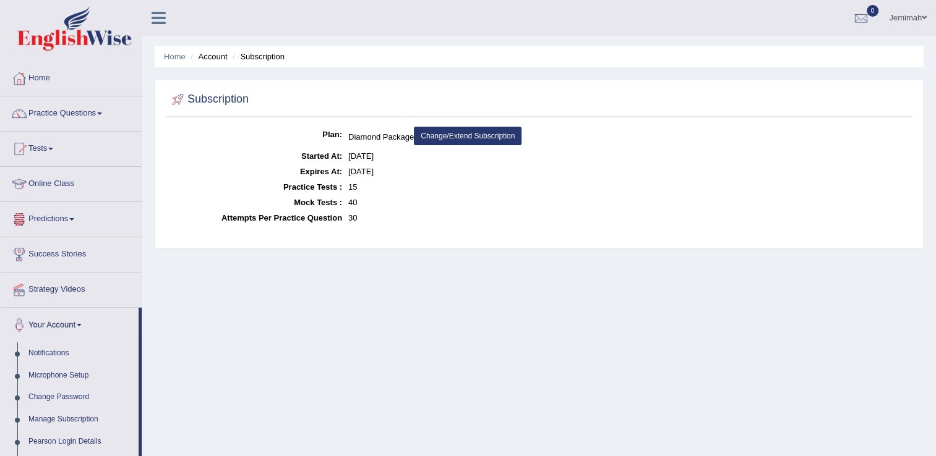
click at [65, 220] on link "Predictions" at bounding box center [71, 217] width 141 height 31
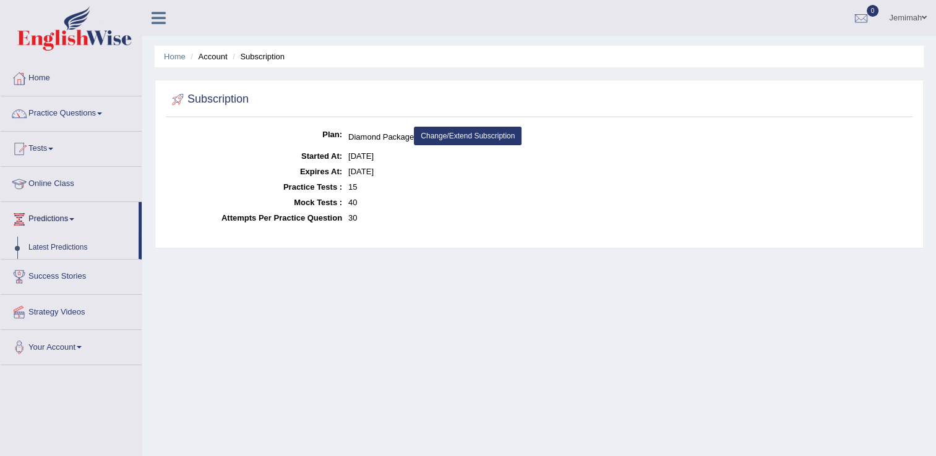
click at [65, 245] on link "Latest Predictions" at bounding box center [81, 248] width 116 height 22
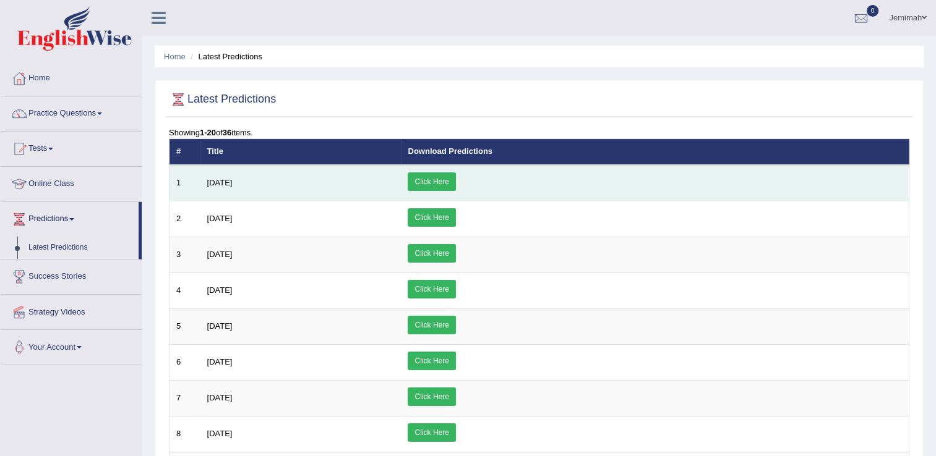
click at [455, 176] on link "Click Here" at bounding box center [431, 182] width 48 height 19
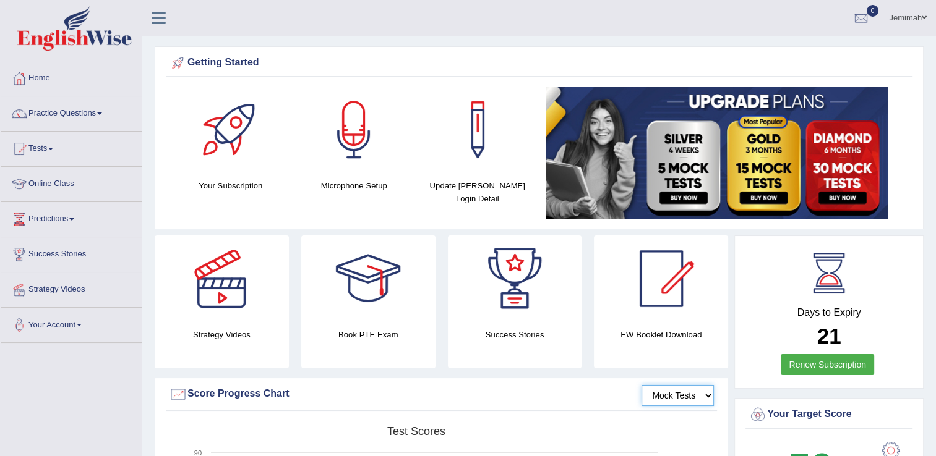
click at [704, 396] on select "Mock Tests" at bounding box center [677, 395] width 72 height 21
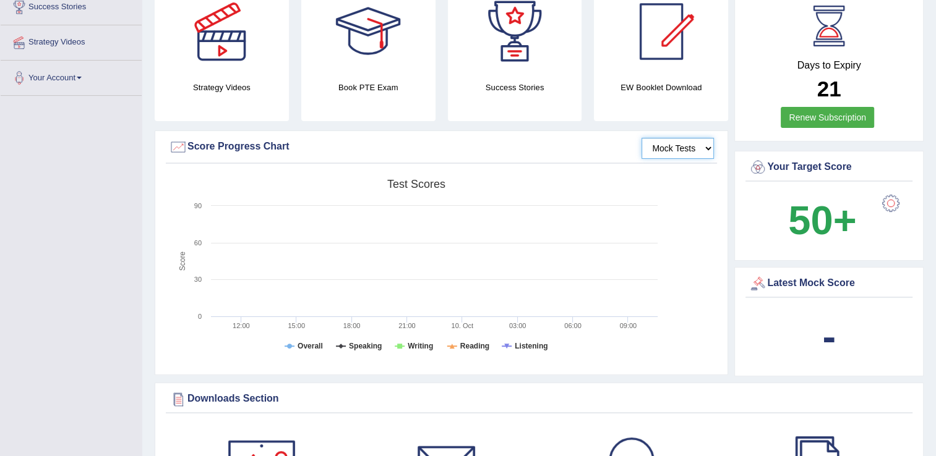
scroll to position [263, 0]
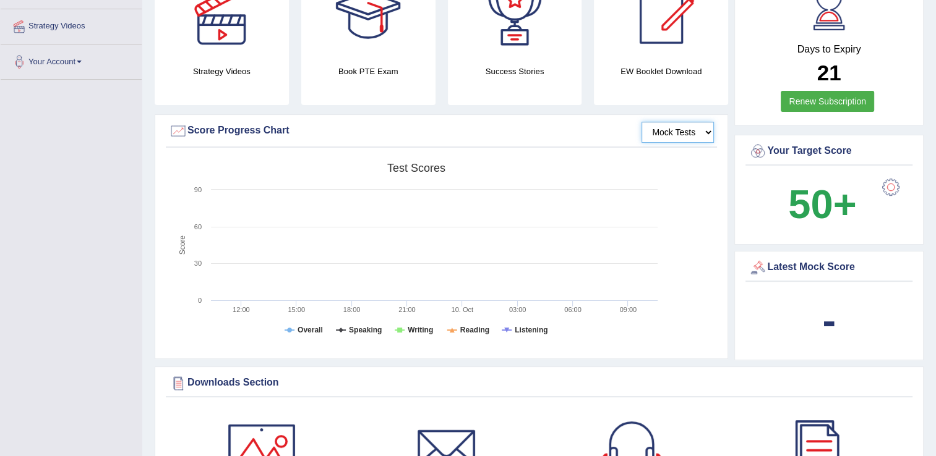
click at [682, 127] on select "Mock Tests" at bounding box center [677, 132] width 72 height 21
click at [641, 122] on select "Mock Tests" at bounding box center [677, 132] width 72 height 21
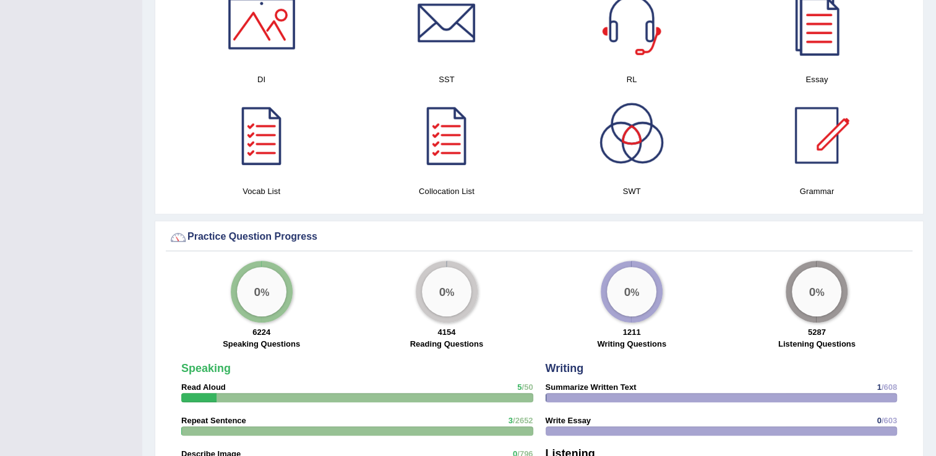
scroll to position [717, 0]
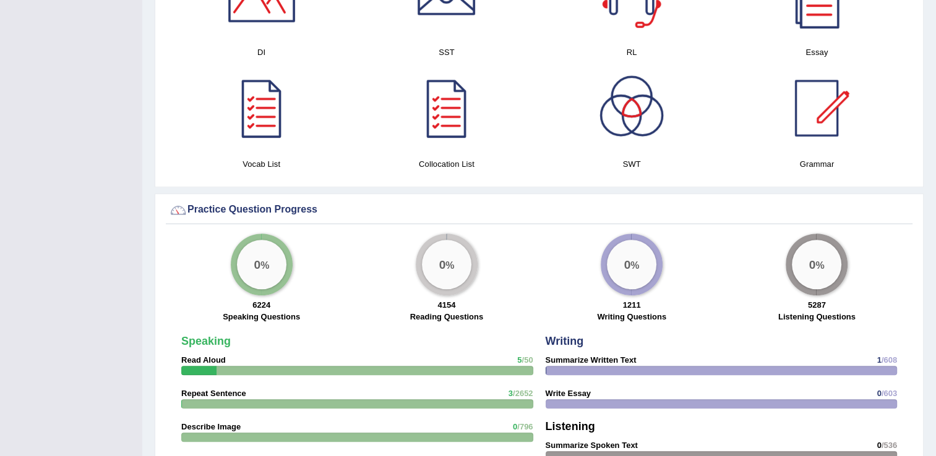
click at [238, 262] on div "0 %" at bounding box center [261, 264] width 49 height 49
click at [241, 262] on div "0 %" at bounding box center [261, 264] width 49 height 49
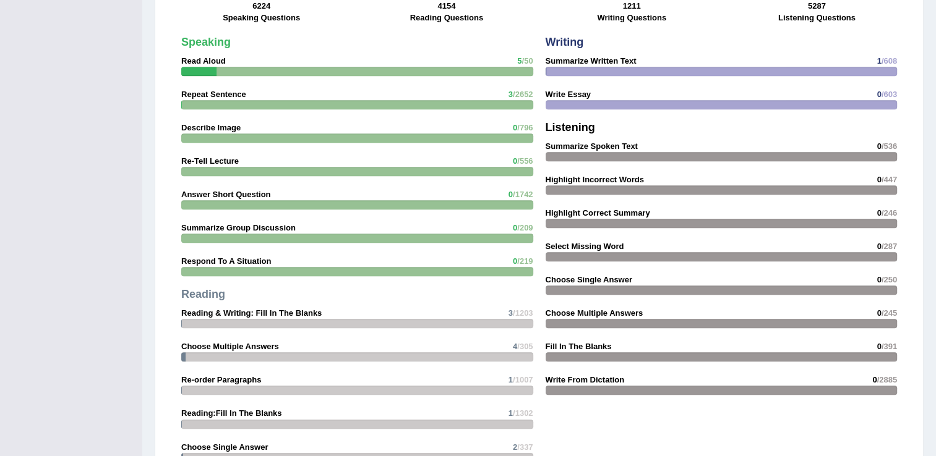
scroll to position [1019, 0]
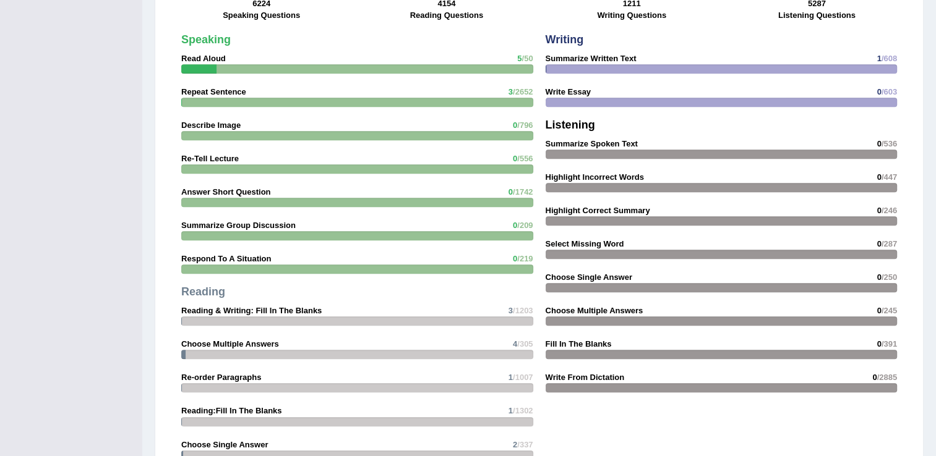
click at [807, 296] on div "Writing Summarize Written Text 1 /608 Write Essay 0 /603 Listening Summarize Sp…" at bounding box center [721, 217] width 364 height 378
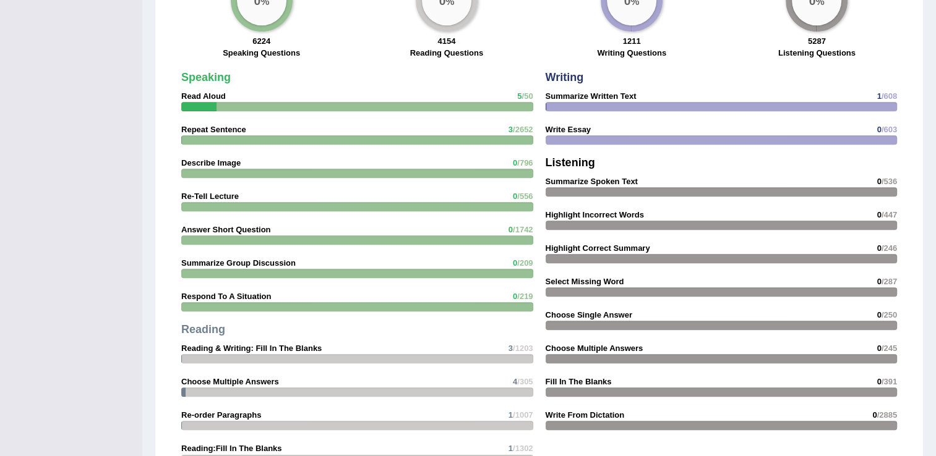
scroll to position [970, 0]
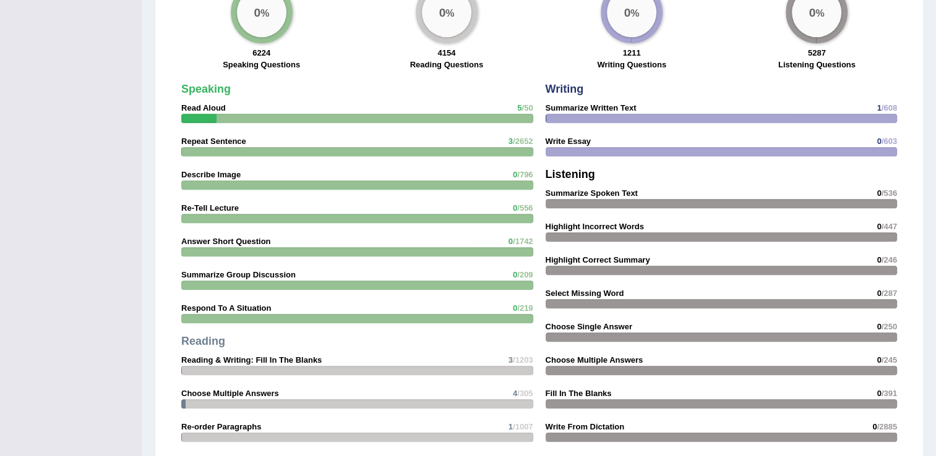
click at [433, 206] on div "Speaking Read Aloud 5 /50 Repeat Sentence 3 /2652 Describe Image 0 /796 Re-Tell…" at bounding box center [357, 299] width 364 height 445
click at [589, 434] on div at bounding box center [721, 437] width 352 height 9
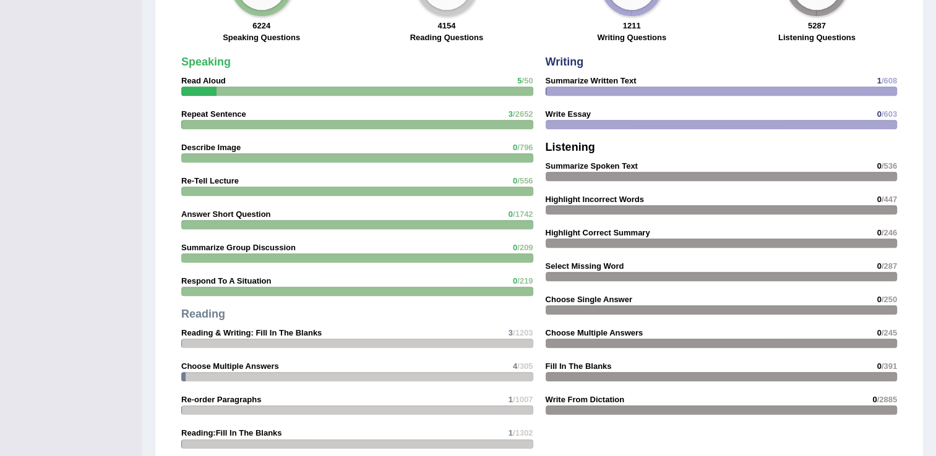
scroll to position [972, 0]
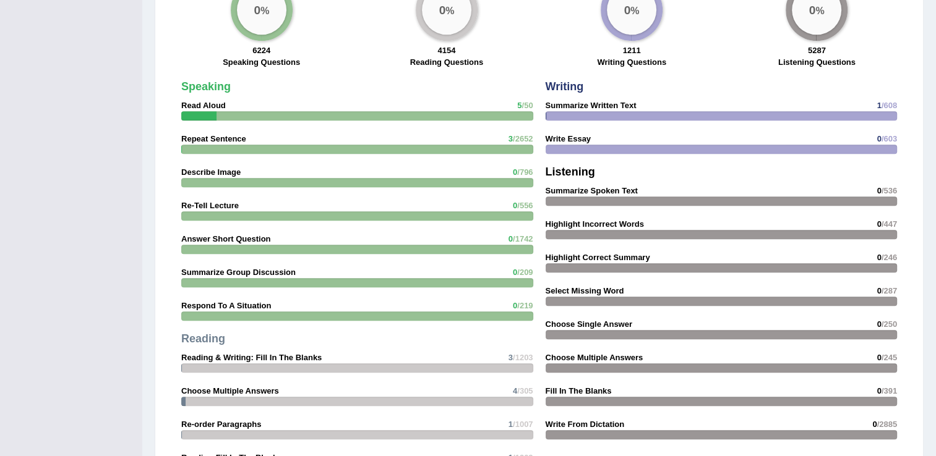
click at [255, 113] on div at bounding box center [357, 115] width 352 height 9
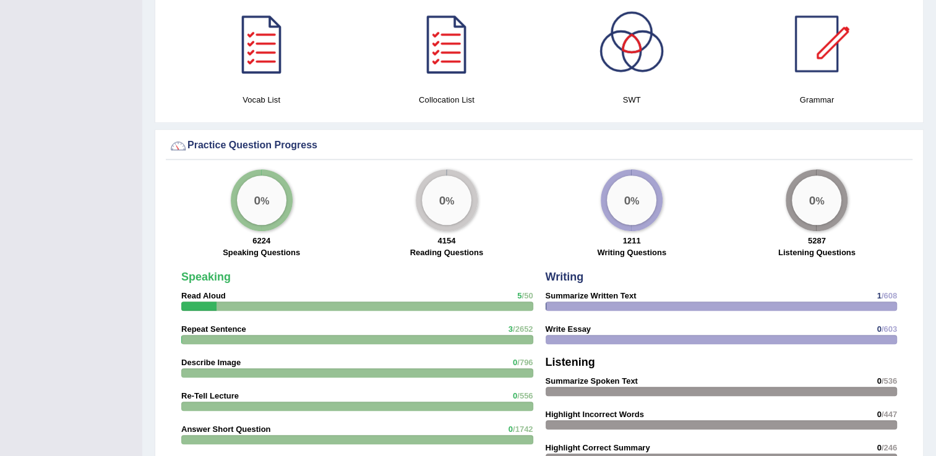
scroll to position [716, 0]
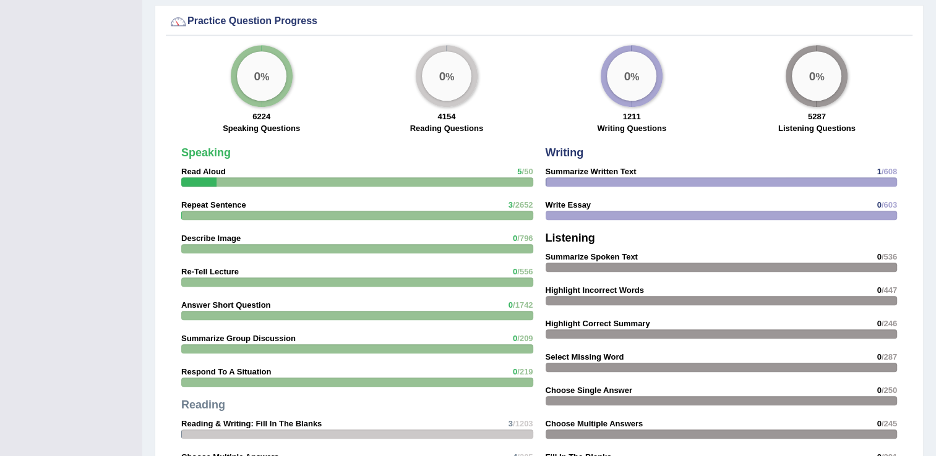
scroll to position [889, 0]
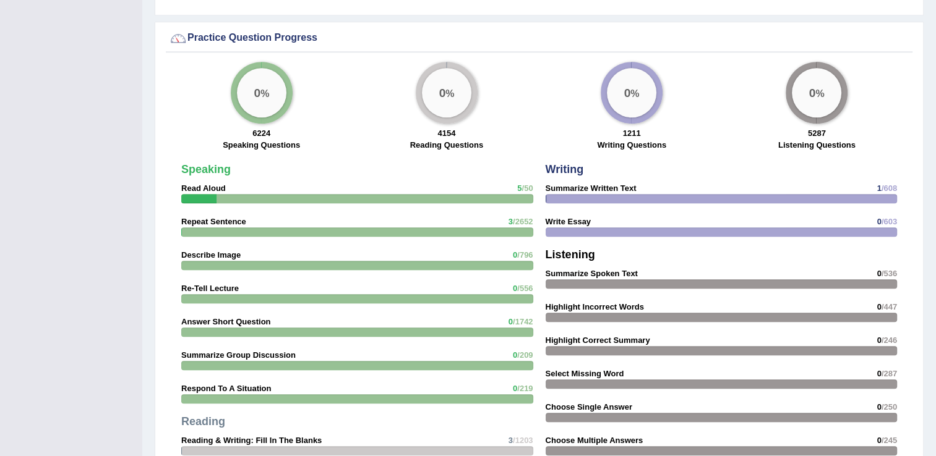
click at [608, 228] on div at bounding box center [721, 232] width 352 height 9
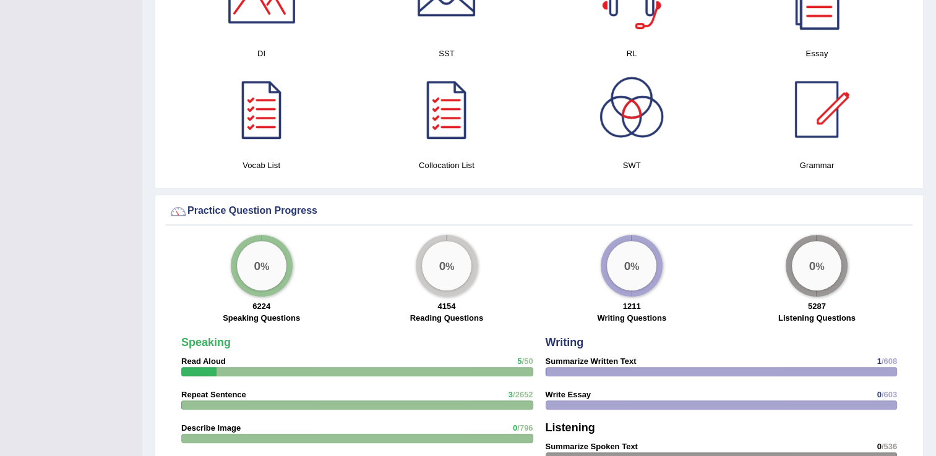
scroll to position [642, 0]
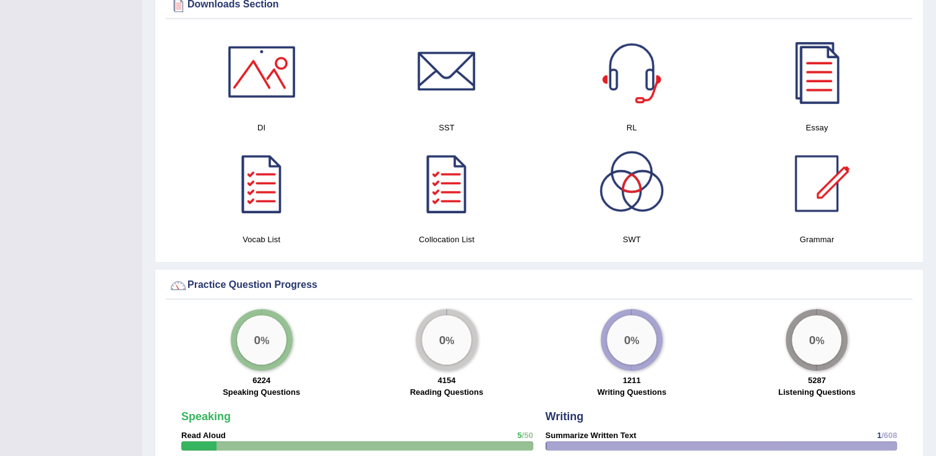
click at [270, 216] on div at bounding box center [261, 183] width 87 height 87
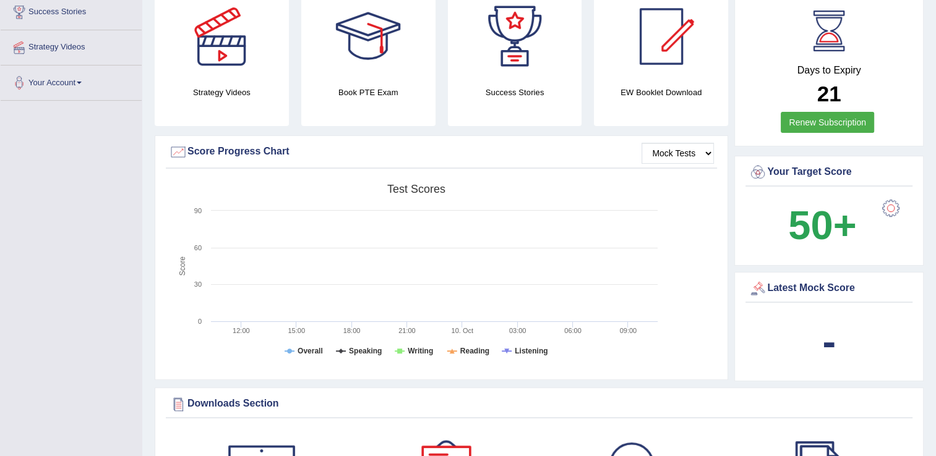
scroll to position [0, 0]
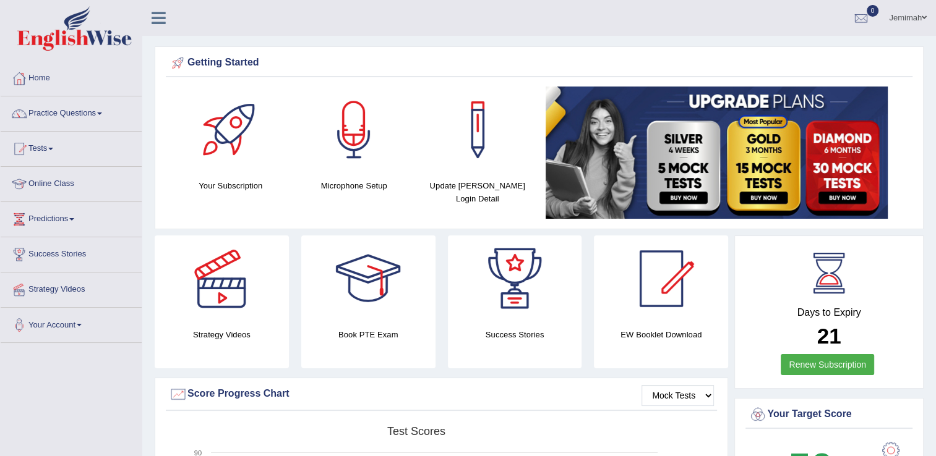
click at [224, 286] on div at bounding box center [221, 279] width 87 height 87
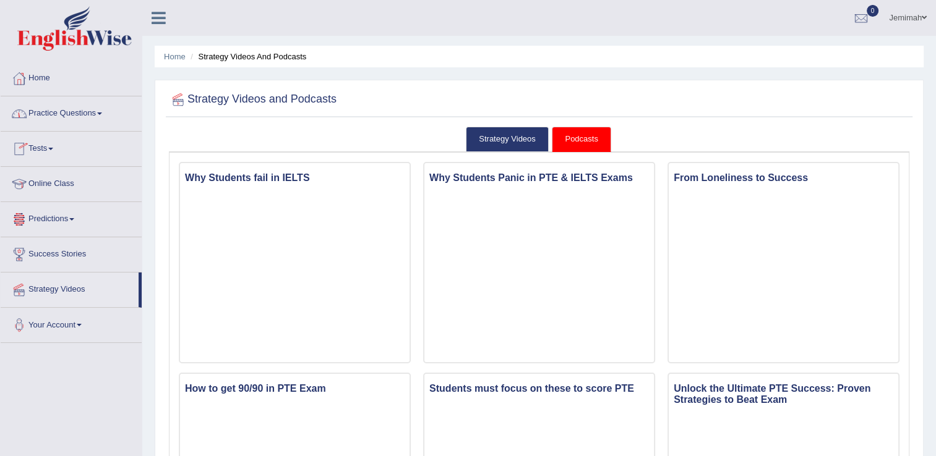
click at [85, 185] on link "Online Class" at bounding box center [71, 182] width 141 height 31
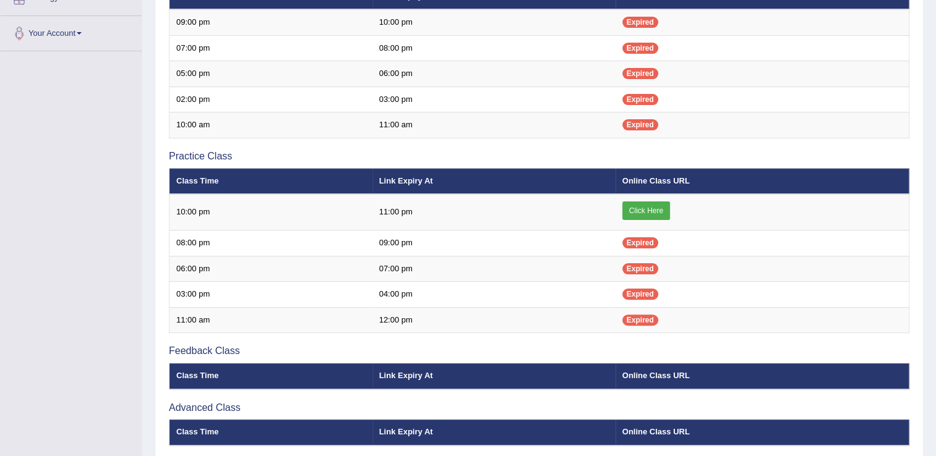
scroll to position [297, 0]
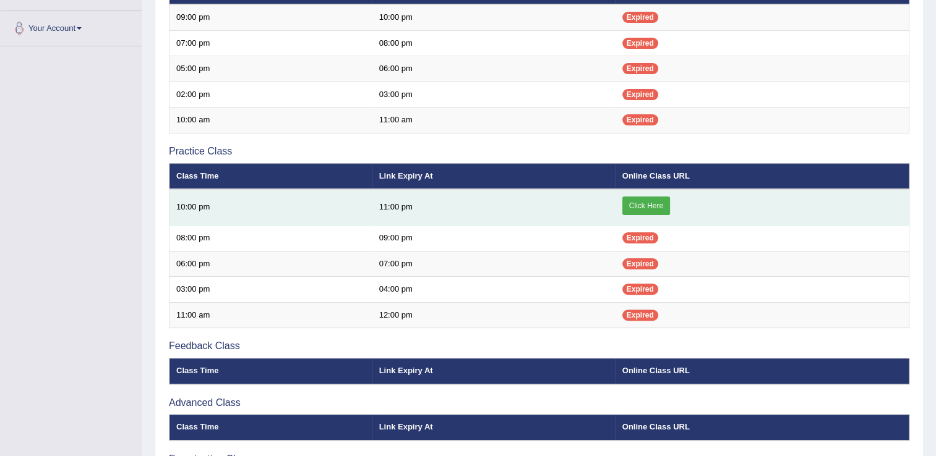
click at [651, 211] on link "Click Here" at bounding box center [646, 206] width 48 height 19
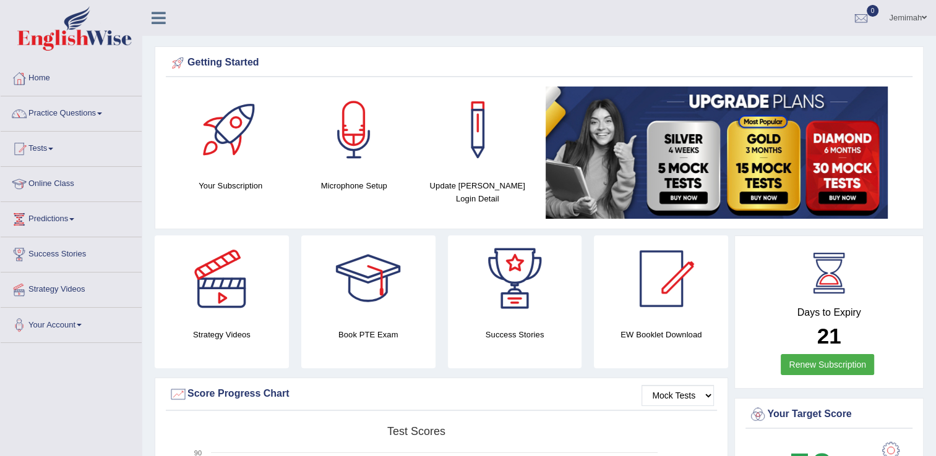
click at [45, 182] on link "Online Class" at bounding box center [71, 182] width 141 height 31
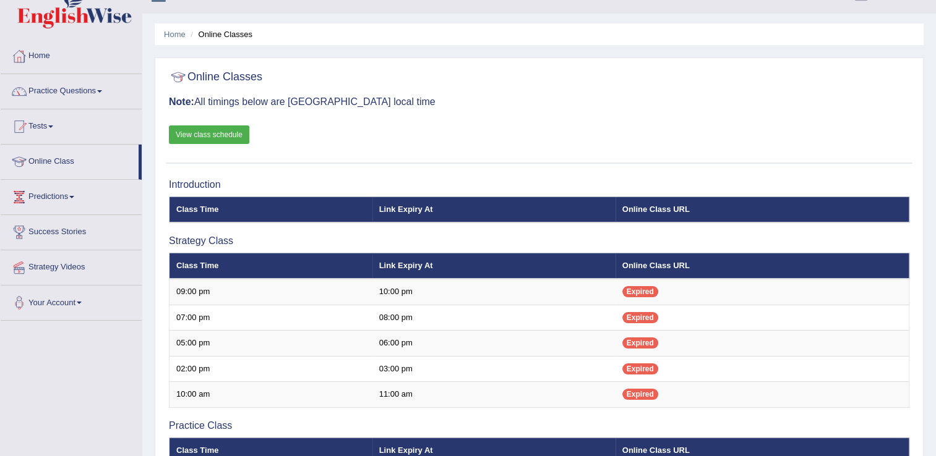
scroll to position [8, 0]
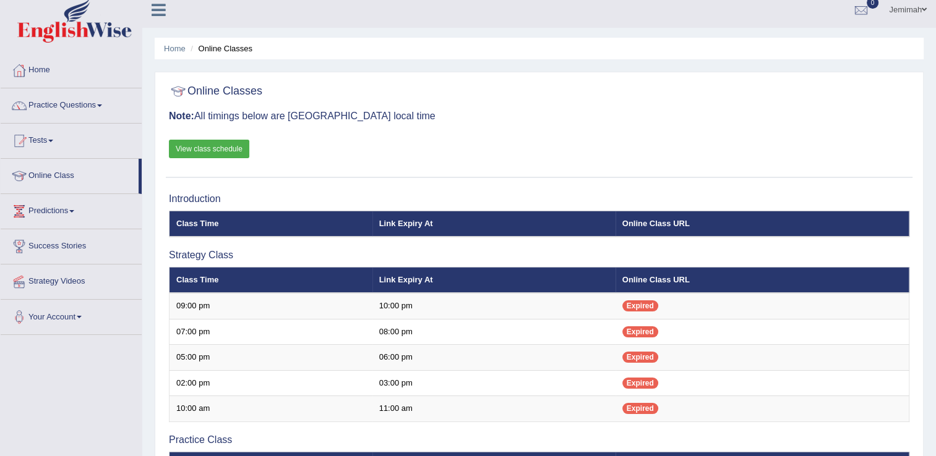
click at [207, 151] on link "View class schedule" at bounding box center [209, 149] width 80 height 19
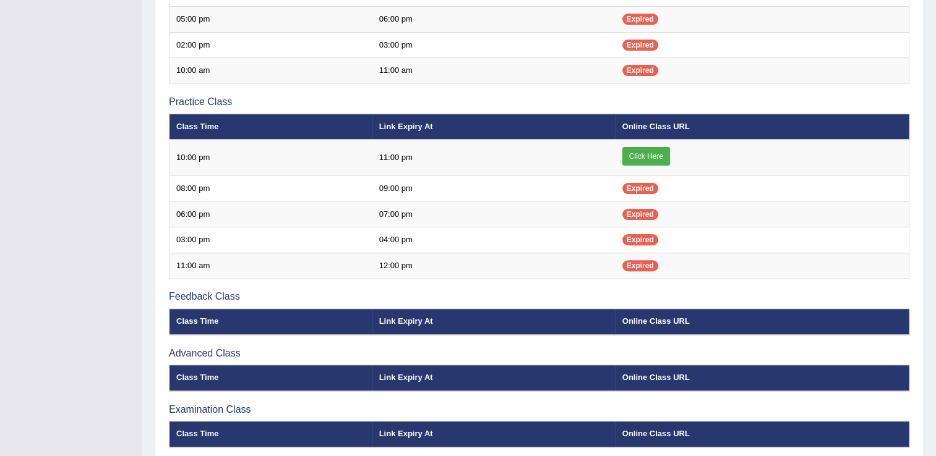
scroll to position [399, 0]
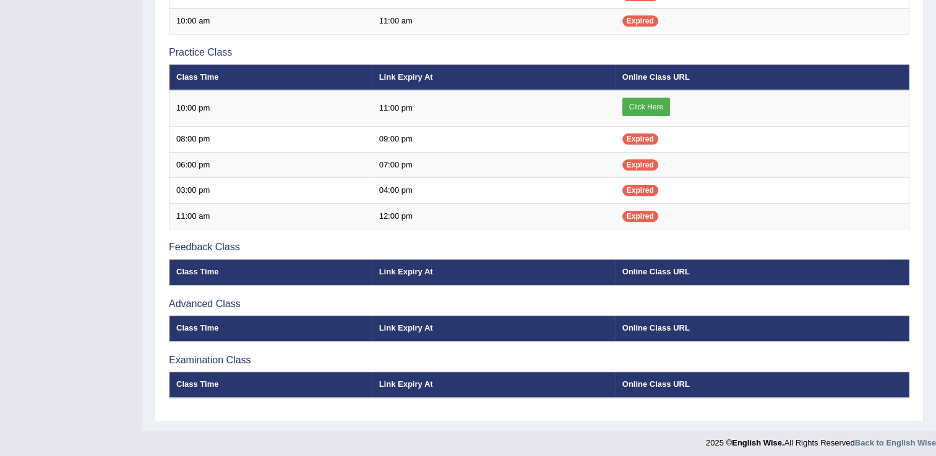
scroll to position [399, 0]
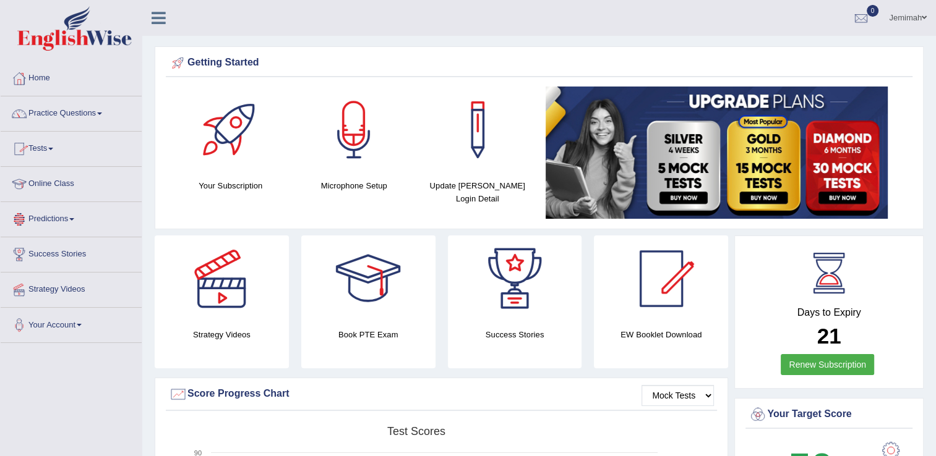
click at [67, 184] on link "Online Class" at bounding box center [71, 182] width 141 height 31
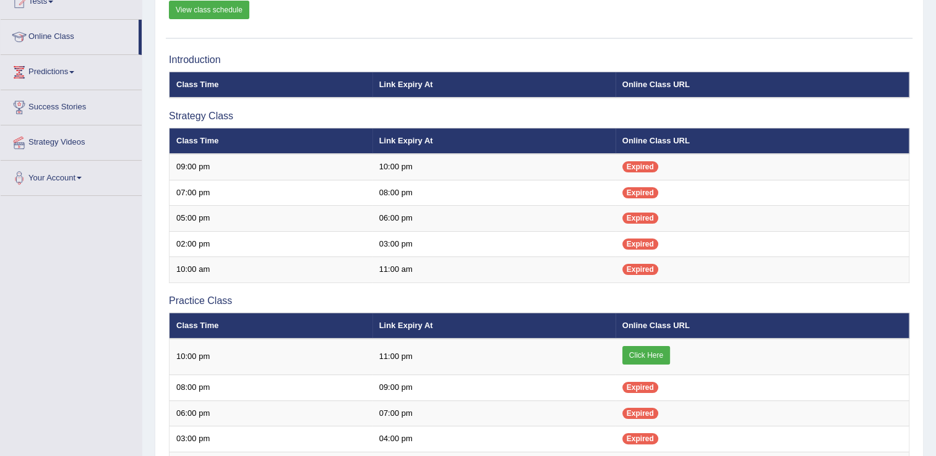
scroll to position [148, 0]
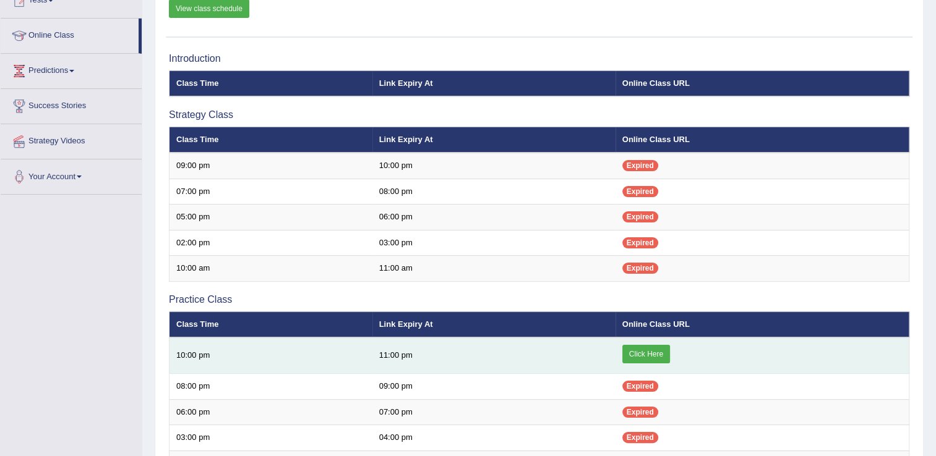
click at [665, 347] on link "Click Here" at bounding box center [646, 354] width 48 height 19
click at [644, 354] on link "Click Here" at bounding box center [646, 354] width 48 height 19
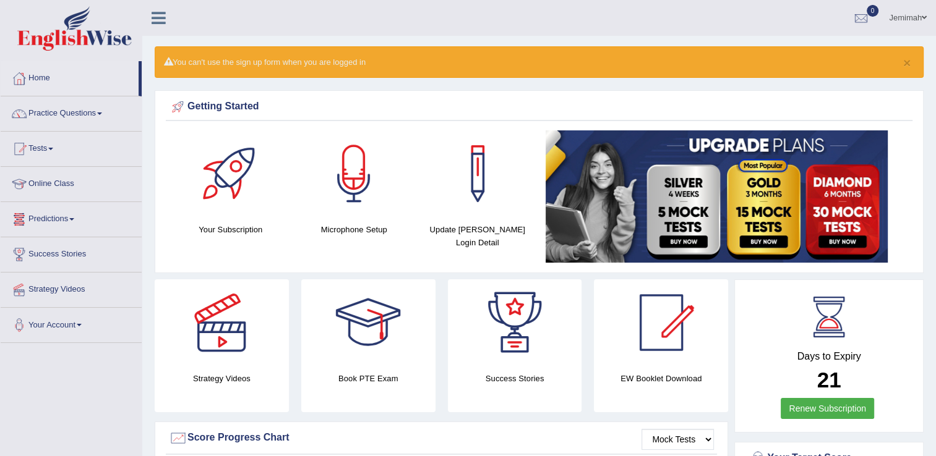
click at [73, 190] on link "Online Class" at bounding box center [71, 182] width 141 height 31
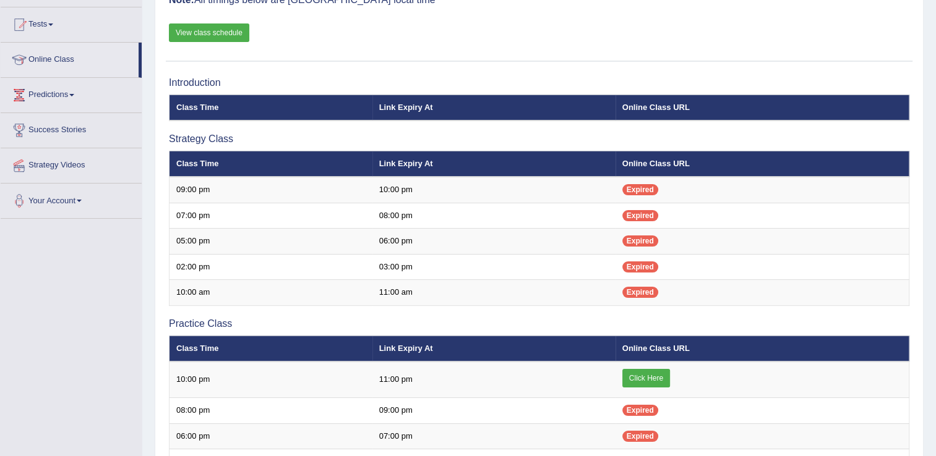
scroll to position [148, 0]
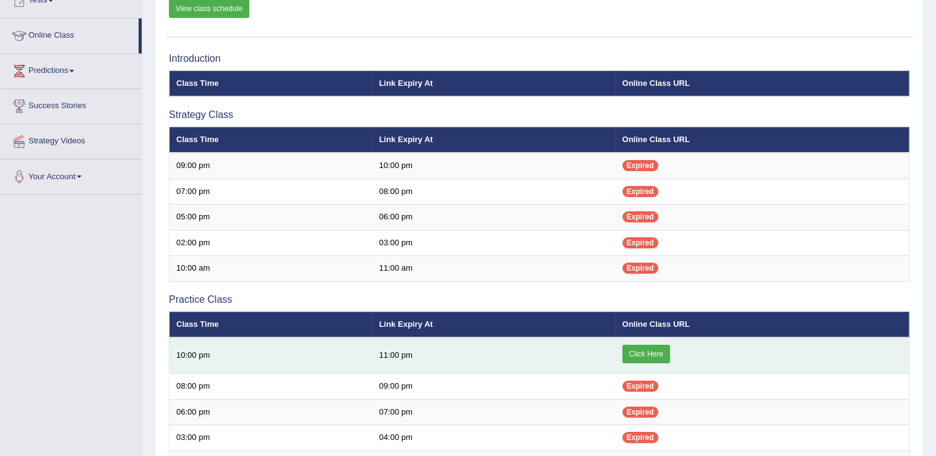
click at [646, 353] on link "Click Here" at bounding box center [646, 354] width 48 height 19
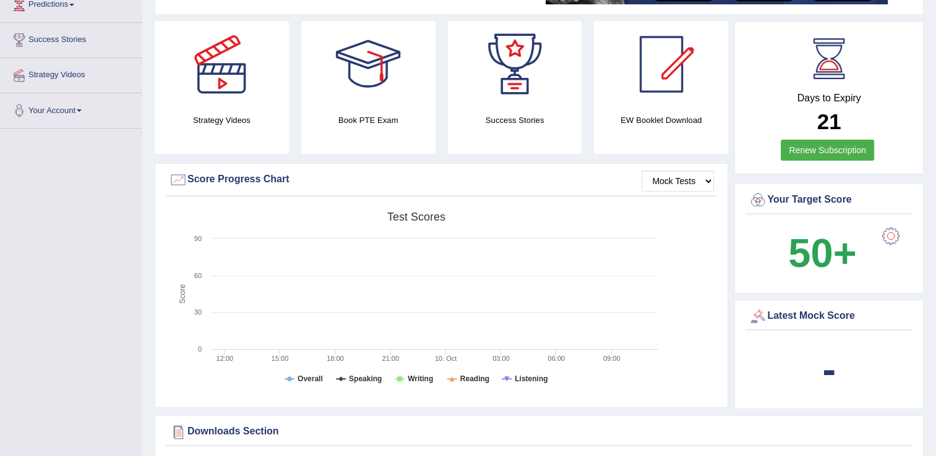
scroll to position [255, 0]
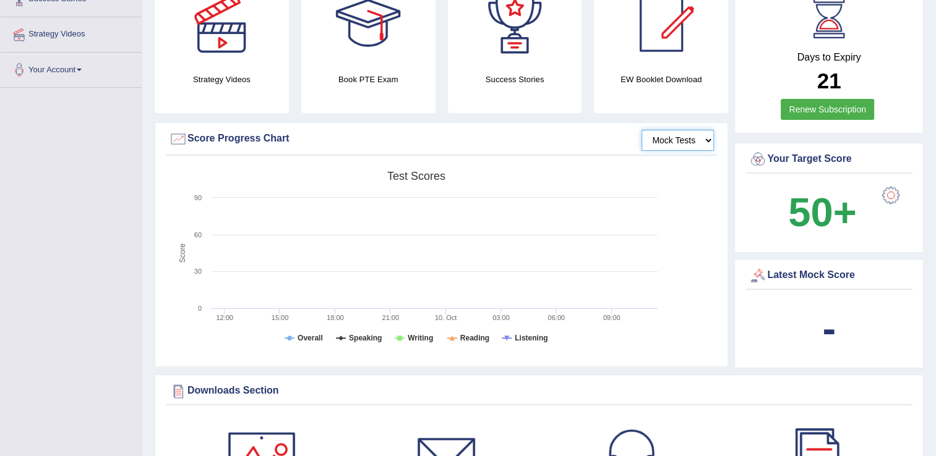
click at [707, 140] on select "Mock Tests" at bounding box center [677, 140] width 72 height 21
click at [641, 130] on select "Mock Tests" at bounding box center [677, 140] width 72 height 21
click at [686, 158] on div "Mock Tests Score Progress Chart Created with Highcharts 7.1.2 Score Test scores…" at bounding box center [441, 244] width 573 height 245
click at [803, 275] on div "Latest Mock Score" at bounding box center [828, 275] width 161 height 19
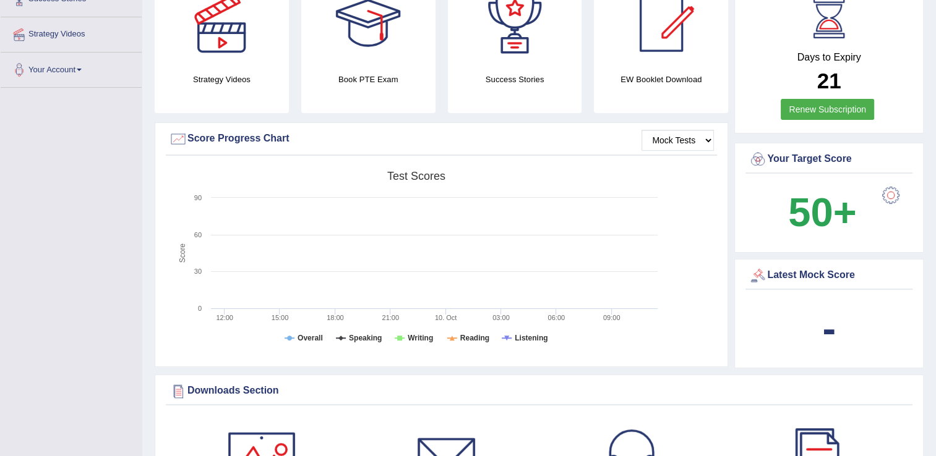
click at [827, 323] on b "-" at bounding box center [829, 328] width 14 height 45
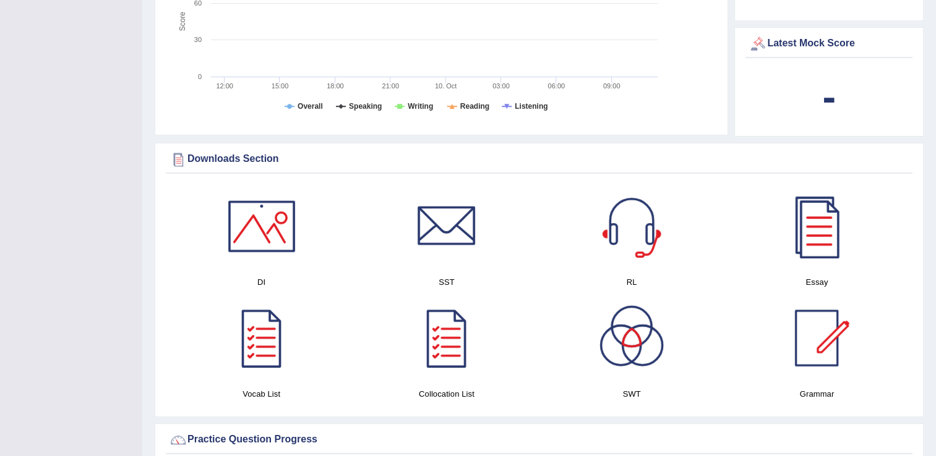
scroll to position [503, 0]
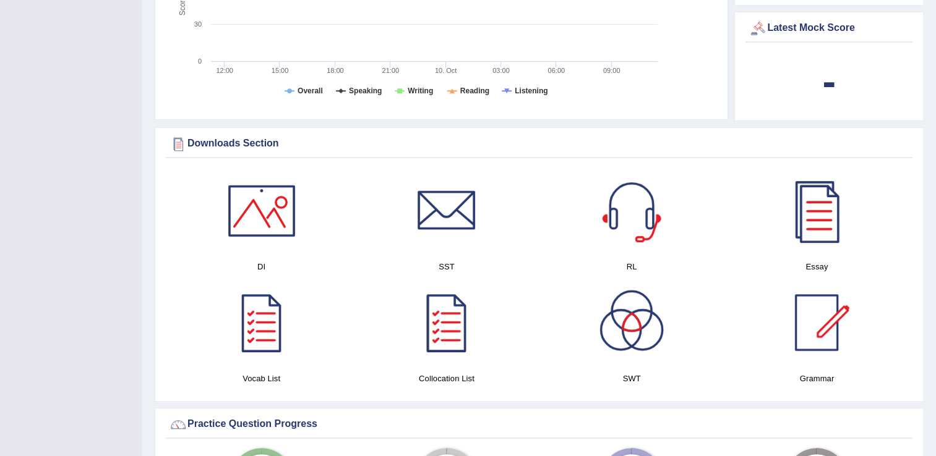
click at [447, 349] on div at bounding box center [446, 322] width 87 height 87
click at [321, 427] on div "Practice Question Progress" at bounding box center [539, 425] width 740 height 19
click at [241, 221] on div at bounding box center [261, 211] width 87 height 87
click at [260, 219] on div at bounding box center [261, 211] width 87 height 87
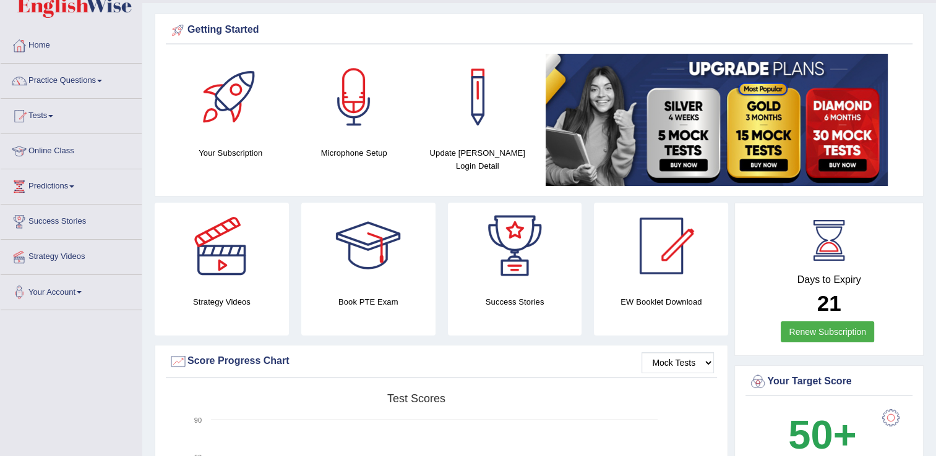
scroll to position [0, 0]
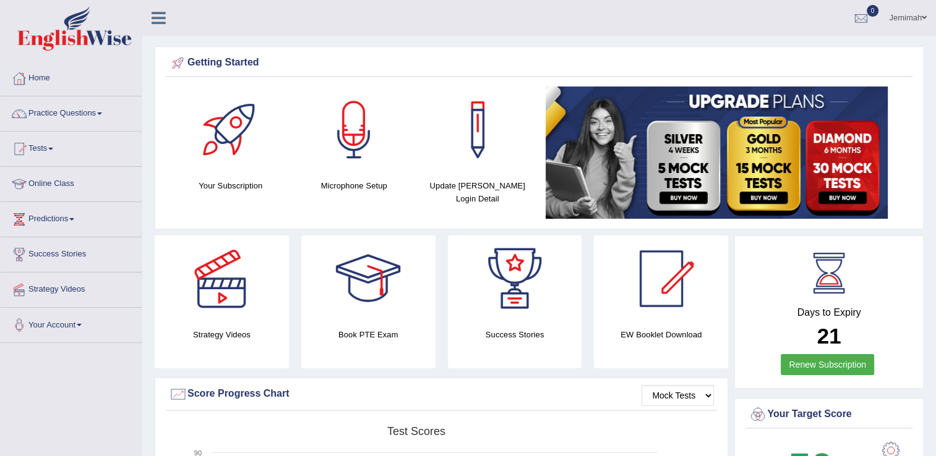
click at [87, 255] on link "Success Stories" at bounding box center [71, 252] width 141 height 31
click at [87, 255] on link "Success Stories" at bounding box center [70, 252] width 138 height 31
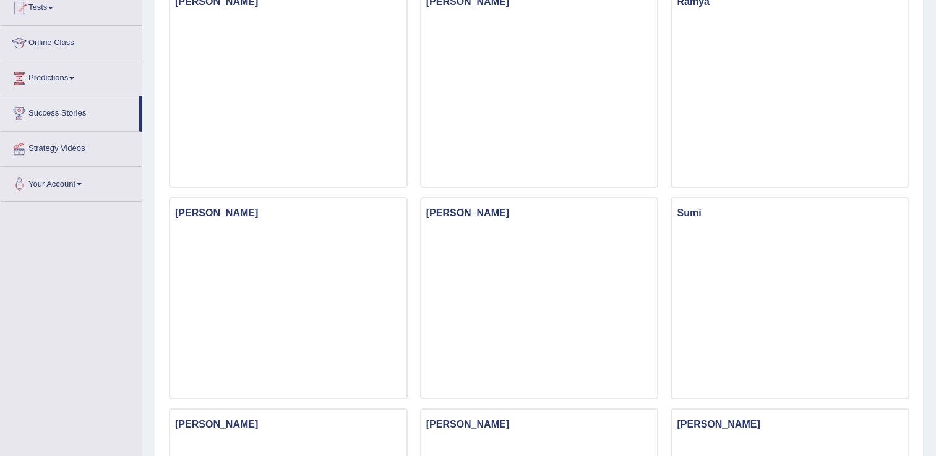
scroll to position [185, 0]
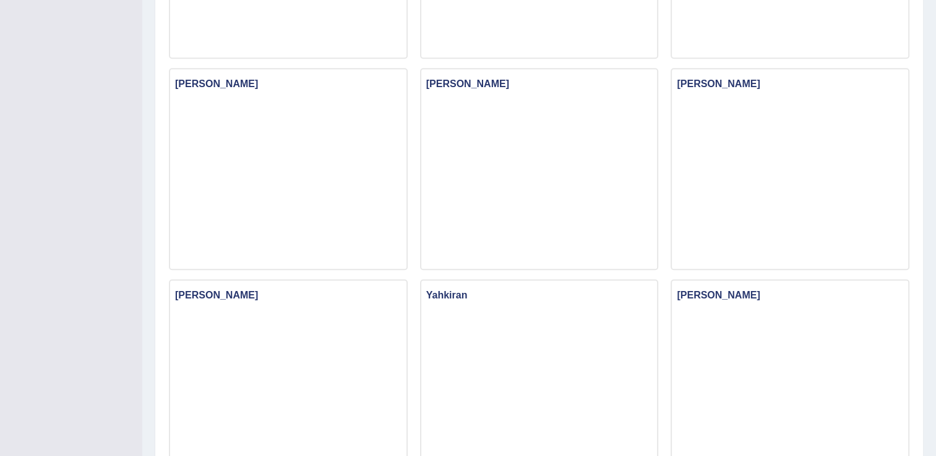
scroll to position [0, 0]
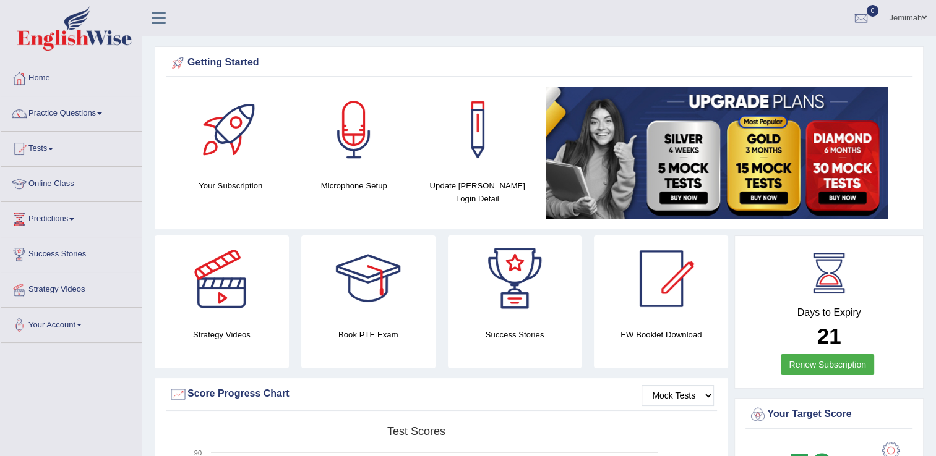
click at [359, 187] on h4 "Microphone Setup" at bounding box center [354, 185] width 111 height 13
click at [349, 179] on h4 "Microphone Setup" at bounding box center [354, 185] width 111 height 13
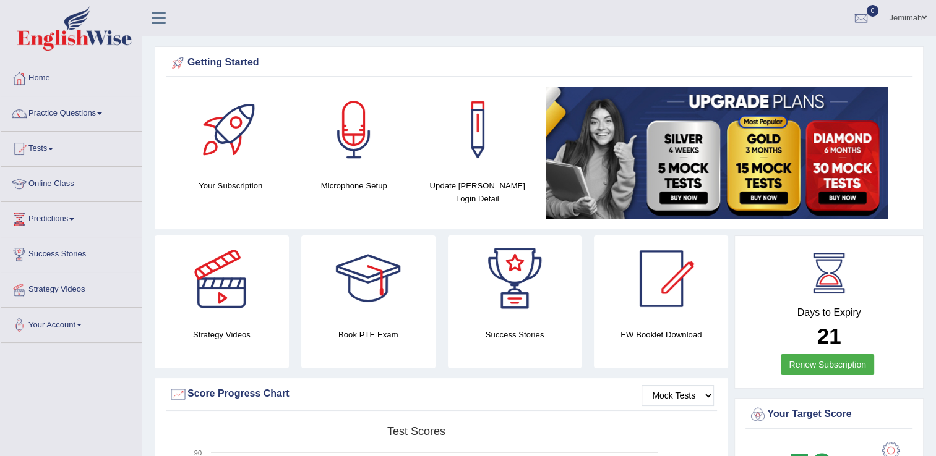
click at [349, 179] on h4 "Microphone Setup" at bounding box center [354, 185] width 111 height 13
drag, startPoint x: 349, startPoint y: 179, endPoint x: 343, endPoint y: 140, distance: 38.7
click at [343, 140] on div "Microphone Setup" at bounding box center [354, 140] width 111 height 106
click at [343, 140] on div at bounding box center [353, 130] width 87 height 87
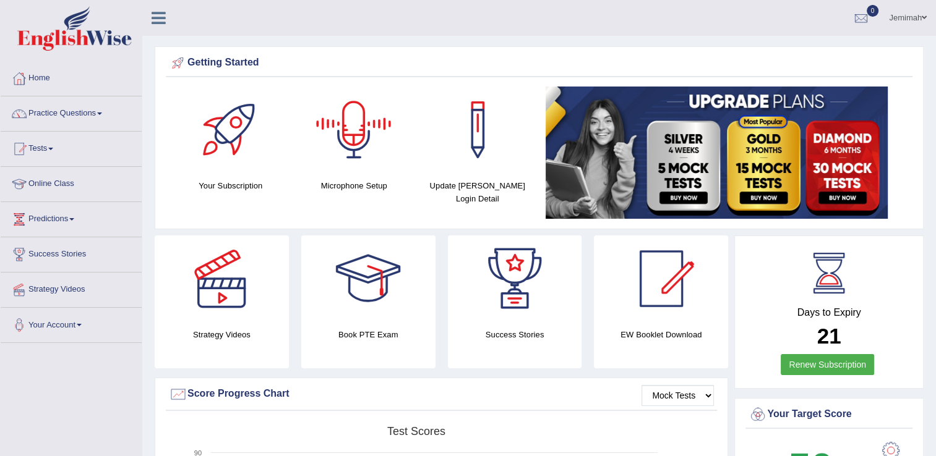
click at [343, 140] on div at bounding box center [353, 130] width 87 height 87
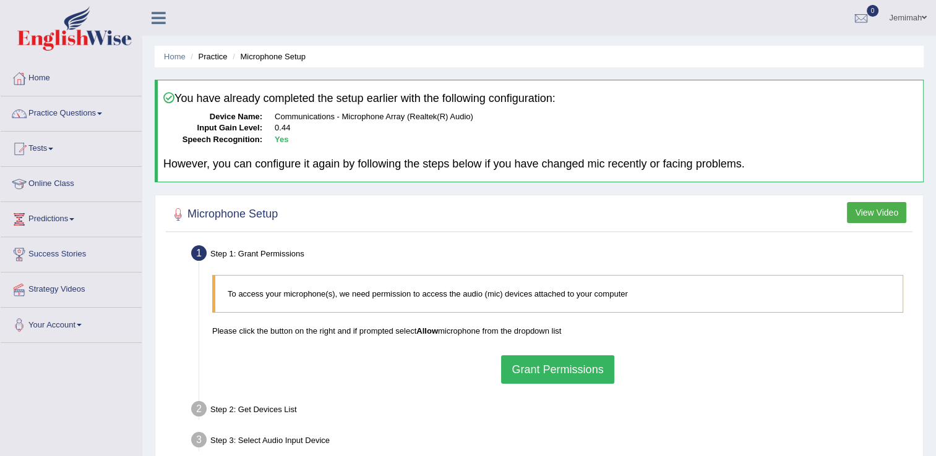
click at [878, 216] on button "View Video" at bounding box center [875, 212] width 59 height 21
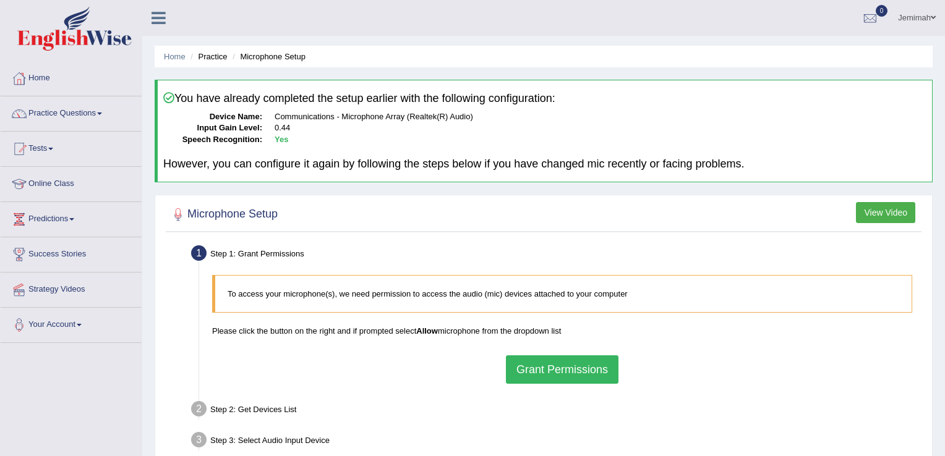
click at [878, 216] on body "Toggle navigation Home Practice Questions Speaking Practice Read Aloud Repeat S…" at bounding box center [472, 228] width 945 height 456
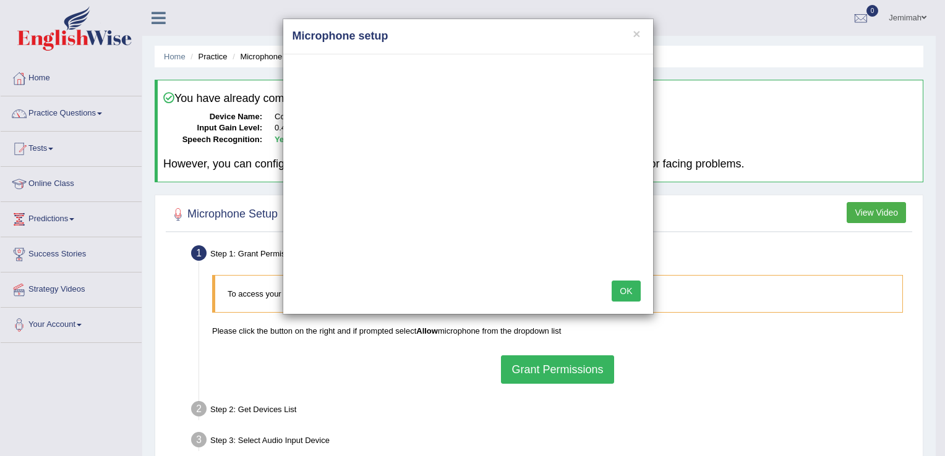
click at [76, 325] on div "× Microphone setup OK" at bounding box center [472, 228] width 945 height 456
click at [81, 325] on div "× Microphone setup OK" at bounding box center [472, 228] width 945 height 456
click at [82, 323] on div "× Microphone setup OK" at bounding box center [472, 228] width 945 height 456
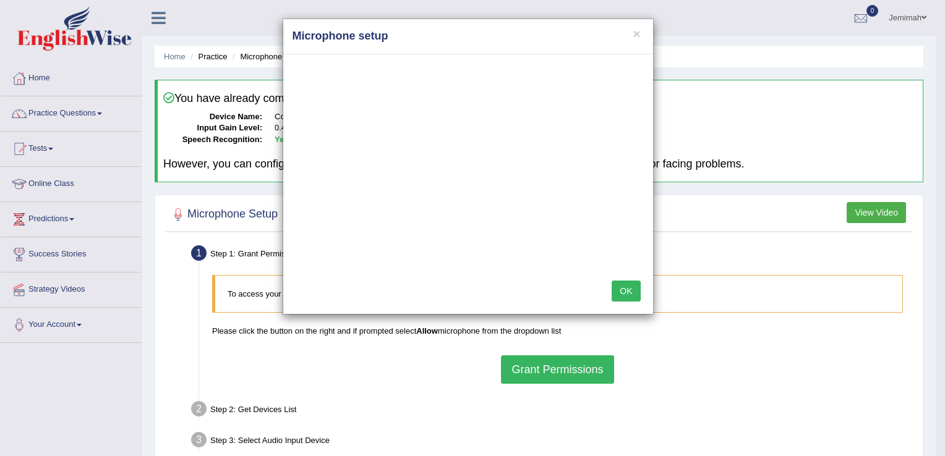
click at [626, 281] on button "OK" at bounding box center [626, 291] width 28 height 21
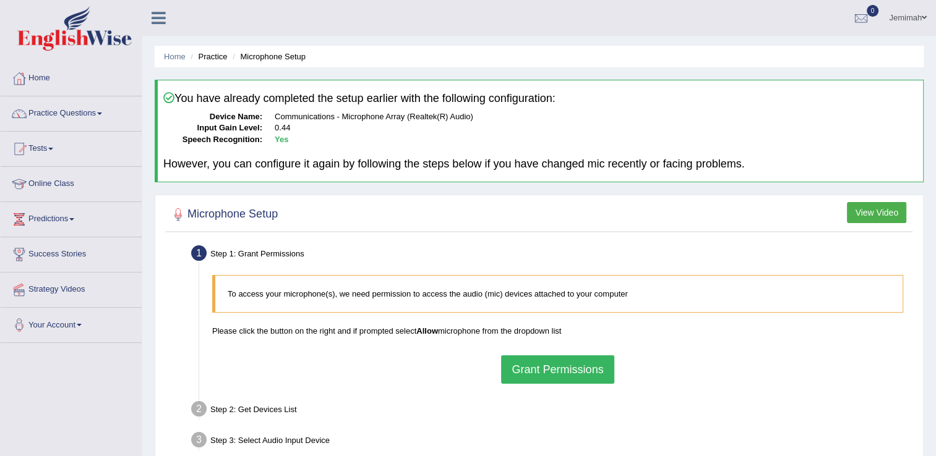
click at [427, 331] on b "Allow" at bounding box center [427, 330] width 22 height 9
click at [421, 331] on b "Allow" at bounding box center [427, 330] width 22 height 9
click at [530, 378] on button "Grant Permissions" at bounding box center [557, 370] width 113 height 28
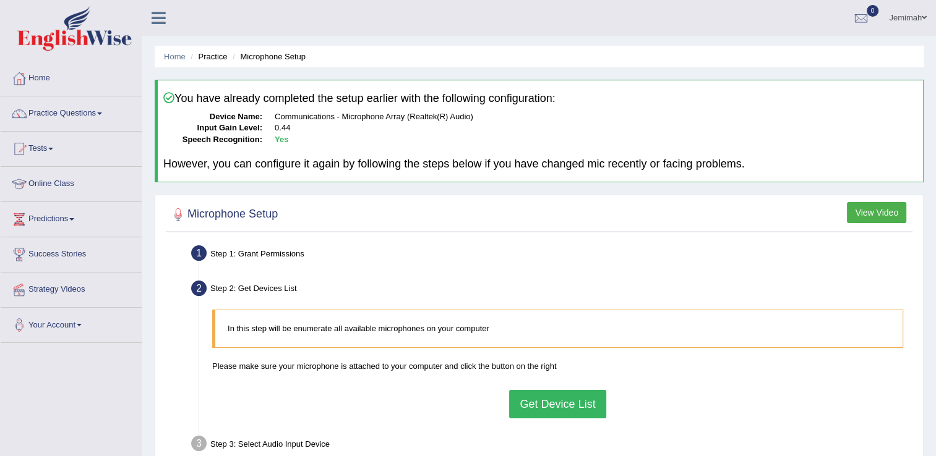
click at [284, 254] on div "Step 1: Grant Permissions" at bounding box center [550, 255] width 731 height 27
click at [566, 401] on button "Get Device List" at bounding box center [557, 404] width 96 height 28
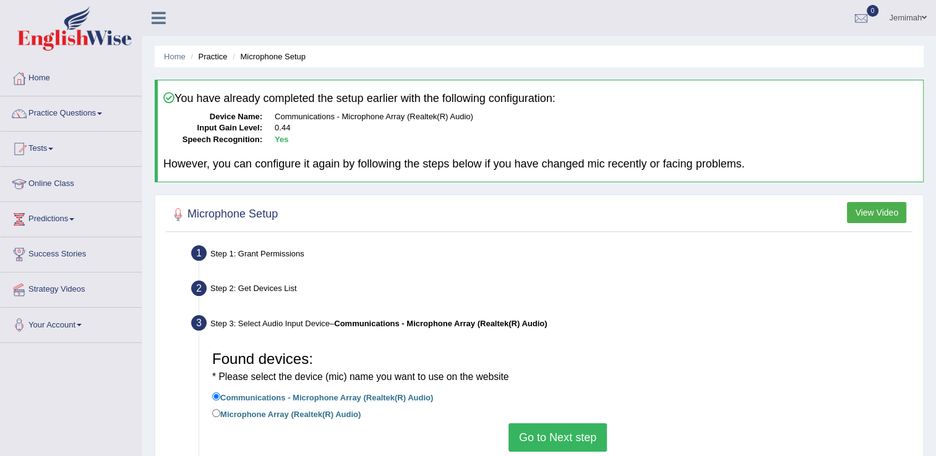
click at [552, 452] on div "Found devices: * Please select the device (mic) name you want to use on the web…" at bounding box center [557, 398] width 703 height 119
click at [576, 438] on button "Go to Next step" at bounding box center [557, 438] width 98 height 28
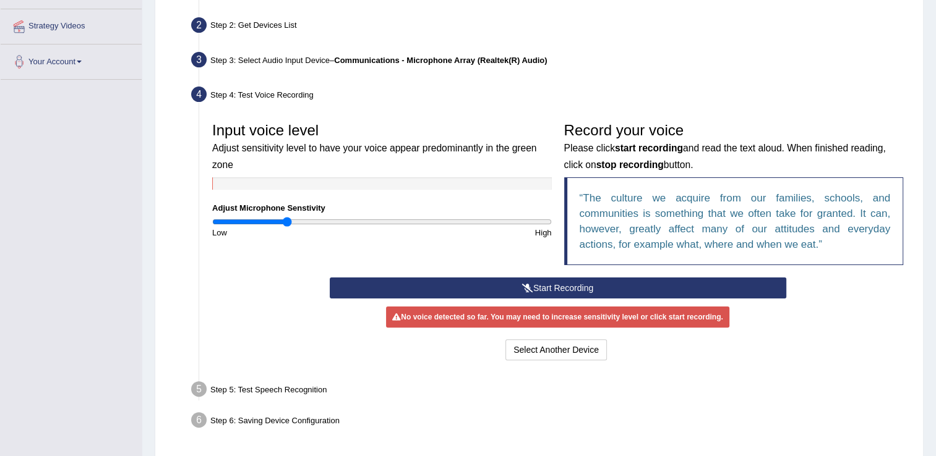
scroll to position [272, 0]
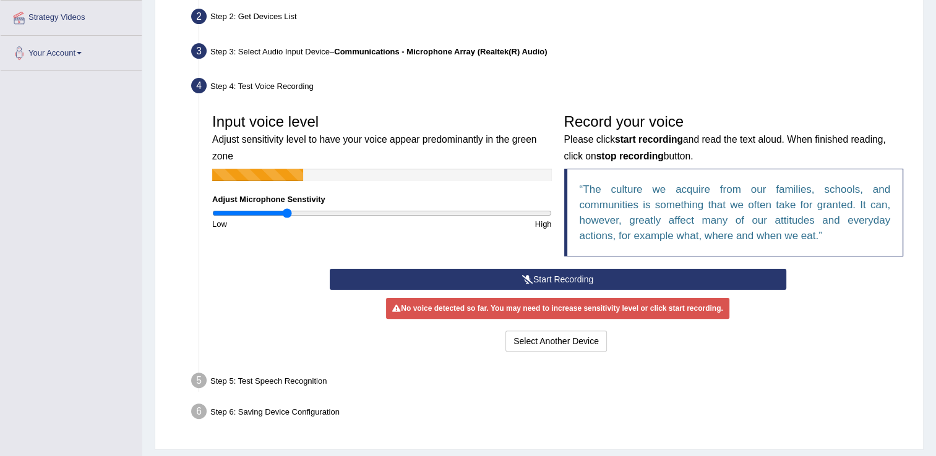
click at [554, 276] on button "Start Recording" at bounding box center [558, 279] width 456 height 21
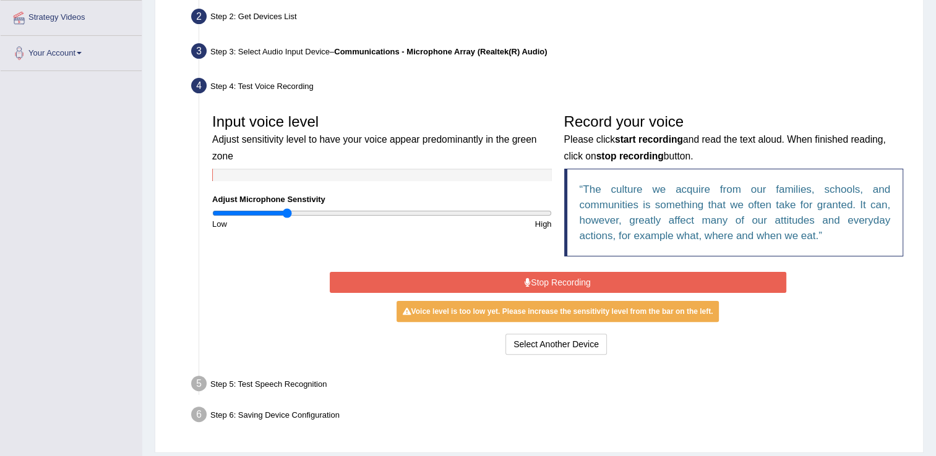
click at [554, 276] on button "Stop Recording" at bounding box center [558, 282] width 456 height 21
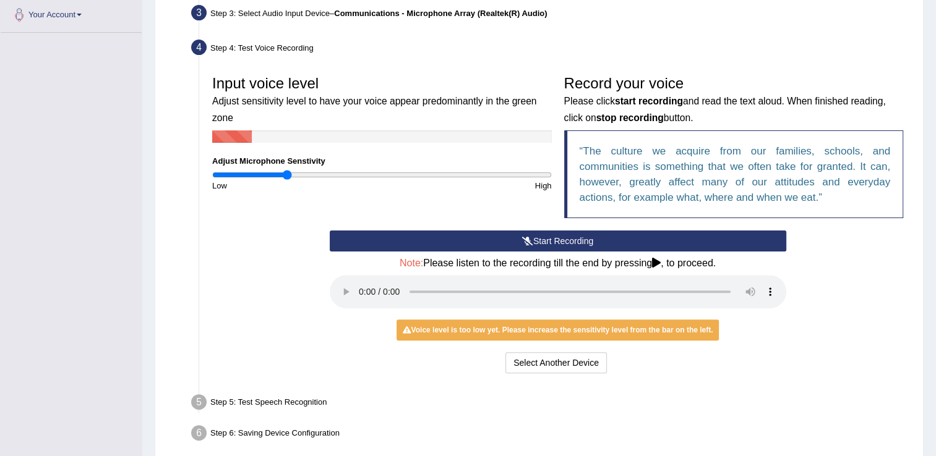
scroll to position [313, 0]
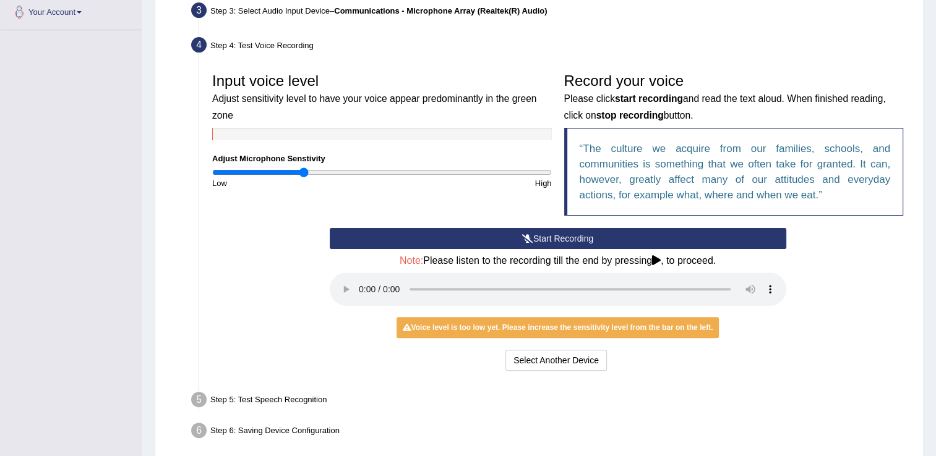
click at [304, 172] on input "range" at bounding box center [381, 173] width 339 height 10
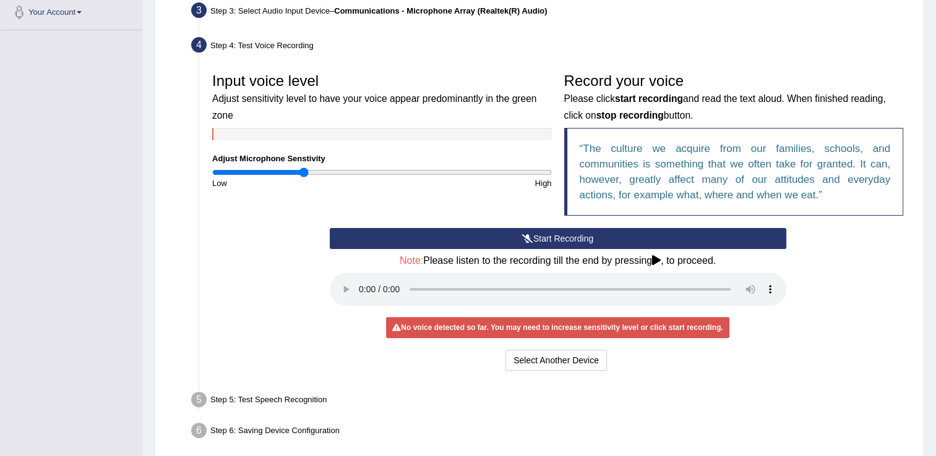
click at [544, 242] on button "Start Recording" at bounding box center [558, 238] width 456 height 21
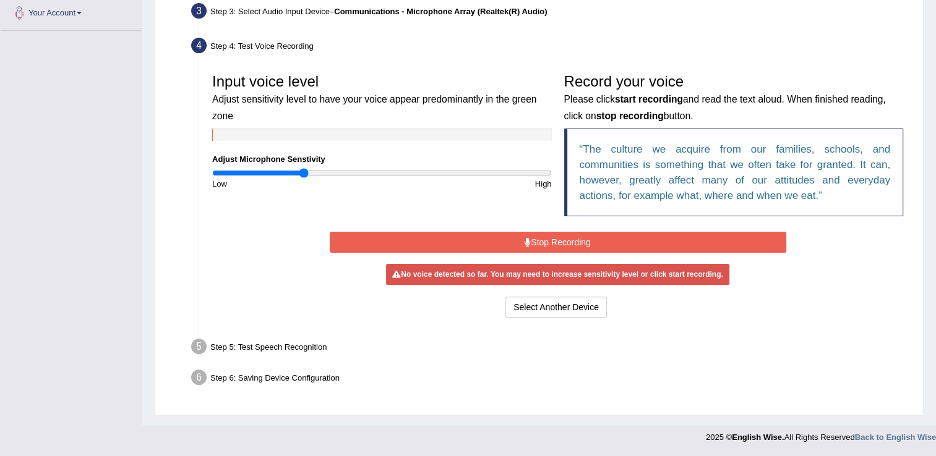
scroll to position [307, 0]
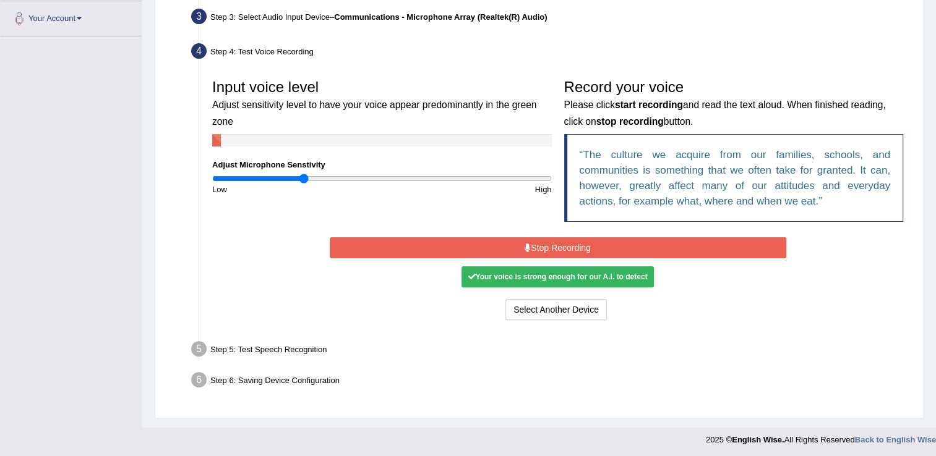
click at [544, 242] on button "Stop Recording" at bounding box center [558, 247] width 456 height 21
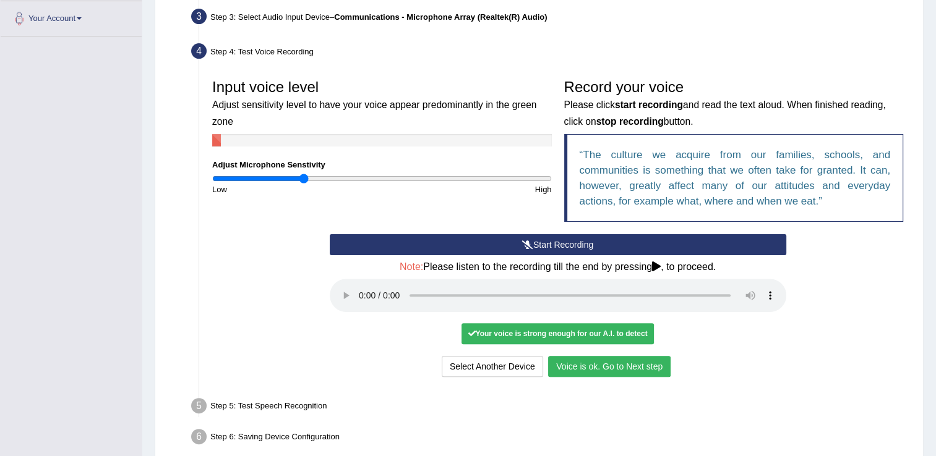
click at [536, 242] on button "Start Recording" at bounding box center [558, 244] width 456 height 21
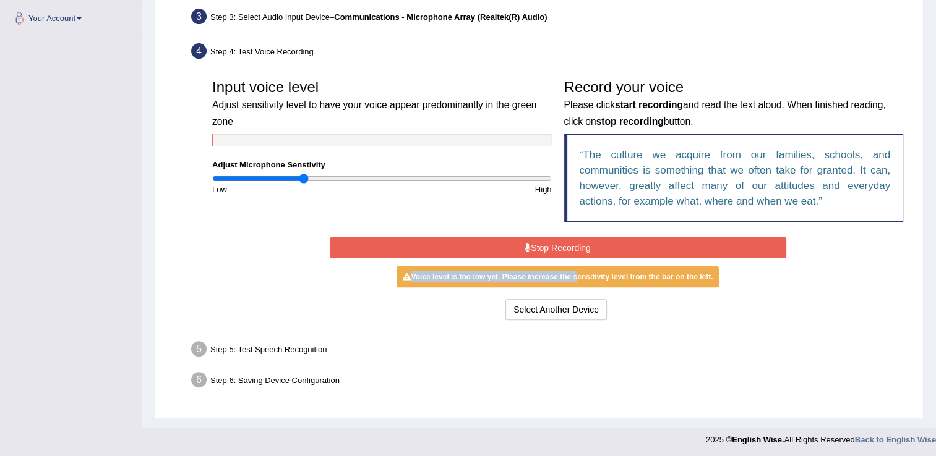
drag, startPoint x: 570, startPoint y: 263, endPoint x: 566, endPoint y: 244, distance: 19.5
click at [566, 244] on div "Start Recording Stop Recording Note: Please listen to the recording till the en…" at bounding box center [557, 278] width 469 height 89
click at [566, 244] on button "Stop Recording" at bounding box center [558, 247] width 456 height 21
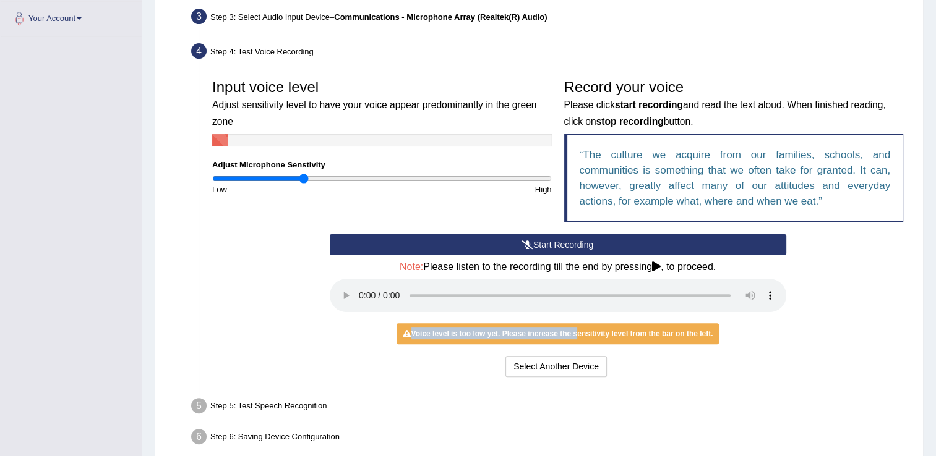
click at [522, 243] on icon at bounding box center [527, 245] width 11 height 9
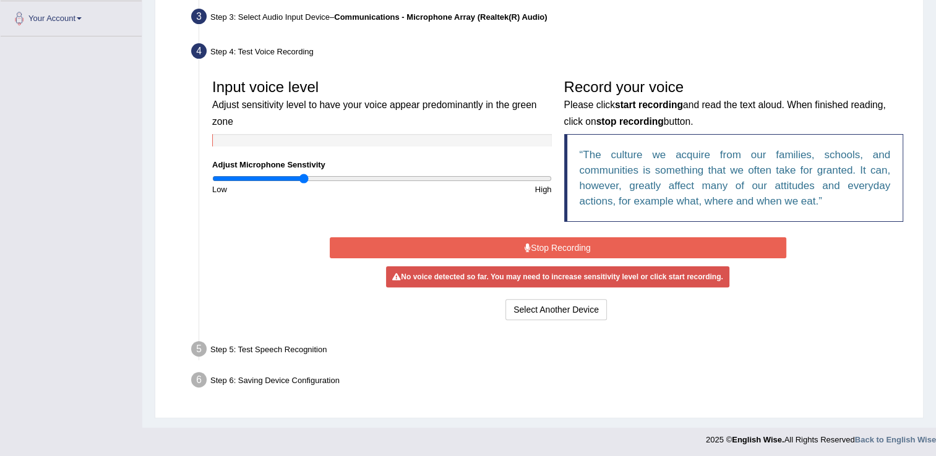
click at [526, 249] on icon at bounding box center [527, 248] width 6 height 9
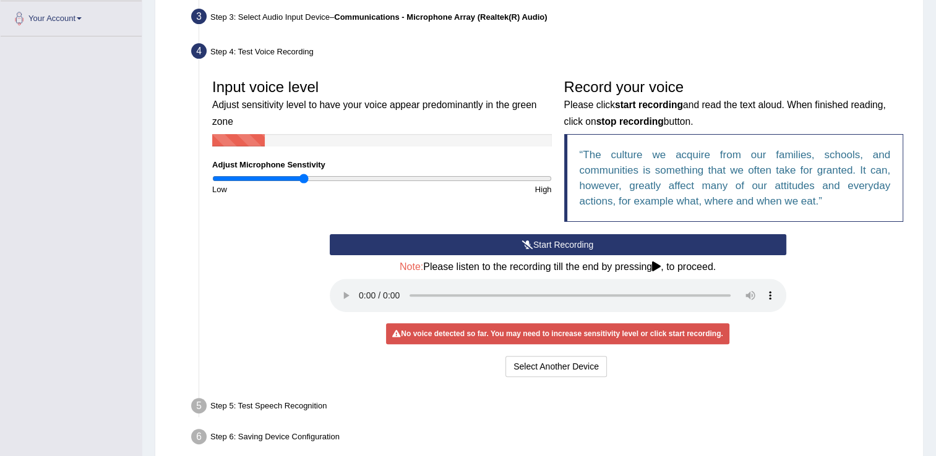
click at [516, 241] on button "Start Recording" at bounding box center [558, 244] width 456 height 21
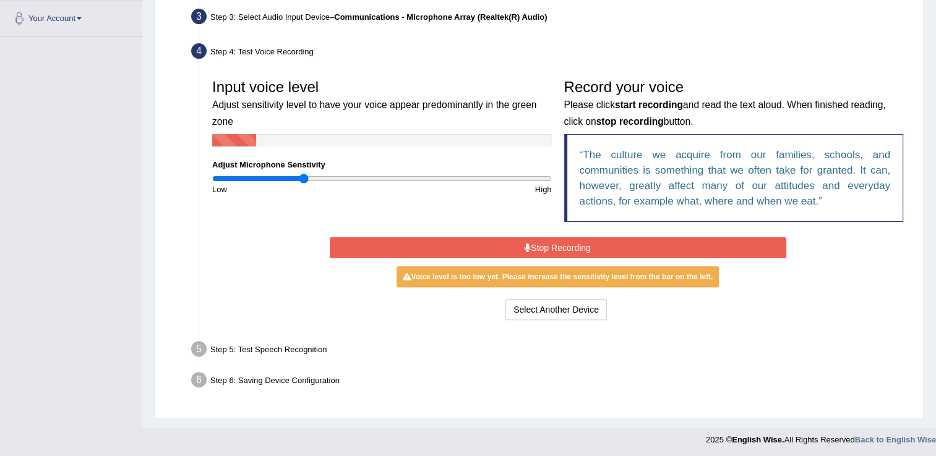
click at [475, 293] on div "Start Recording Stop Recording Note: Please listen to the recording till the en…" at bounding box center [557, 278] width 469 height 89
click at [516, 249] on button "Stop Recording" at bounding box center [558, 247] width 456 height 21
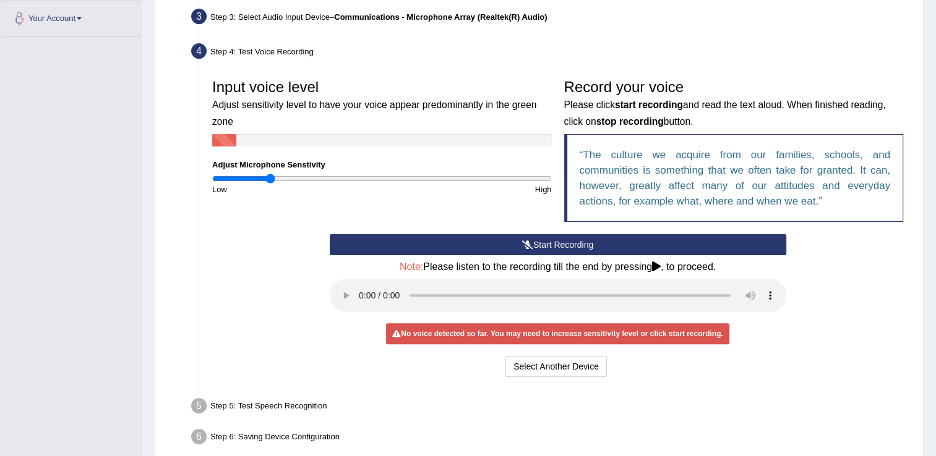
click at [270, 177] on input "range" at bounding box center [381, 179] width 339 height 10
click at [261, 178] on input "range" at bounding box center [381, 179] width 339 height 10
click at [560, 241] on button "Start Recording" at bounding box center [558, 244] width 456 height 21
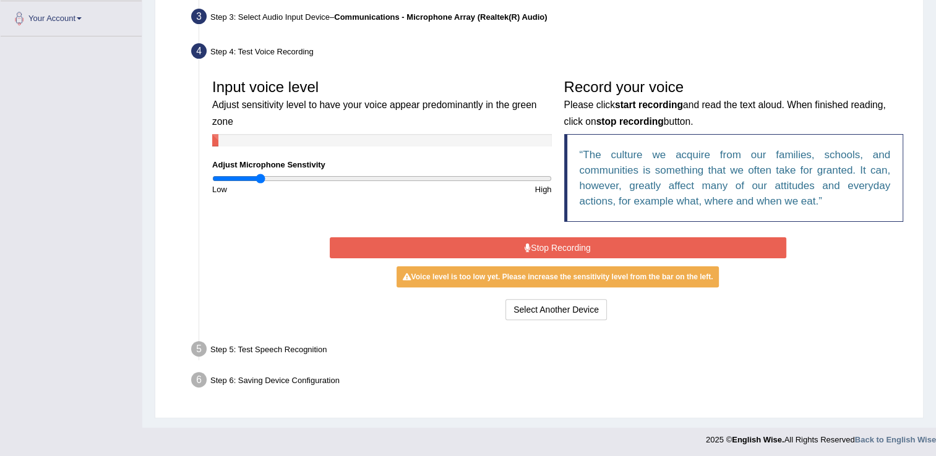
drag, startPoint x: 560, startPoint y: 241, endPoint x: 558, endPoint y: 250, distance: 9.5
drag, startPoint x: 558, startPoint y: 250, endPoint x: 466, endPoint y: 250, distance: 92.1
click at [466, 250] on button "Stop Recording" at bounding box center [558, 247] width 456 height 21
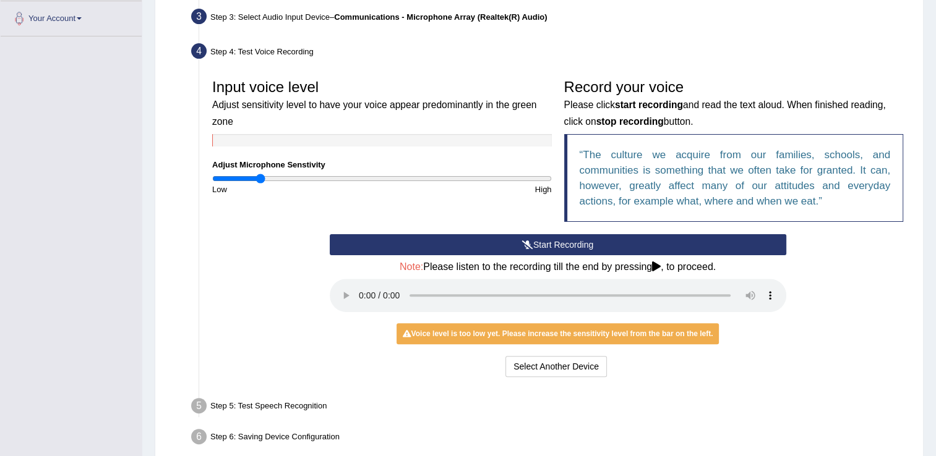
click at [466, 250] on button "Start Recording" at bounding box center [558, 244] width 456 height 21
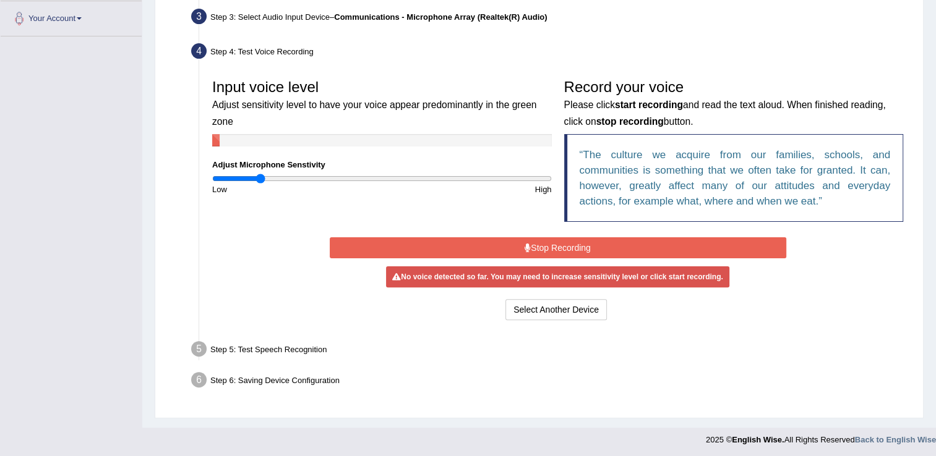
click at [466, 250] on button "Stop Recording" at bounding box center [558, 247] width 456 height 21
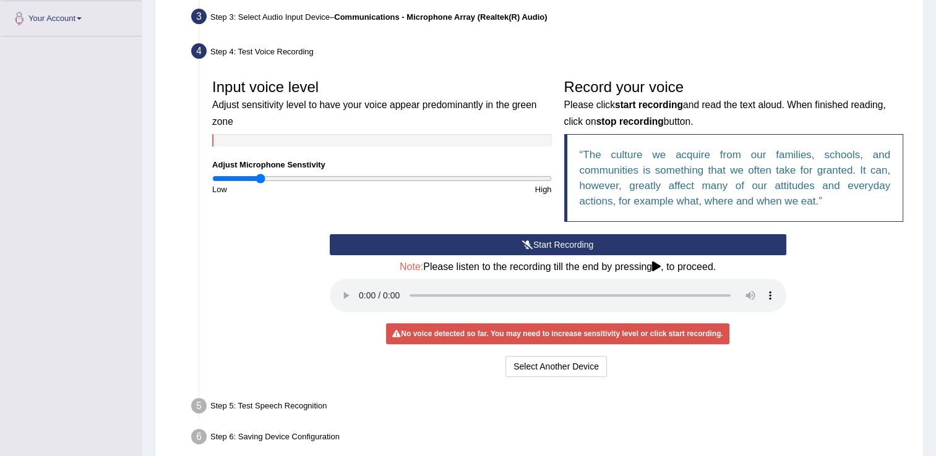
click at [510, 246] on button "Start Recording" at bounding box center [558, 244] width 456 height 21
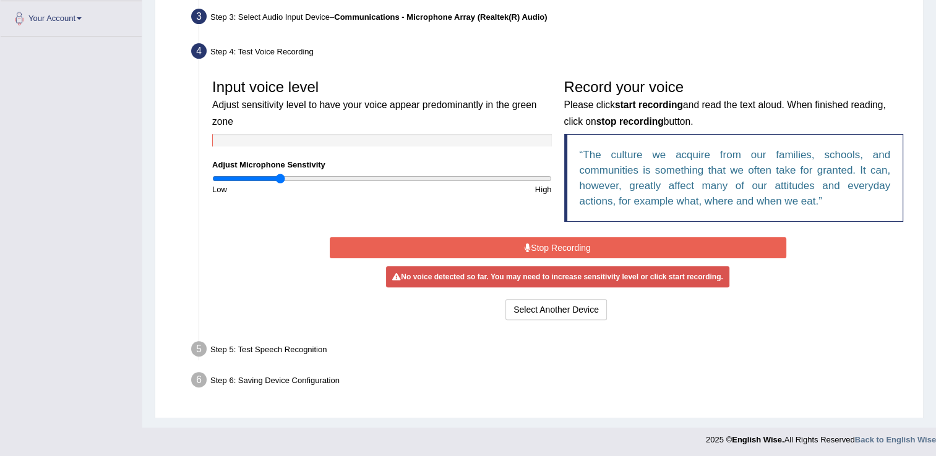
click at [279, 177] on input "range" at bounding box center [381, 179] width 339 height 10
click at [550, 338] on div "Step 5: Test Speech Recognition" at bounding box center [550, 351] width 731 height 27
click at [576, 245] on button "Stop Recording" at bounding box center [558, 247] width 456 height 21
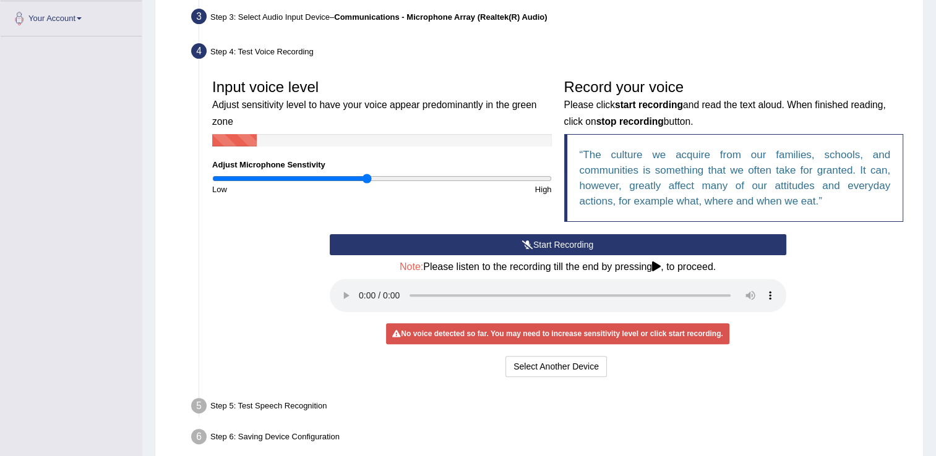
click at [366, 176] on input "range" at bounding box center [381, 179] width 339 height 10
click at [625, 246] on button "Start Recording" at bounding box center [558, 244] width 456 height 21
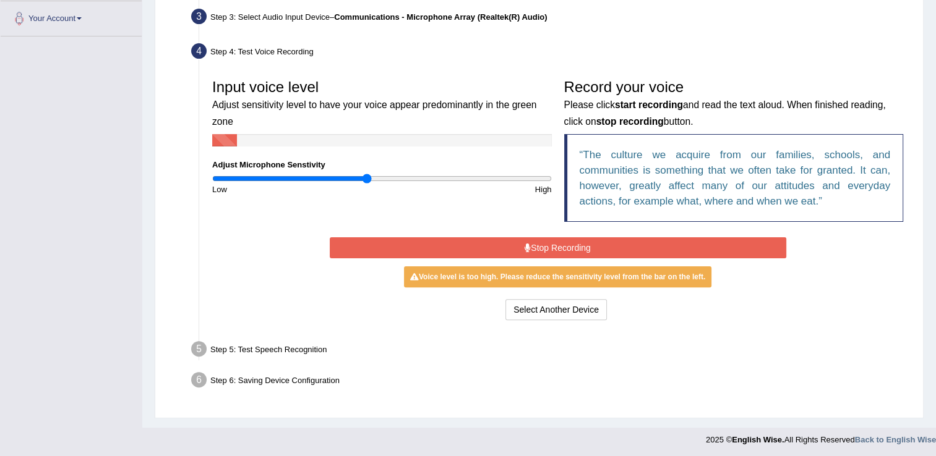
click at [625, 246] on button "Stop Recording" at bounding box center [558, 247] width 456 height 21
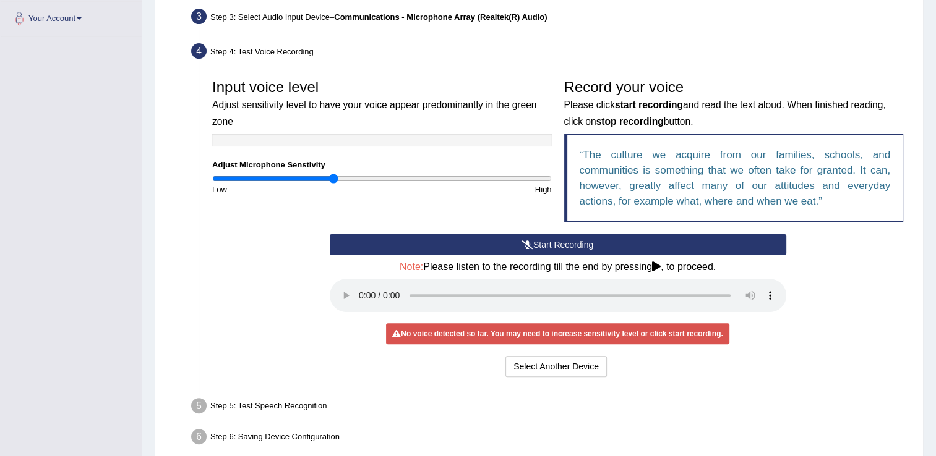
click at [335, 177] on input "range" at bounding box center [381, 179] width 339 height 10
click at [320, 177] on input "range" at bounding box center [381, 179] width 339 height 10
click at [307, 175] on input "range" at bounding box center [381, 179] width 339 height 10
type input "0.52"
click at [299, 175] on input "range" at bounding box center [381, 179] width 339 height 10
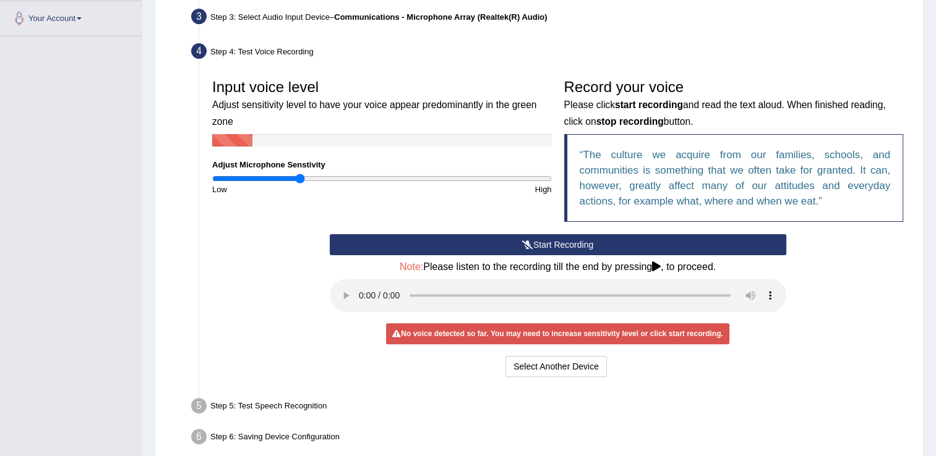
click at [299, 175] on input "range" at bounding box center [381, 179] width 339 height 10
click at [565, 245] on button "Start Recording" at bounding box center [558, 244] width 456 height 21
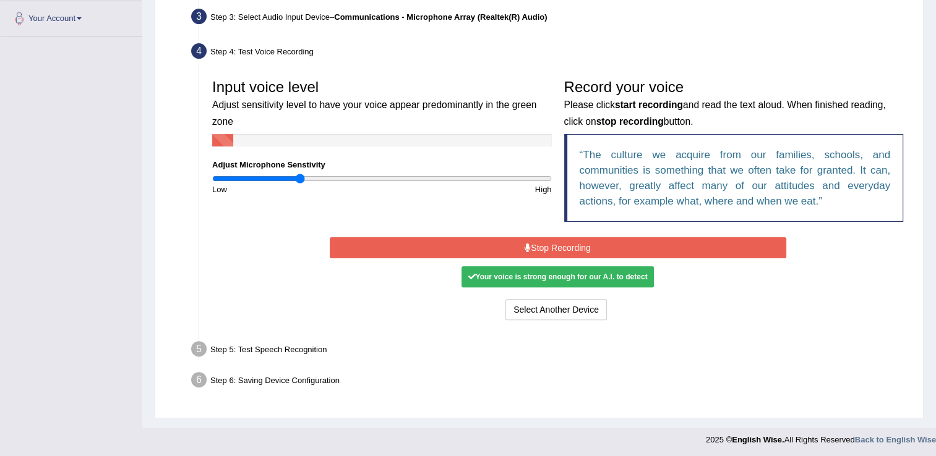
click at [584, 276] on div "Your voice is strong enough for our A.I. to detect" at bounding box center [557, 276] width 192 height 21
click at [582, 242] on button "Stop Recording" at bounding box center [558, 247] width 456 height 21
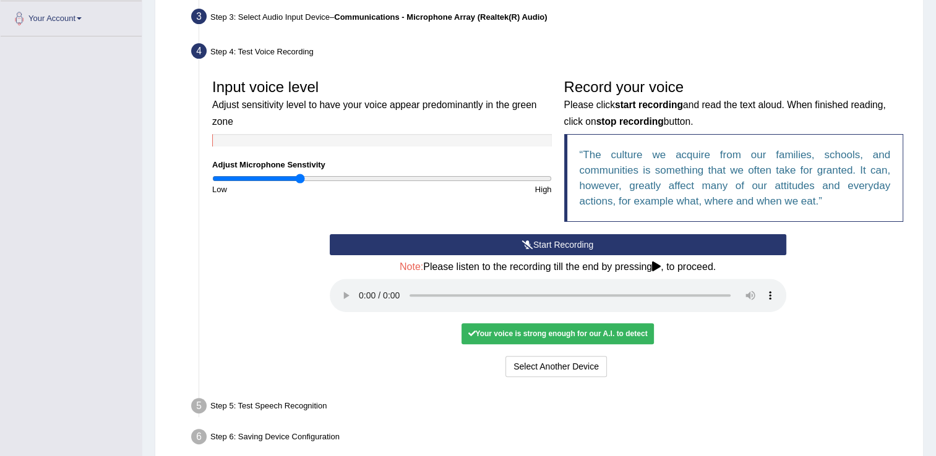
click at [582, 242] on button "Start Recording" at bounding box center [558, 244] width 456 height 21
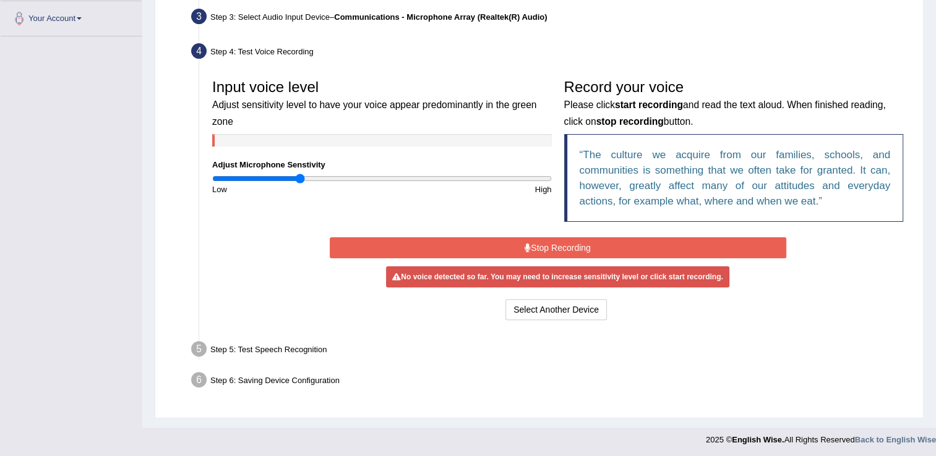
click at [582, 242] on button "Stop Recording" at bounding box center [558, 247] width 456 height 21
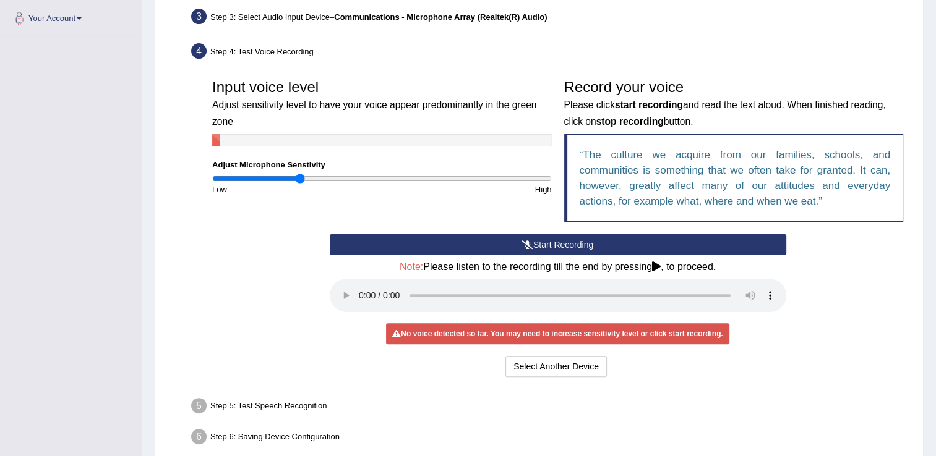
click at [582, 242] on button "Start Recording" at bounding box center [558, 244] width 456 height 21
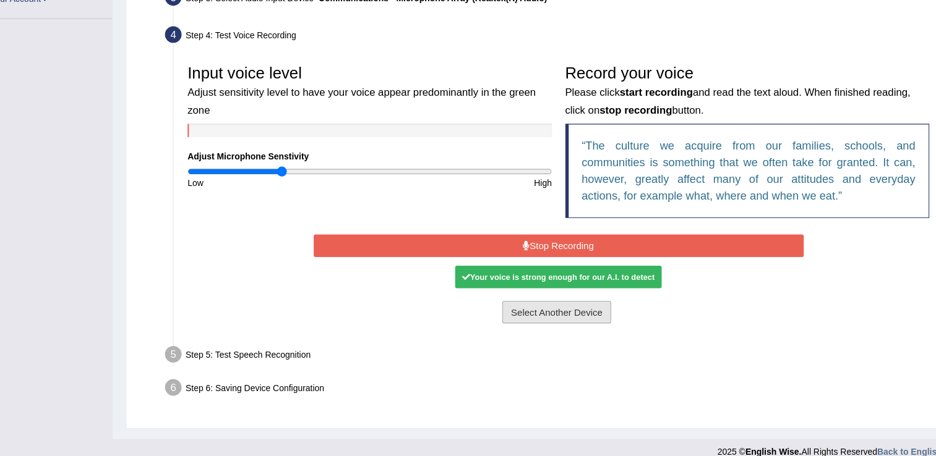
click at [555, 312] on button "Select Another Device" at bounding box center [555, 309] width 101 height 21
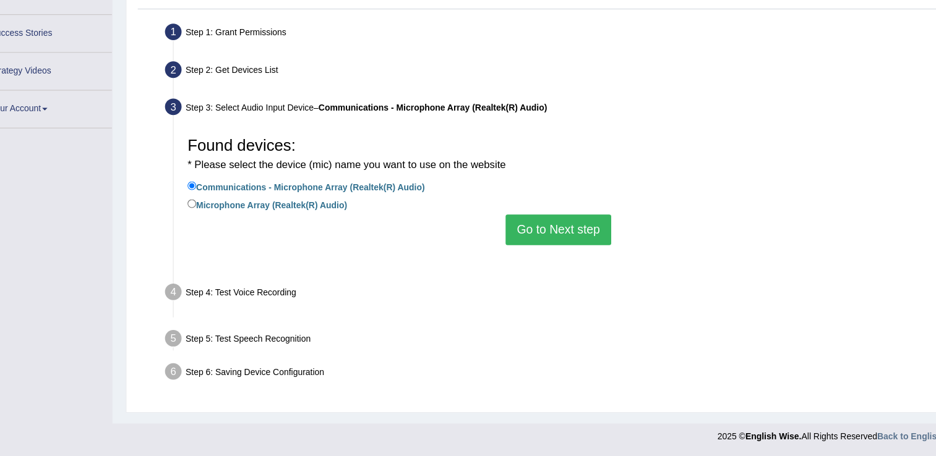
scroll to position [193, 0]
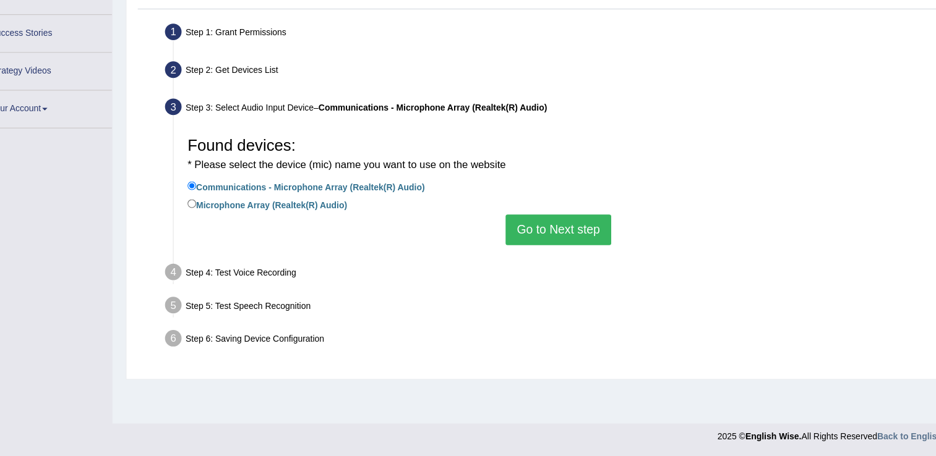
click at [282, 220] on label "Microphone Array (Realtek(R) Audio)" at bounding box center [286, 221] width 148 height 14
click at [220, 220] on input "Microphone Array (Realtek(R) Audio)" at bounding box center [216, 220] width 8 height 8
radio input "true"
click at [544, 242] on button "Go to Next step" at bounding box center [557, 245] width 98 height 28
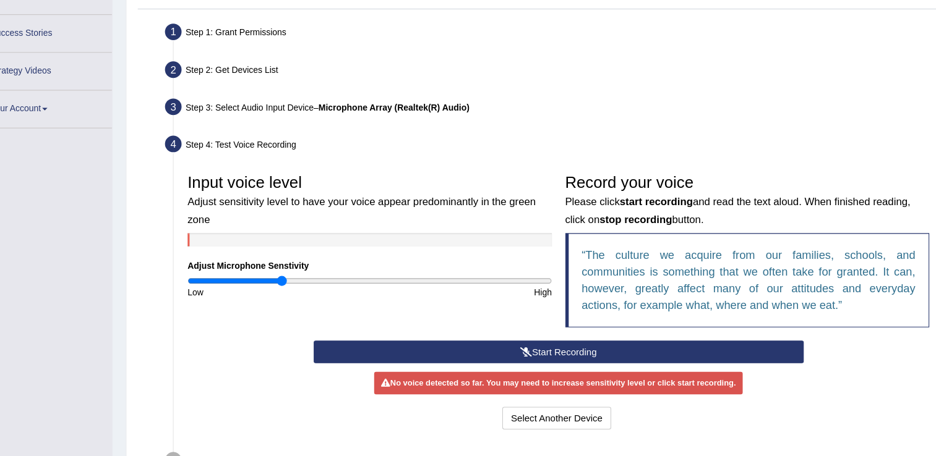
click at [569, 353] on button "Start Recording" at bounding box center [558, 358] width 456 height 21
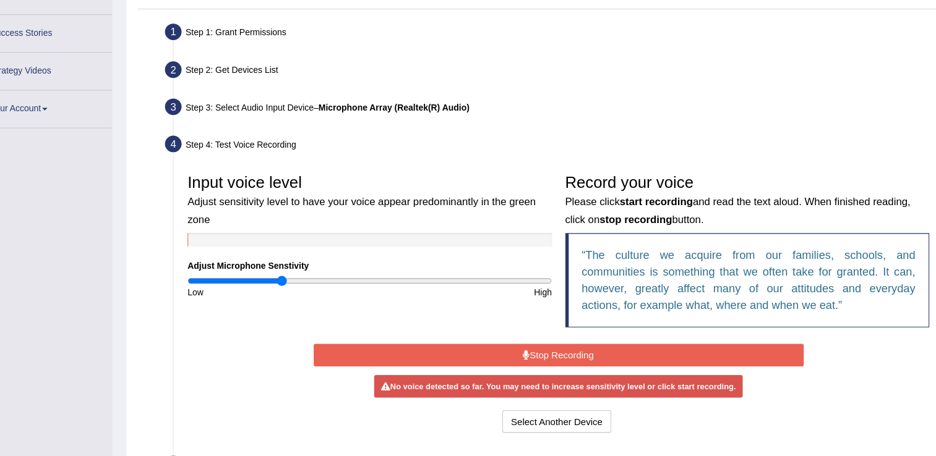
click at [569, 353] on button "Stop Recording" at bounding box center [558, 361] width 456 height 21
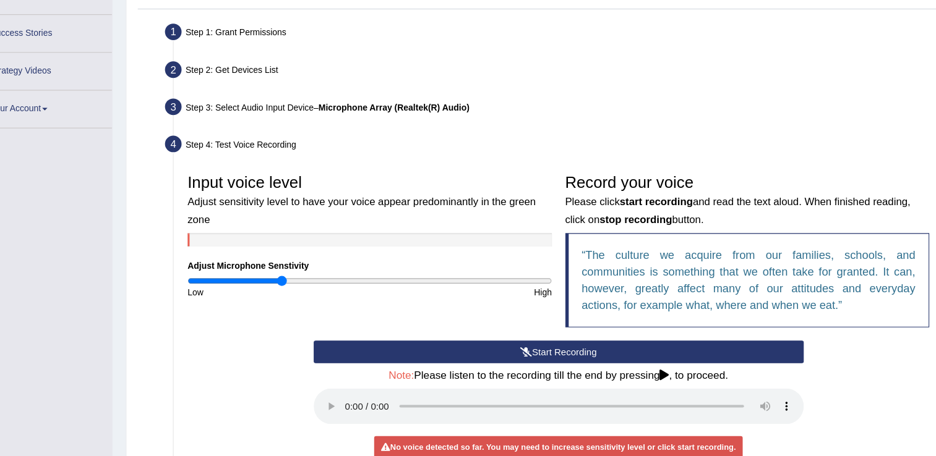
click at [582, 358] on button "Start Recording" at bounding box center [558, 358] width 456 height 21
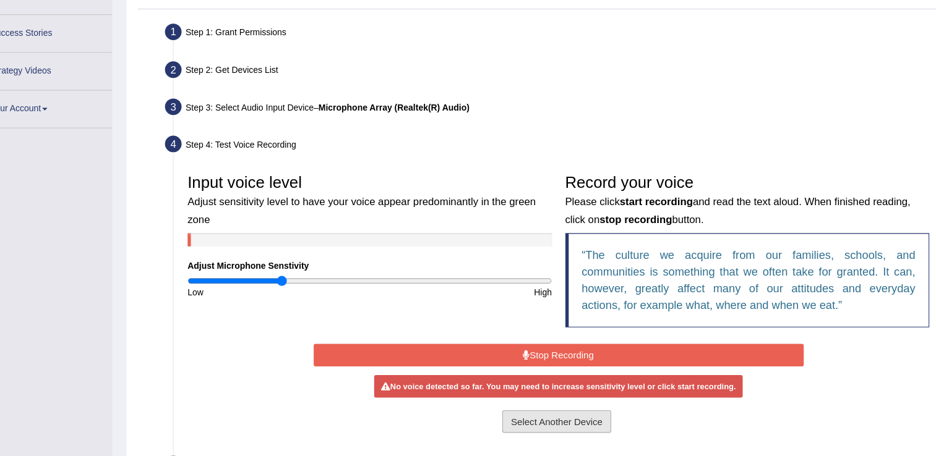
click at [573, 422] on button "Select Another Device" at bounding box center [555, 423] width 101 height 21
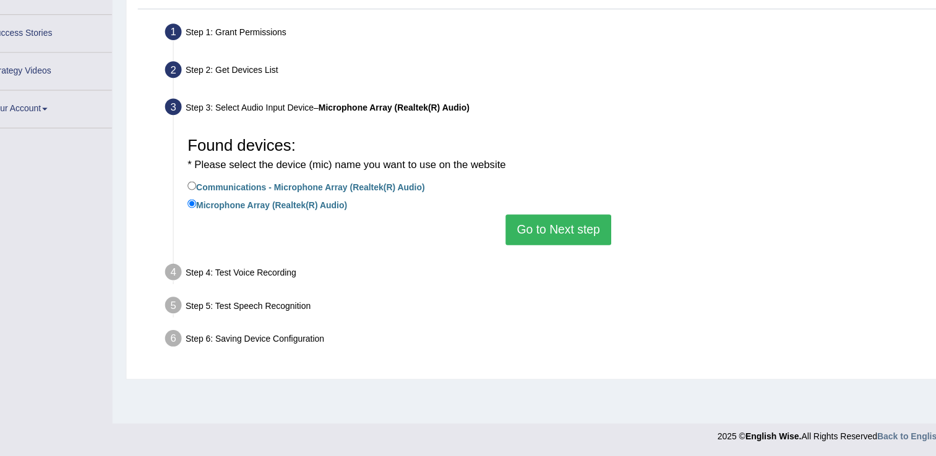
click at [265, 283] on div "Step 4: Test Voice Recording" at bounding box center [550, 286] width 731 height 27
click at [527, 240] on button "Go to Next step" at bounding box center [557, 245] width 98 height 28
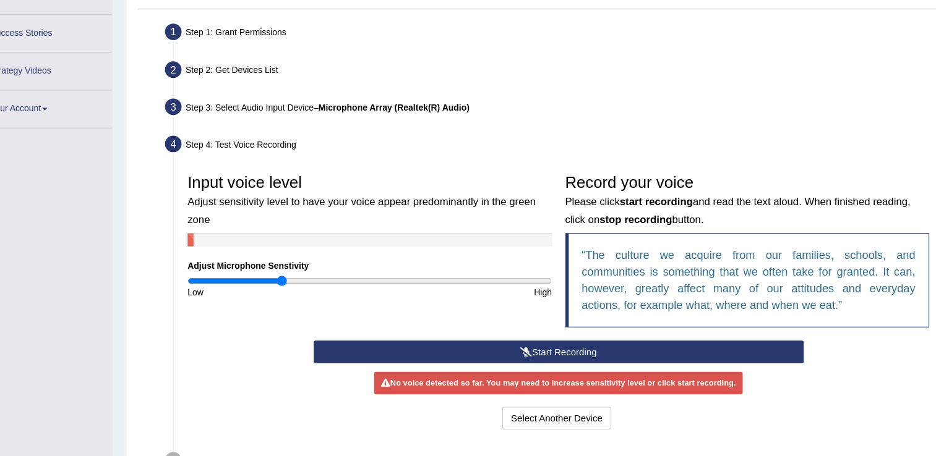
click at [198, 167] on li "Step 4: Test Voice Recording Input voice level Adjust sensitivity level to have…" at bounding box center [551, 296] width 715 height 287
click at [529, 418] on button "Select Another Device" at bounding box center [555, 420] width 101 height 21
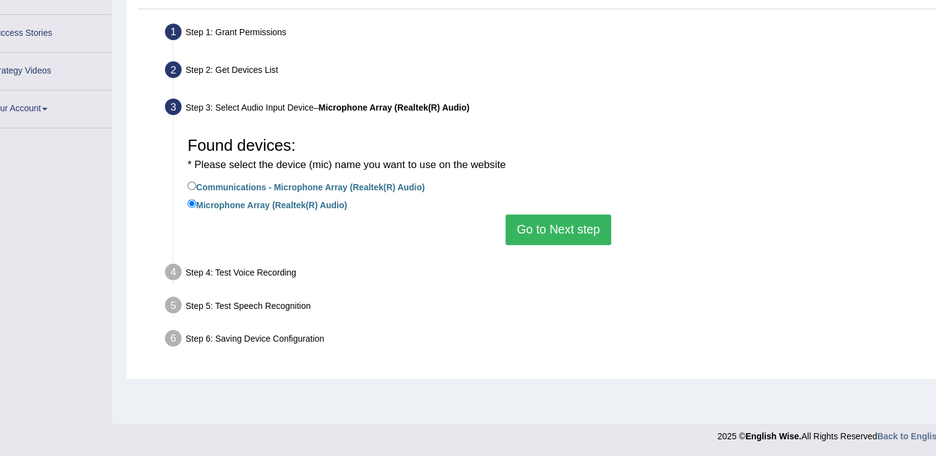
click at [242, 285] on div "Step 4: Test Voice Recording" at bounding box center [550, 286] width 731 height 27
click at [546, 249] on button "Go to Next step" at bounding box center [557, 245] width 98 height 28
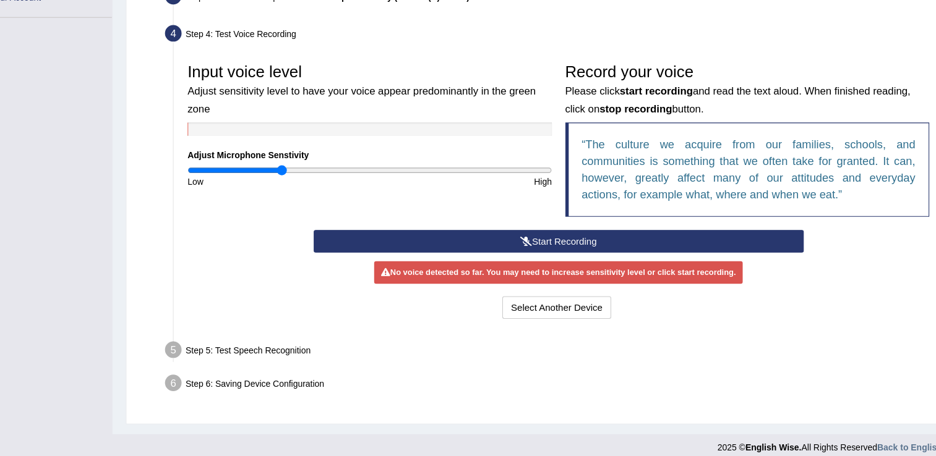
scroll to position [304, 0]
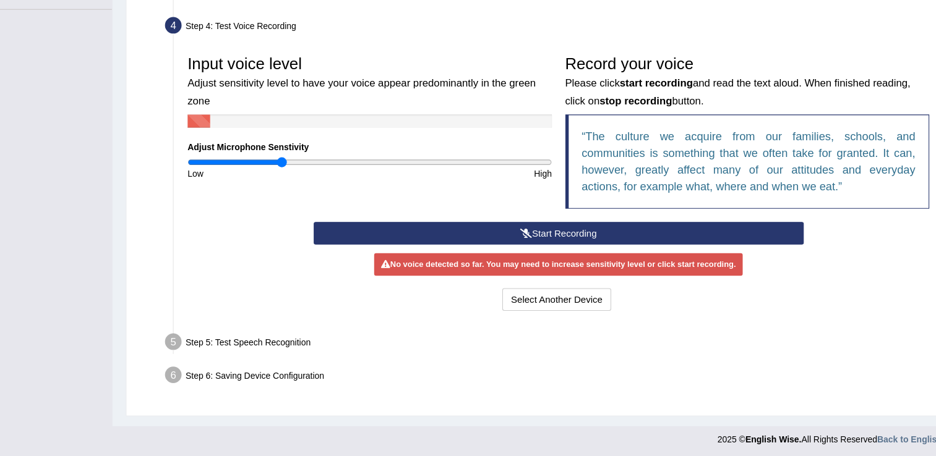
click at [576, 249] on button "Start Recording" at bounding box center [558, 247] width 456 height 21
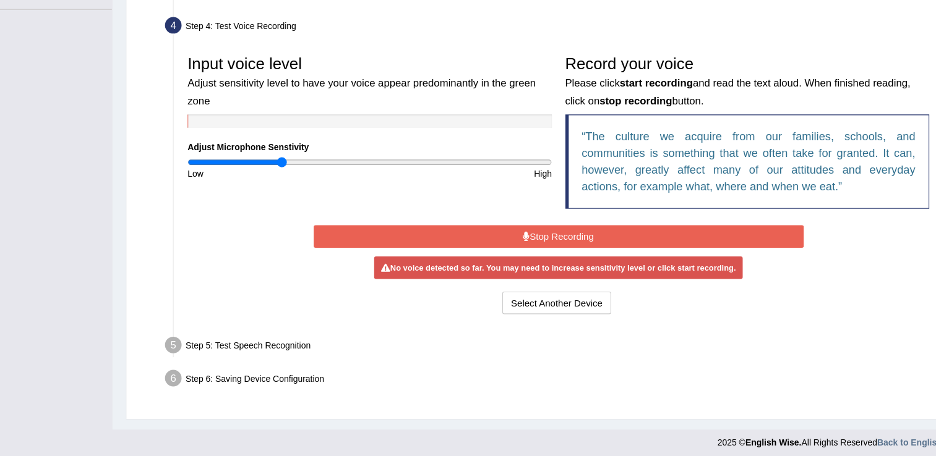
click at [576, 249] on button "Stop Recording" at bounding box center [558, 251] width 456 height 21
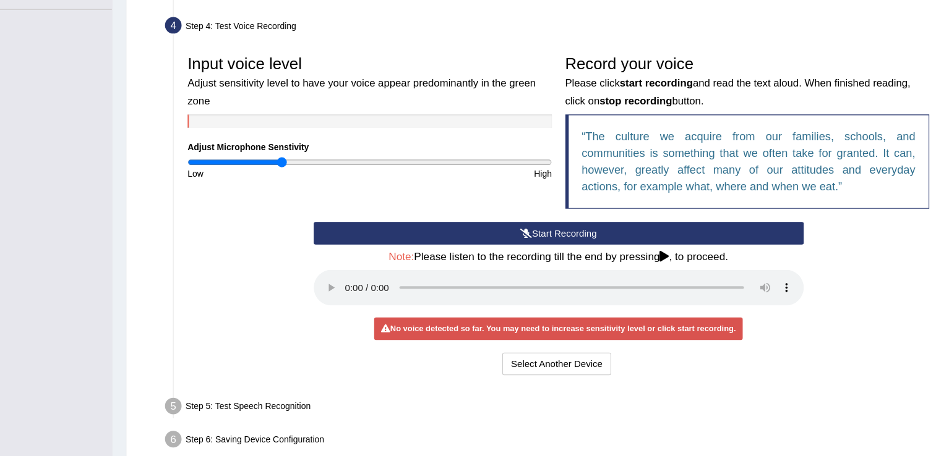
click at [576, 249] on button "Start Recording" at bounding box center [558, 247] width 456 height 21
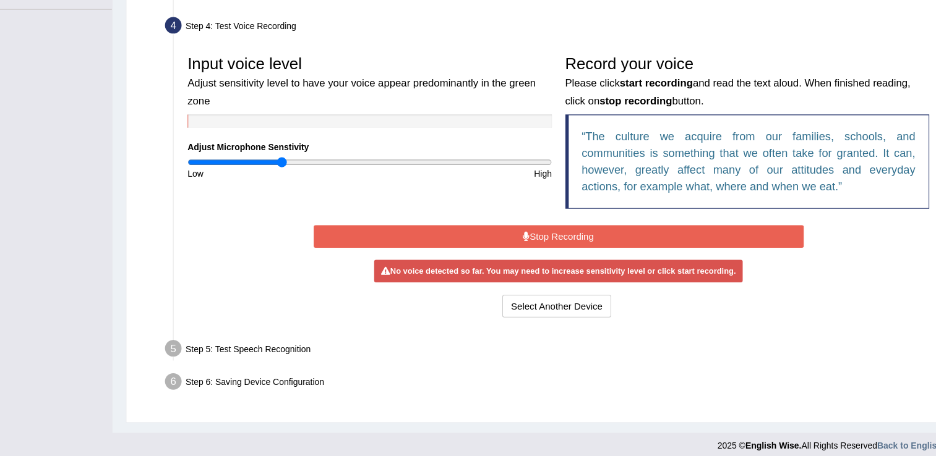
click at [576, 249] on button "Stop Recording" at bounding box center [558, 251] width 456 height 21
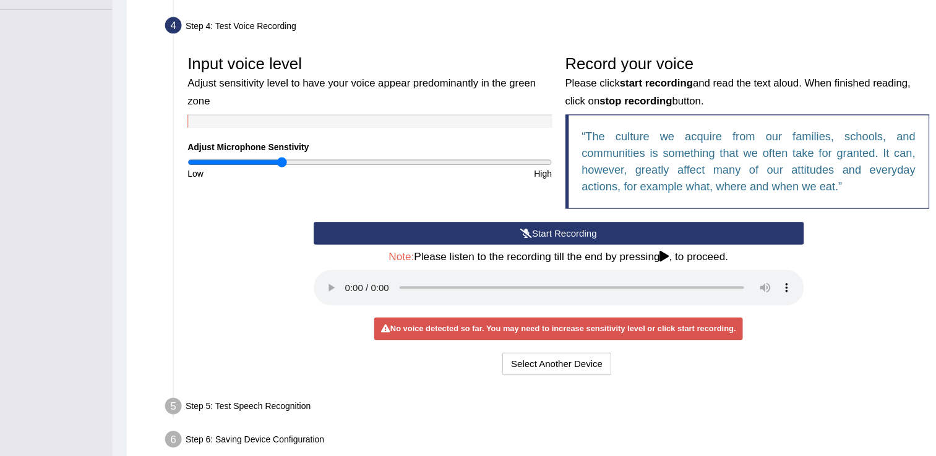
click at [539, 244] on button "Start Recording" at bounding box center [558, 247] width 456 height 21
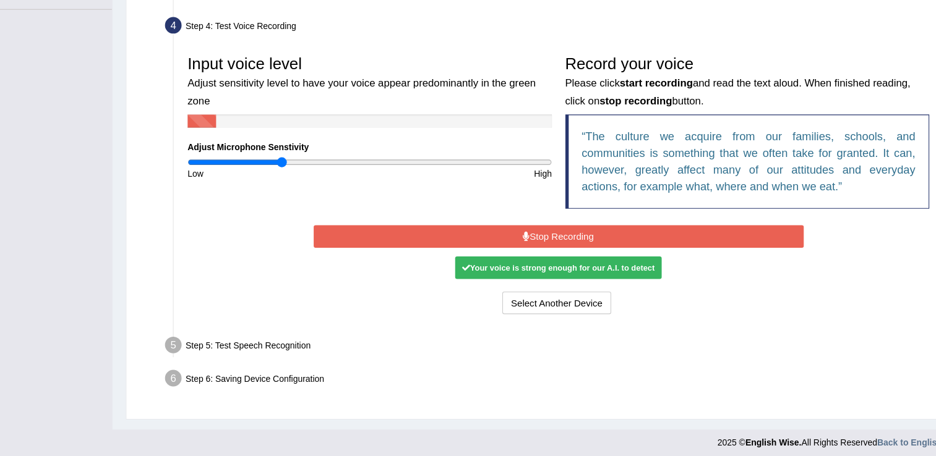
click at [547, 277] on div "Your voice is strong enough for our A.I. to detect" at bounding box center [557, 280] width 192 height 21
click at [562, 313] on button "Select Another Device" at bounding box center [555, 312] width 101 height 21
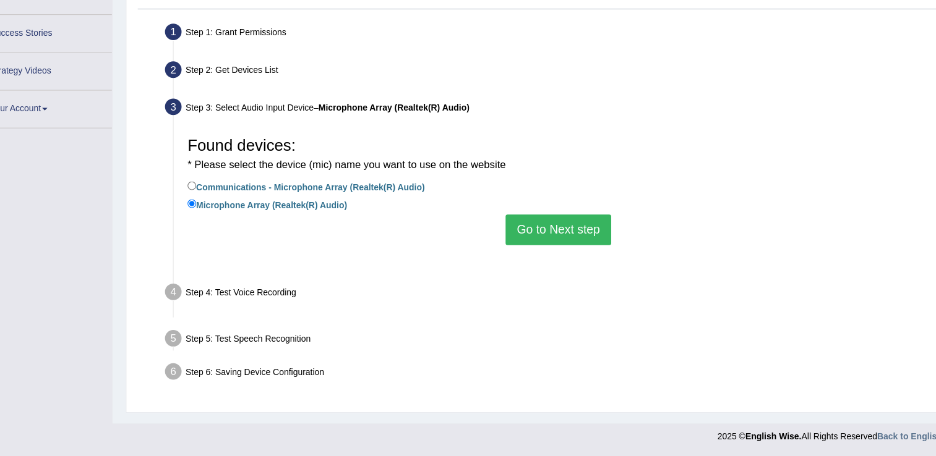
scroll to position [193, 0]
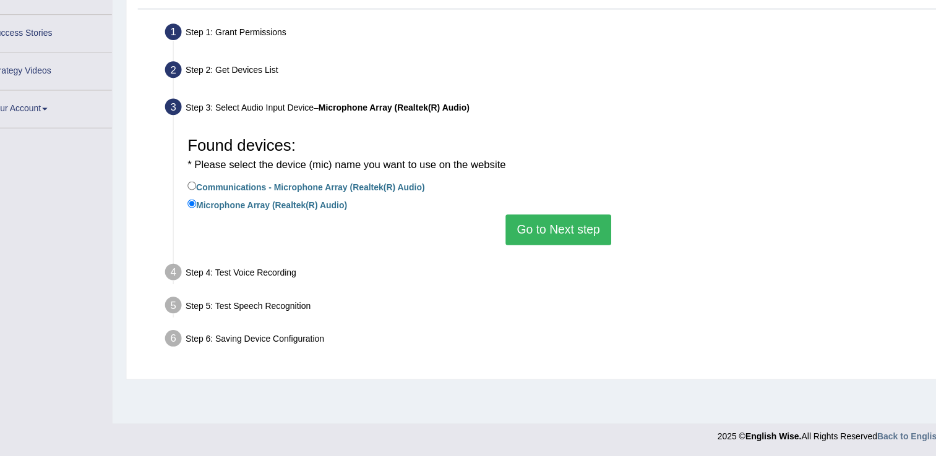
click at [254, 61] on div "Step 1: Grant Permissions" at bounding box center [550, 62] width 731 height 27
click at [242, 90] on div "Step 2: Get Devices List" at bounding box center [550, 97] width 731 height 27
drag, startPoint x: 242, startPoint y: 90, endPoint x: 270, endPoint y: 127, distance: 46.3
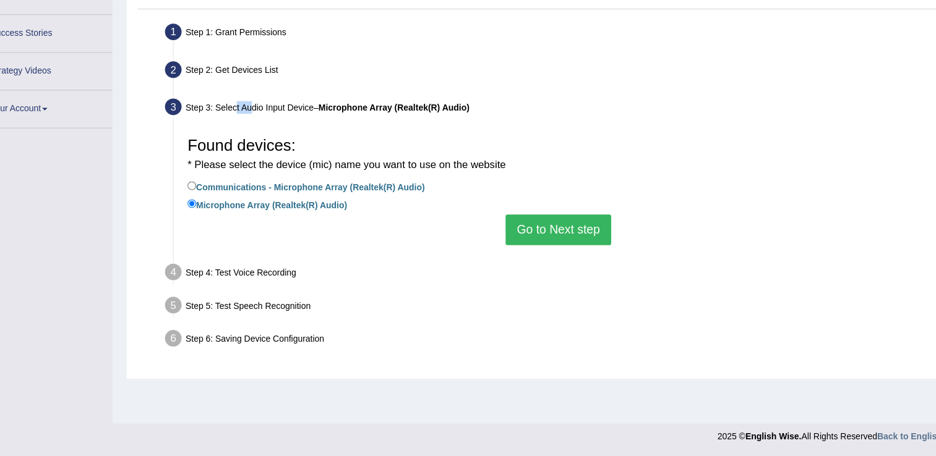
click at [270, 127] on ul "Step 1: Grant Permissions To access your microphone(s), we need permission to a…" at bounding box center [539, 205] width 740 height 313
click at [234, 205] on label "Communications - Microphone Array (Realtek(R) Audio)" at bounding box center [322, 204] width 221 height 14
click at [220, 205] on input "Communications - Microphone Array (Realtek(R) Audio)" at bounding box center [216, 204] width 8 height 8
radio input "true"
click at [591, 245] on button "Go to Next step" at bounding box center [557, 245] width 98 height 28
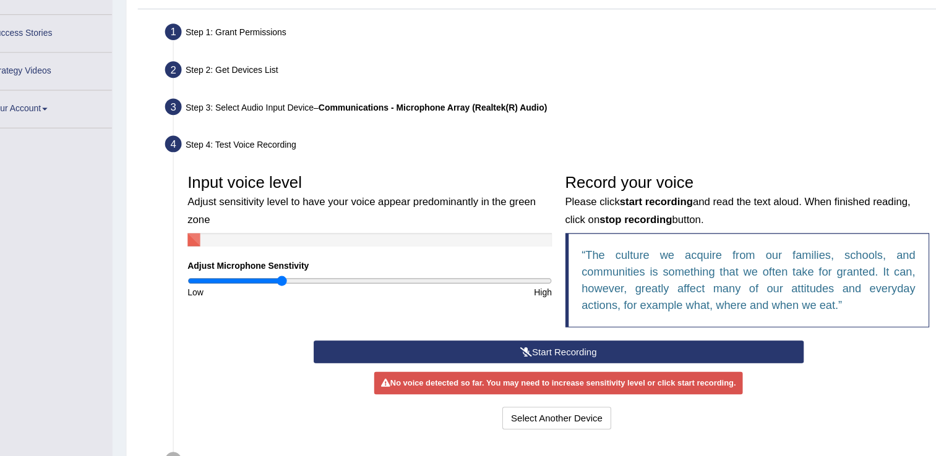
click at [549, 353] on button "Start Recording" at bounding box center [558, 358] width 456 height 21
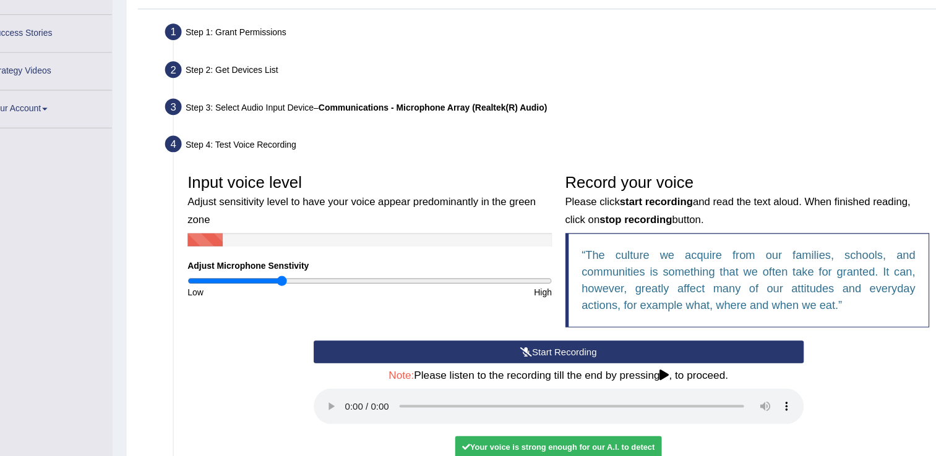
click at [549, 353] on button "Start Recording" at bounding box center [558, 358] width 456 height 21
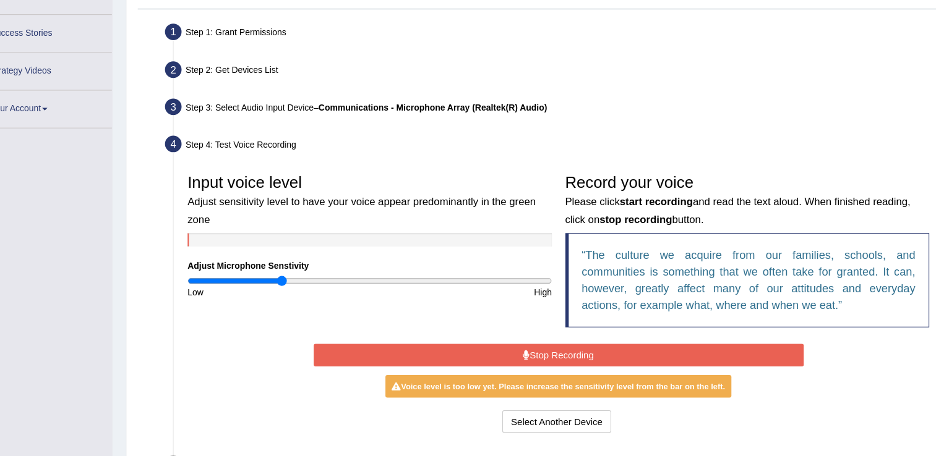
click at [549, 353] on button "Stop Recording" at bounding box center [558, 361] width 456 height 21
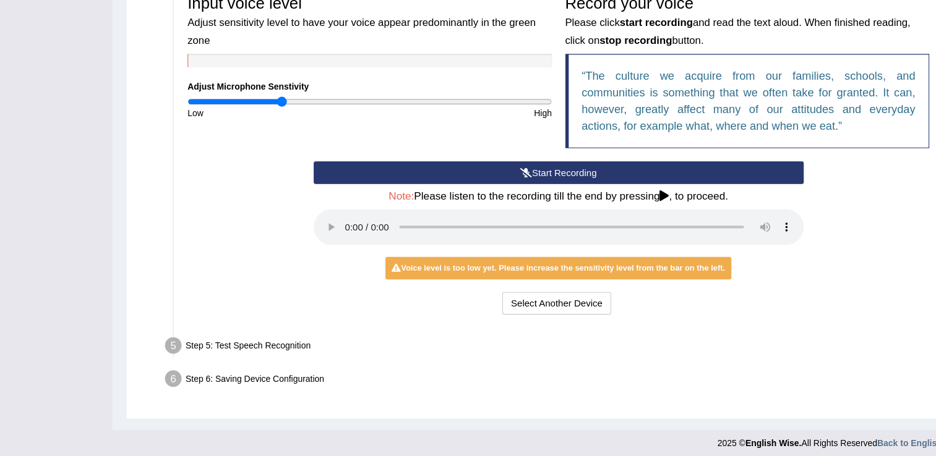
scroll to position [364, 0]
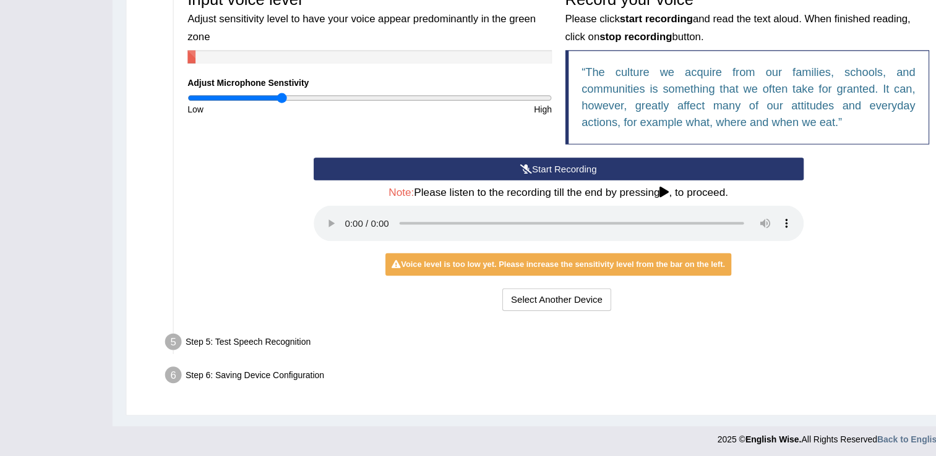
click at [206, 349] on div "Step 5: Test Speech Recognition" at bounding box center [550, 351] width 731 height 27
click at [260, 348] on div "Step 5: Test Speech Recognition" at bounding box center [550, 351] width 731 height 27
drag, startPoint x: 260, startPoint y: 348, endPoint x: 382, endPoint y: 313, distance: 126.8
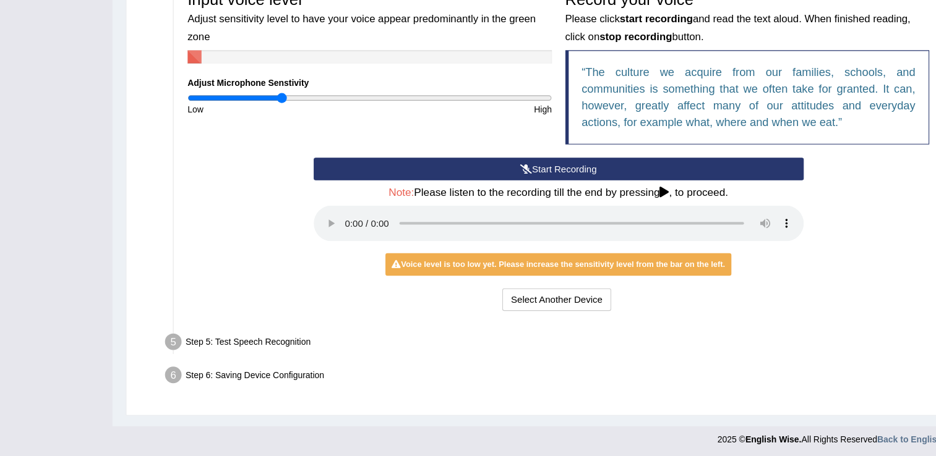
click at [382, 313] on div "Select Another Device Voice is ok. Go to Next step" at bounding box center [558, 311] width 456 height 24
click at [539, 309] on button "Select Another Device" at bounding box center [555, 309] width 101 height 21
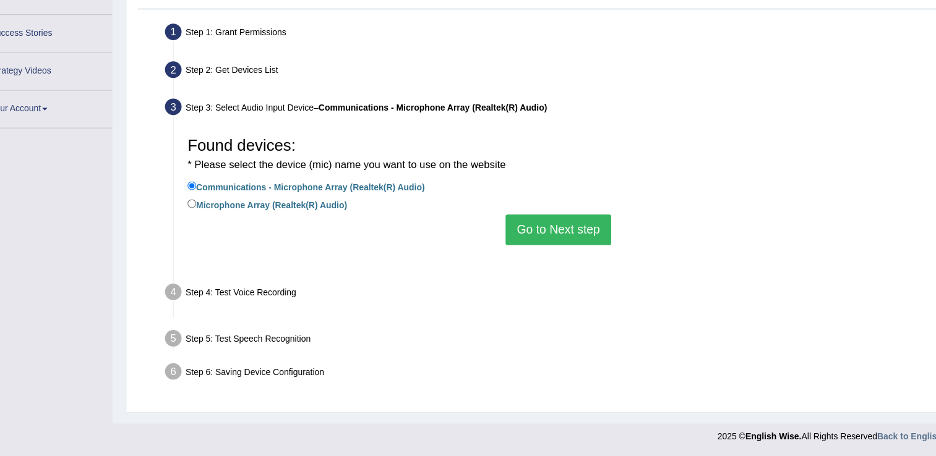
scroll to position [193, 0]
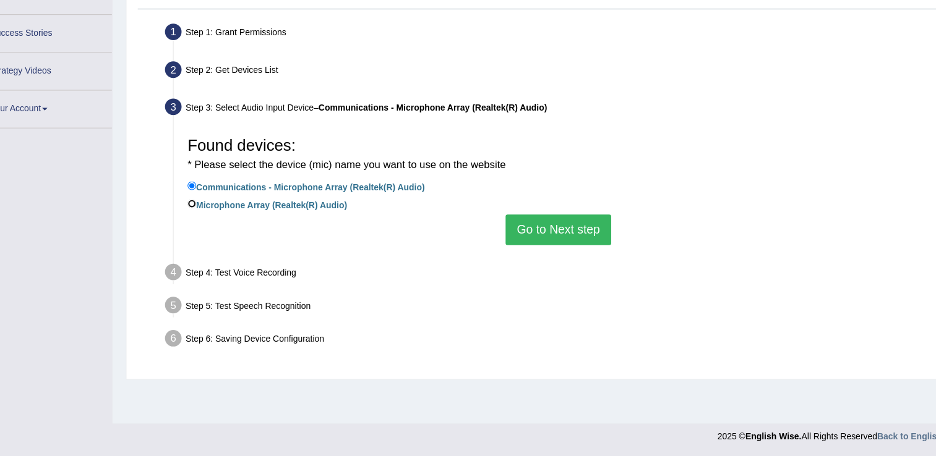
click at [216, 220] on input "Microphone Array (Realtek(R) Audio)" at bounding box center [216, 220] width 8 height 8
radio input "true"
click at [533, 243] on button "Go to Next step" at bounding box center [557, 245] width 98 height 28
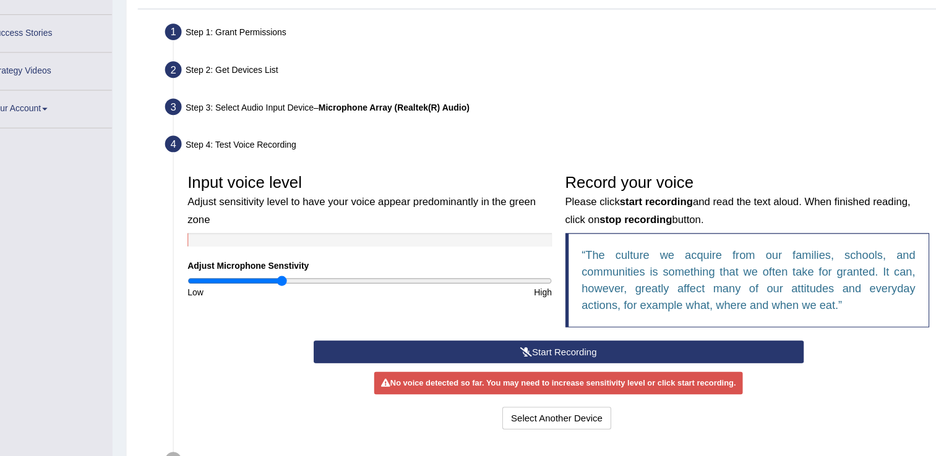
click at [537, 359] on button "Start Recording" at bounding box center [558, 358] width 456 height 21
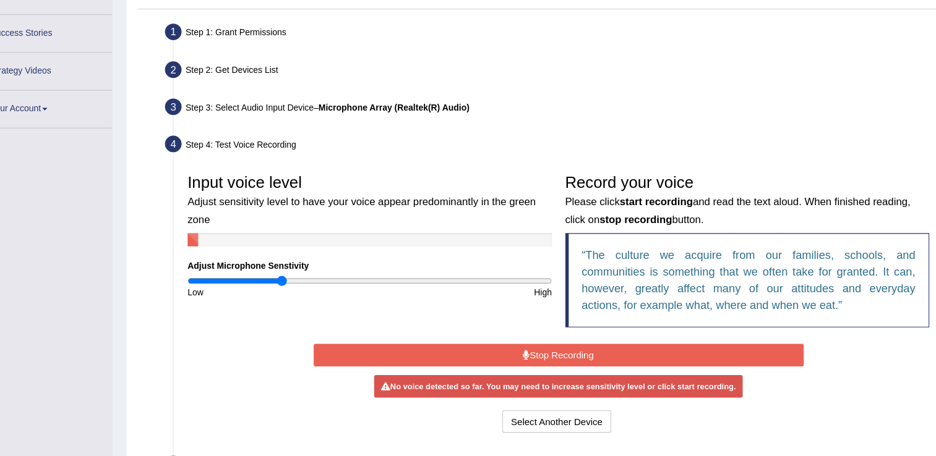
click at [537, 359] on button "Stop Recording" at bounding box center [558, 361] width 456 height 21
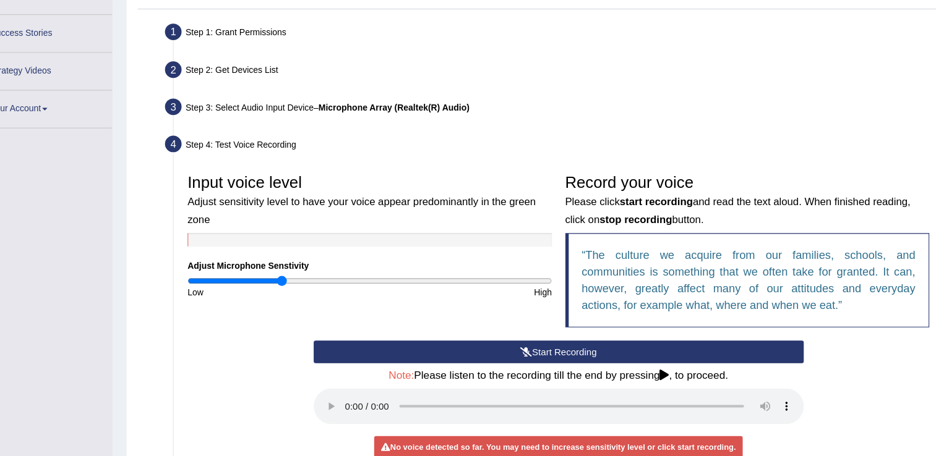
click at [537, 359] on button "Start Recording" at bounding box center [558, 358] width 456 height 21
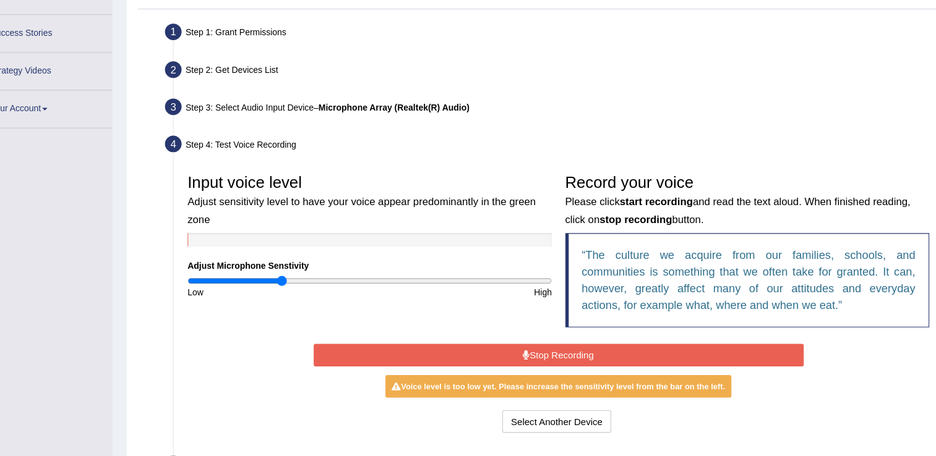
click at [537, 359] on button "Stop Recording" at bounding box center [558, 361] width 456 height 21
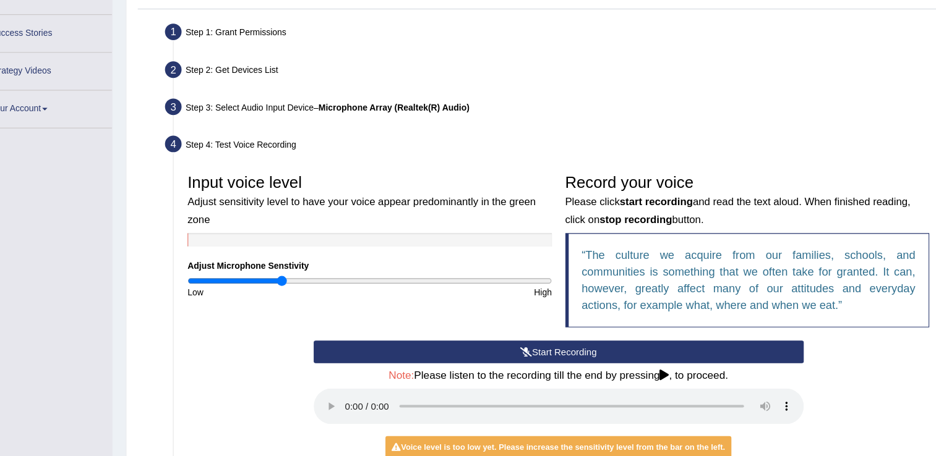
click at [531, 355] on icon at bounding box center [527, 358] width 11 height 9
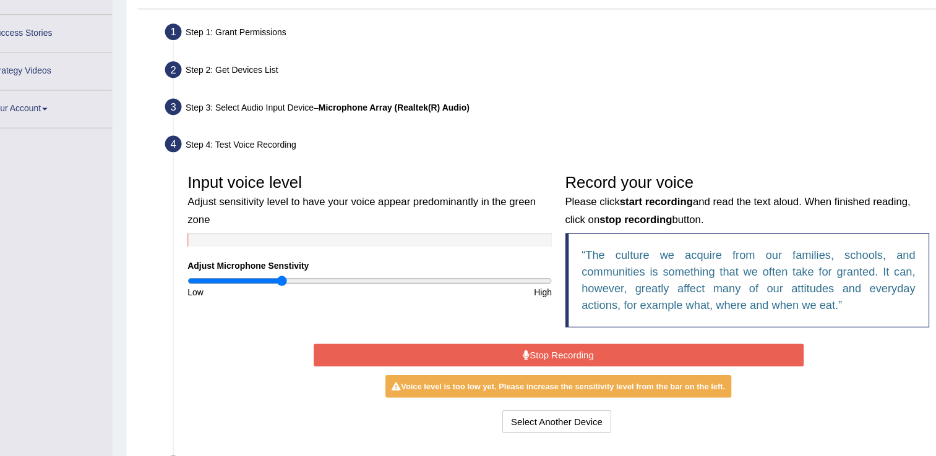
click at [531, 355] on button "Stop Recording" at bounding box center [558, 361] width 456 height 21
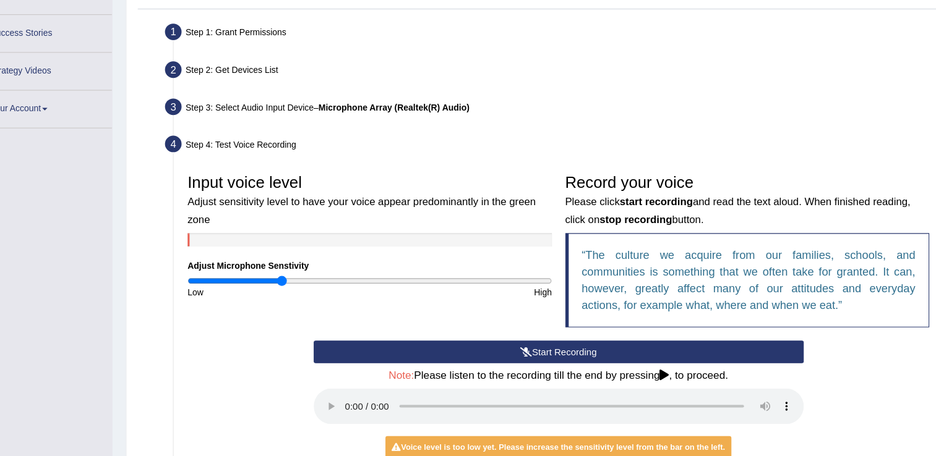
click at [908, 450] on div "Start Recording Stop Recording Note: Please listen to the recording till the en…" at bounding box center [557, 421] width 703 height 146
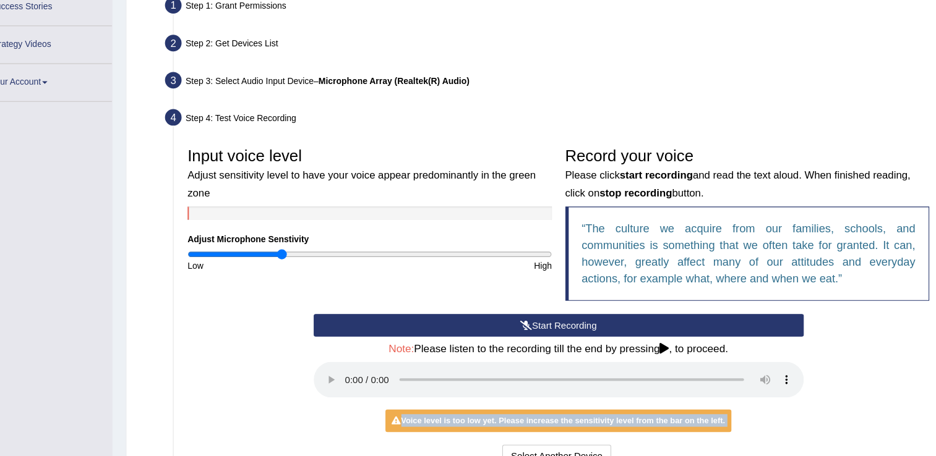
click at [908, 450] on div "Start Recording Stop Recording Note: Please listen to the recording till the en…" at bounding box center [557, 396] width 703 height 146
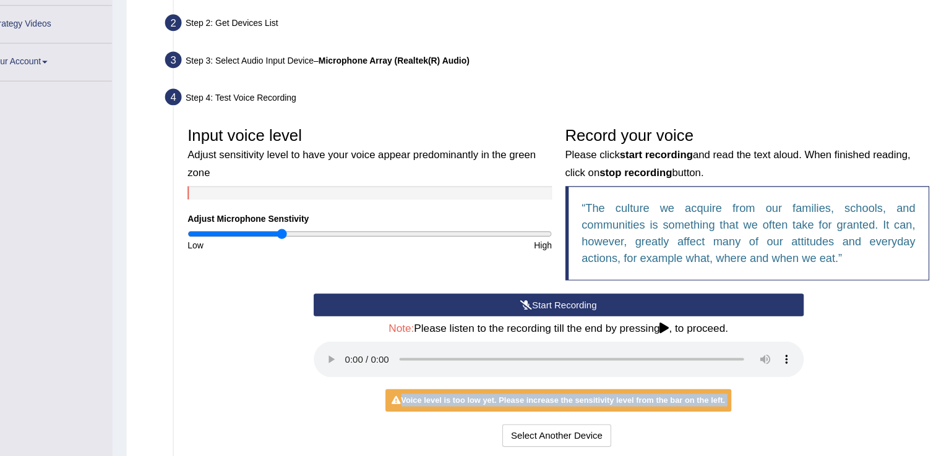
scroll to position [244, 0]
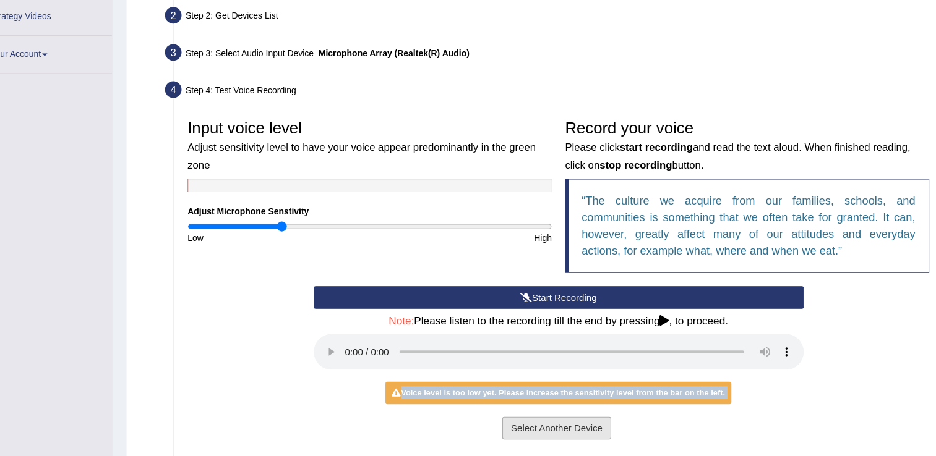
click at [528, 428] on button "Select Another Device" at bounding box center [555, 429] width 101 height 21
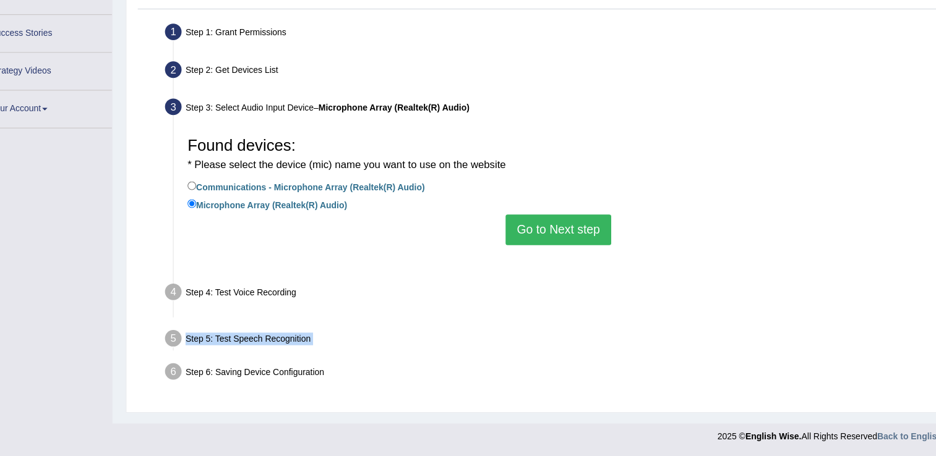
scroll to position [193, 0]
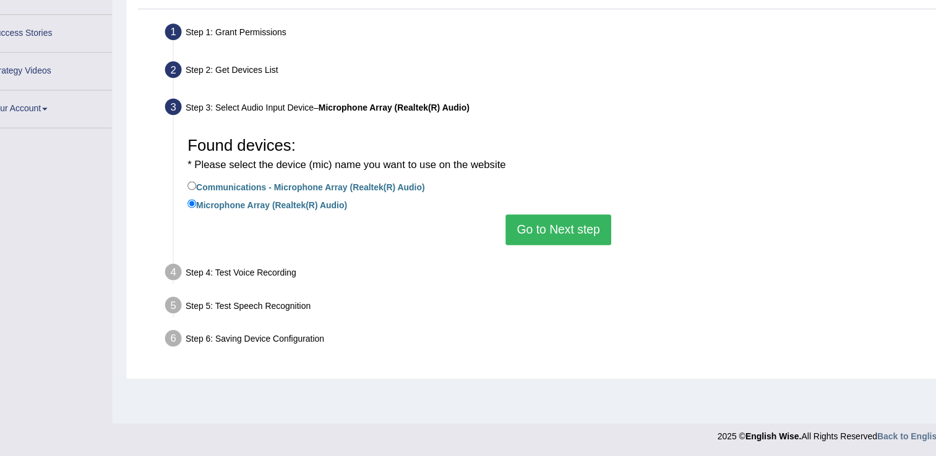
click at [250, 339] on div "Step 6: Saving Device Configuration" at bounding box center [550, 348] width 731 height 27
drag, startPoint x: 256, startPoint y: 347, endPoint x: 372, endPoint y: 275, distance: 136.4
click at [372, 275] on ul "Step 1: Grant Permissions To access your microphone(s), we need permission to a…" at bounding box center [539, 205] width 740 height 313
drag, startPoint x: 372, startPoint y: 275, endPoint x: 576, endPoint y: 271, distance: 204.7
click at [576, 273] on div "Step 4: Test Voice Recording" at bounding box center [550, 286] width 731 height 27
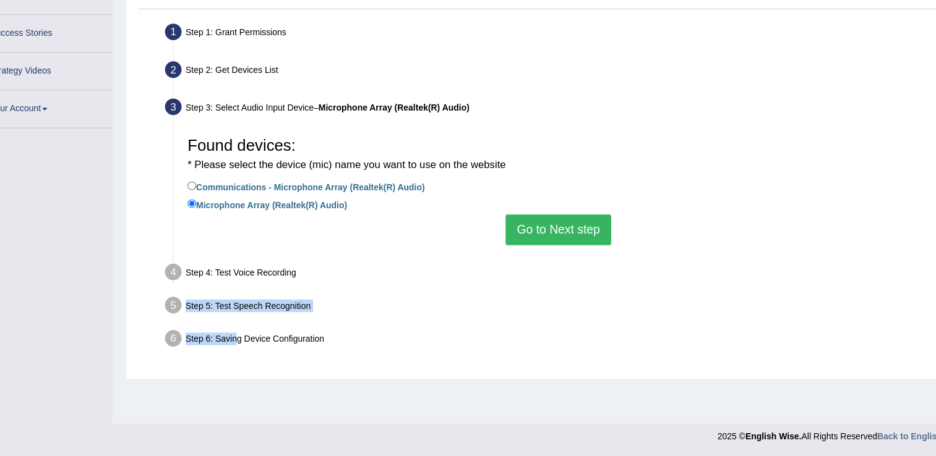
click at [560, 233] on button "Go to Next step" at bounding box center [557, 245] width 98 height 28
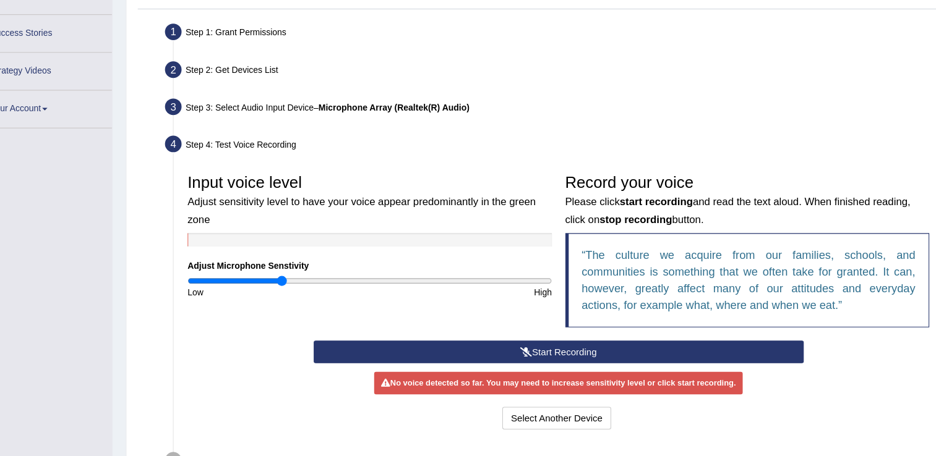
click at [702, 138] on div "Step 3: Select Audio Input Device – Microphone Array (Realtek(R) Audio)" at bounding box center [550, 132] width 731 height 27
click at [303, 160] on div "Step 4: Test Voice Recording" at bounding box center [550, 166] width 731 height 27
click at [906, 450] on div "Step 5: Test Speech Recognition" at bounding box center [550, 461] width 731 height 27
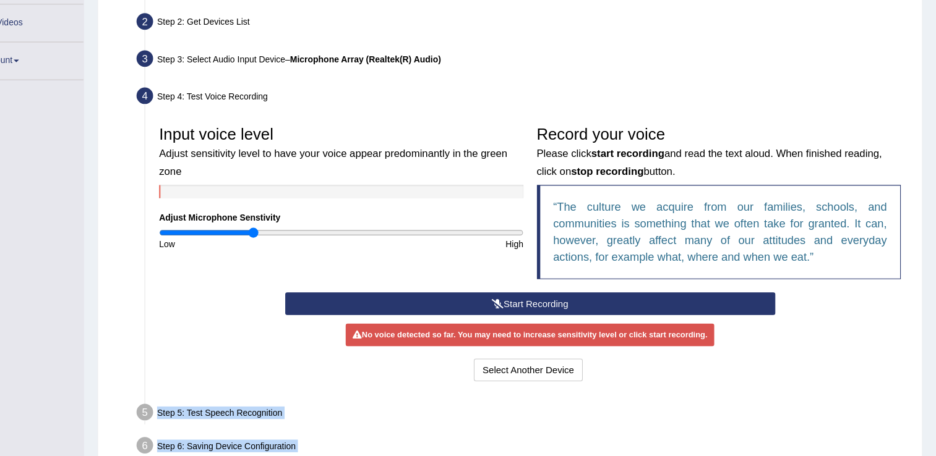
drag, startPoint x: 906, startPoint y: 450, endPoint x: 943, endPoint y: 448, distance: 36.6
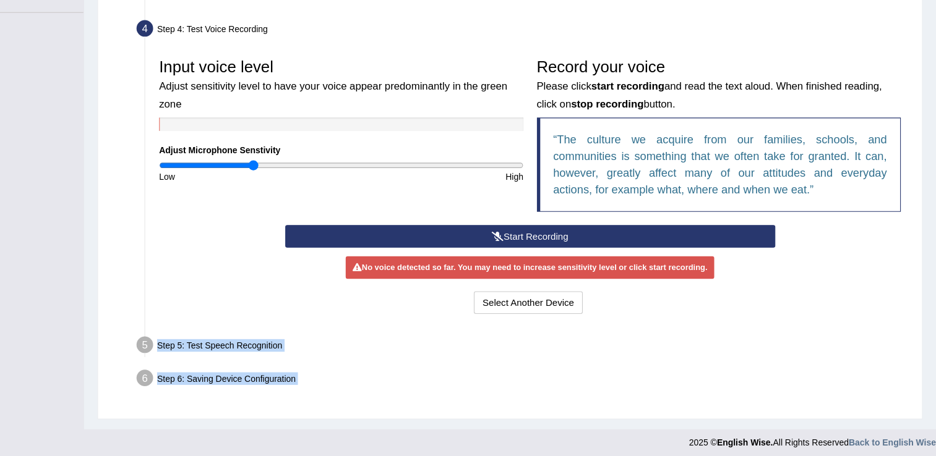
scroll to position [304, 0]
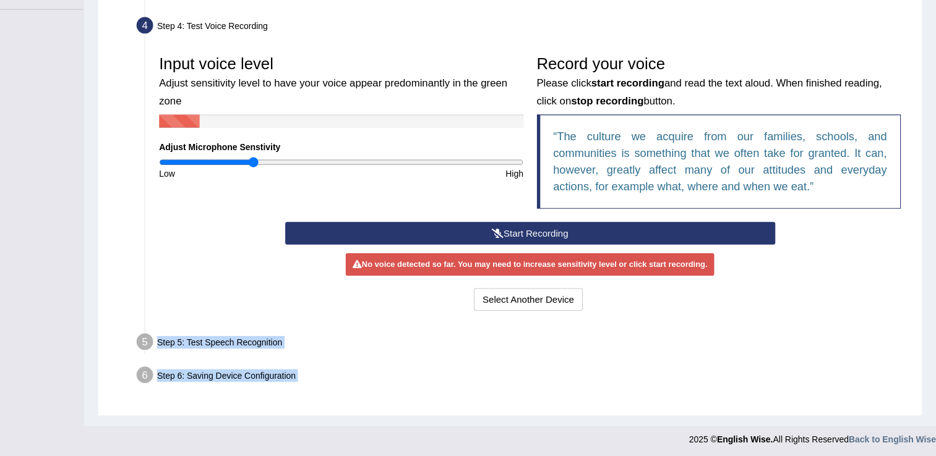
click at [290, 347] on div "Step 5: Test Speech Recognition" at bounding box center [550, 351] width 731 height 27
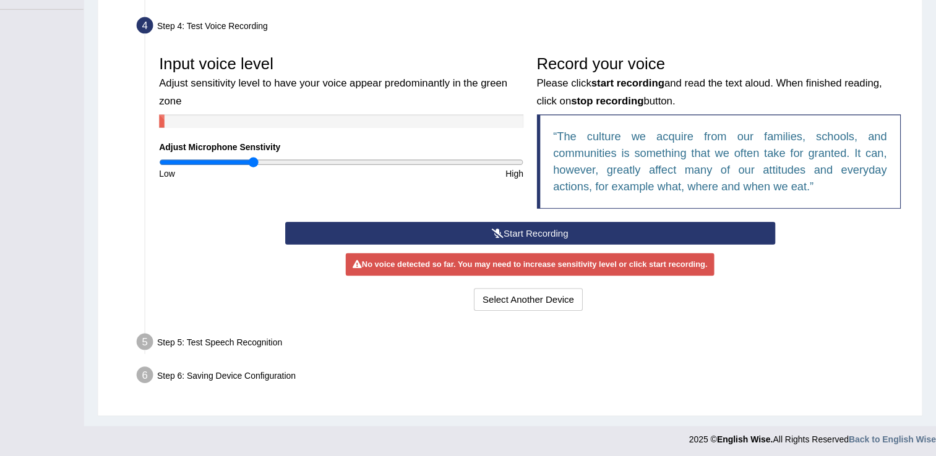
click at [290, 347] on div "Step 5: Test Speech Recognition" at bounding box center [550, 351] width 731 height 27
click at [537, 241] on button "Start Recording" at bounding box center [558, 247] width 456 height 21
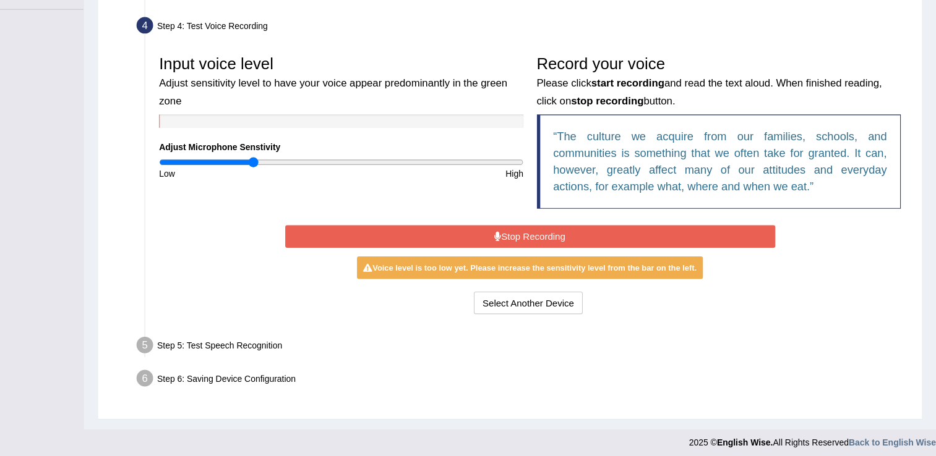
click at [531, 249] on button "Stop Recording" at bounding box center [558, 251] width 456 height 21
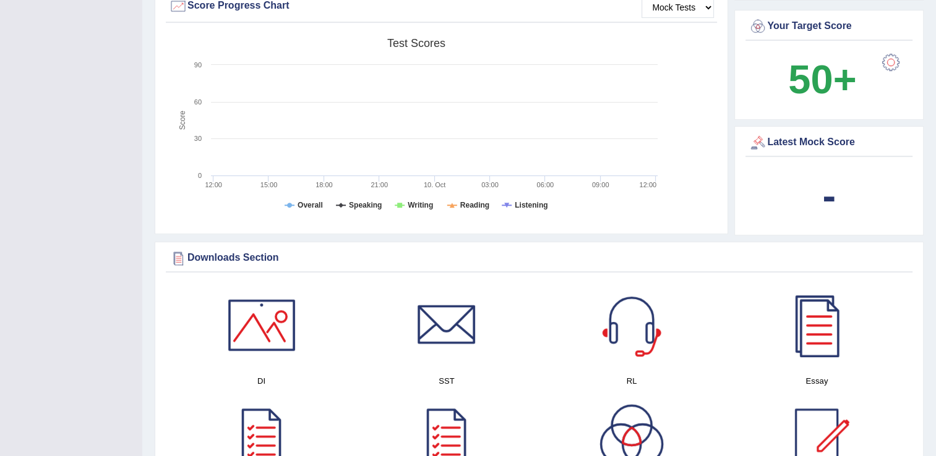
scroll to position [396, 0]
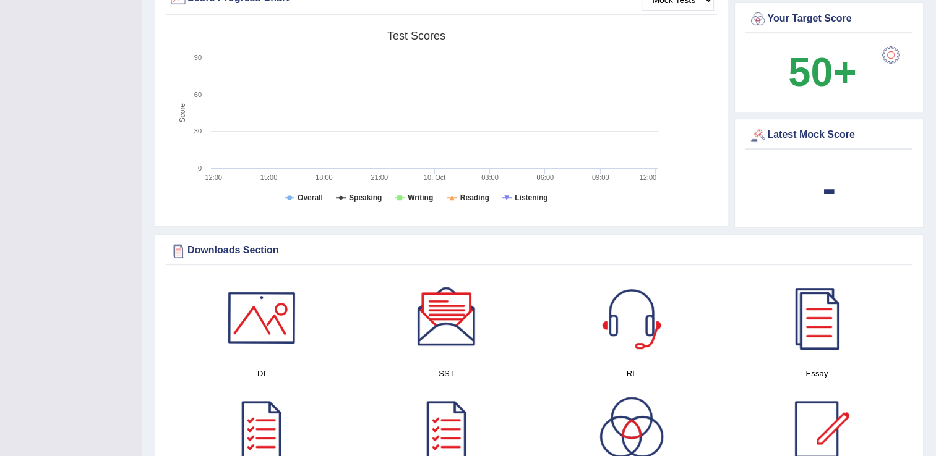
click at [277, 330] on div at bounding box center [261, 318] width 87 height 87
click at [466, 333] on div at bounding box center [446, 318] width 87 height 87
click at [613, 317] on div at bounding box center [631, 318] width 87 height 87
